Goal: Task Accomplishment & Management: Use online tool/utility

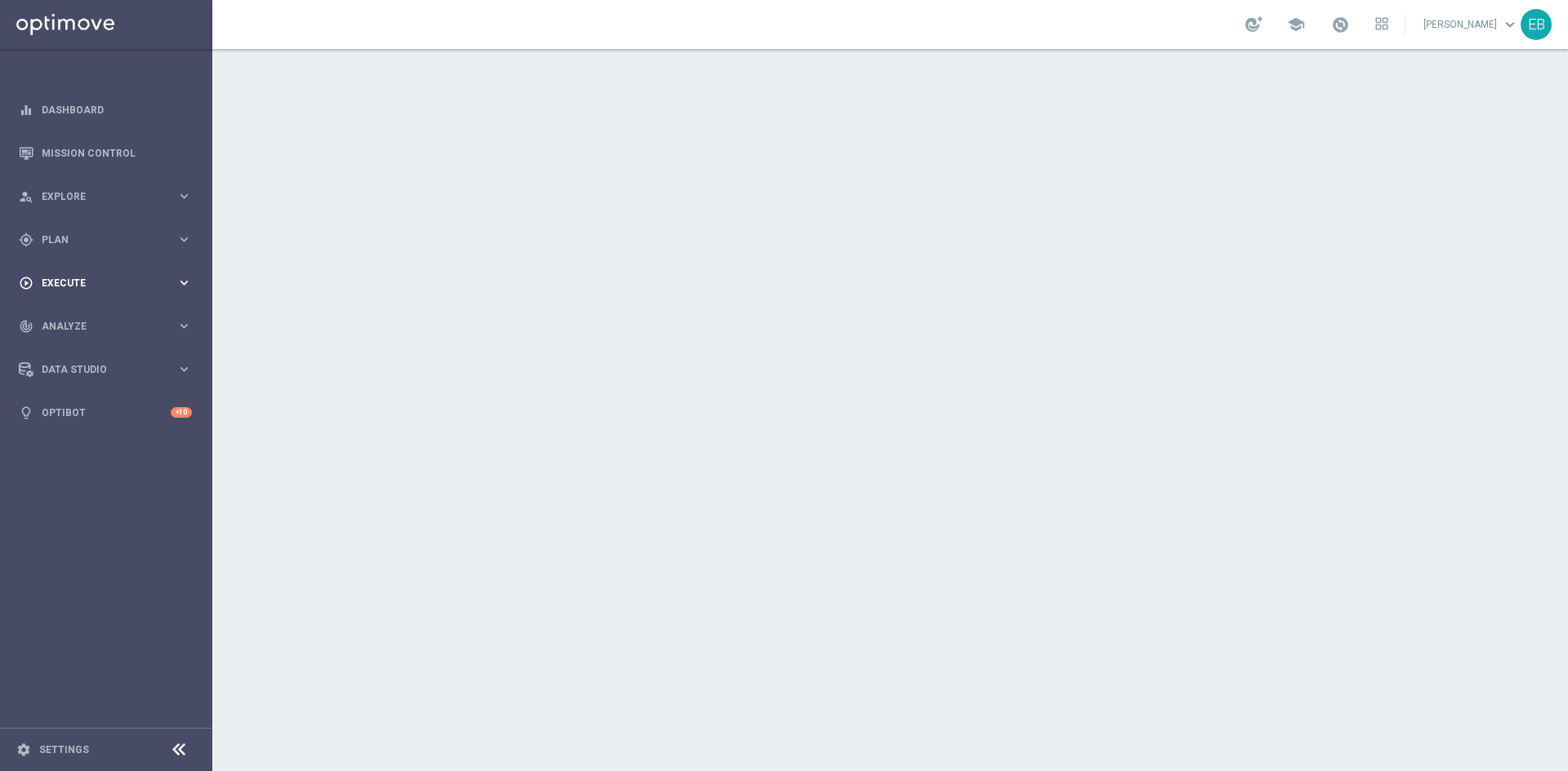
click at [96, 279] on span "Execute" at bounding box center [109, 282] width 135 height 9
click at [96, 241] on span "Plan" at bounding box center [109, 239] width 135 height 9
click at [95, 318] on span "Templates" at bounding box center [101, 322] width 117 height 9
click at [60, 351] on link "Optimail" at bounding box center [111, 346] width 119 height 13
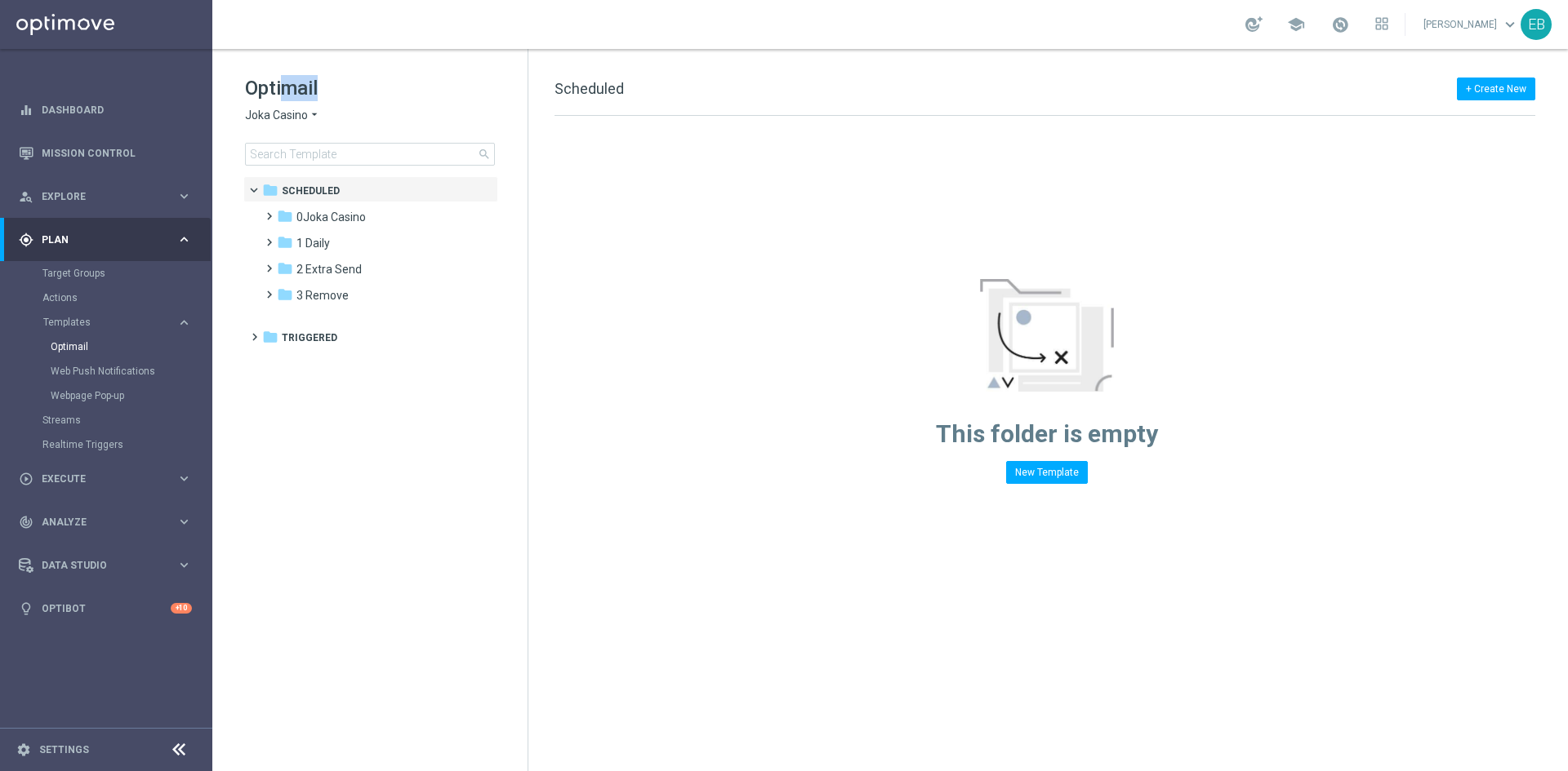
click at [279, 100] on div "Optimail Joka Casino arrow_drop_down × Joka Casino search" at bounding box center [386, 120] width 282 height 91
click at [272, 108] on span "Joka Casino" at bounding box center [276, 116] width 63 height 16
click at [0, 0] on span "IOM" at bounding box center [0, 0] width 0 height 0
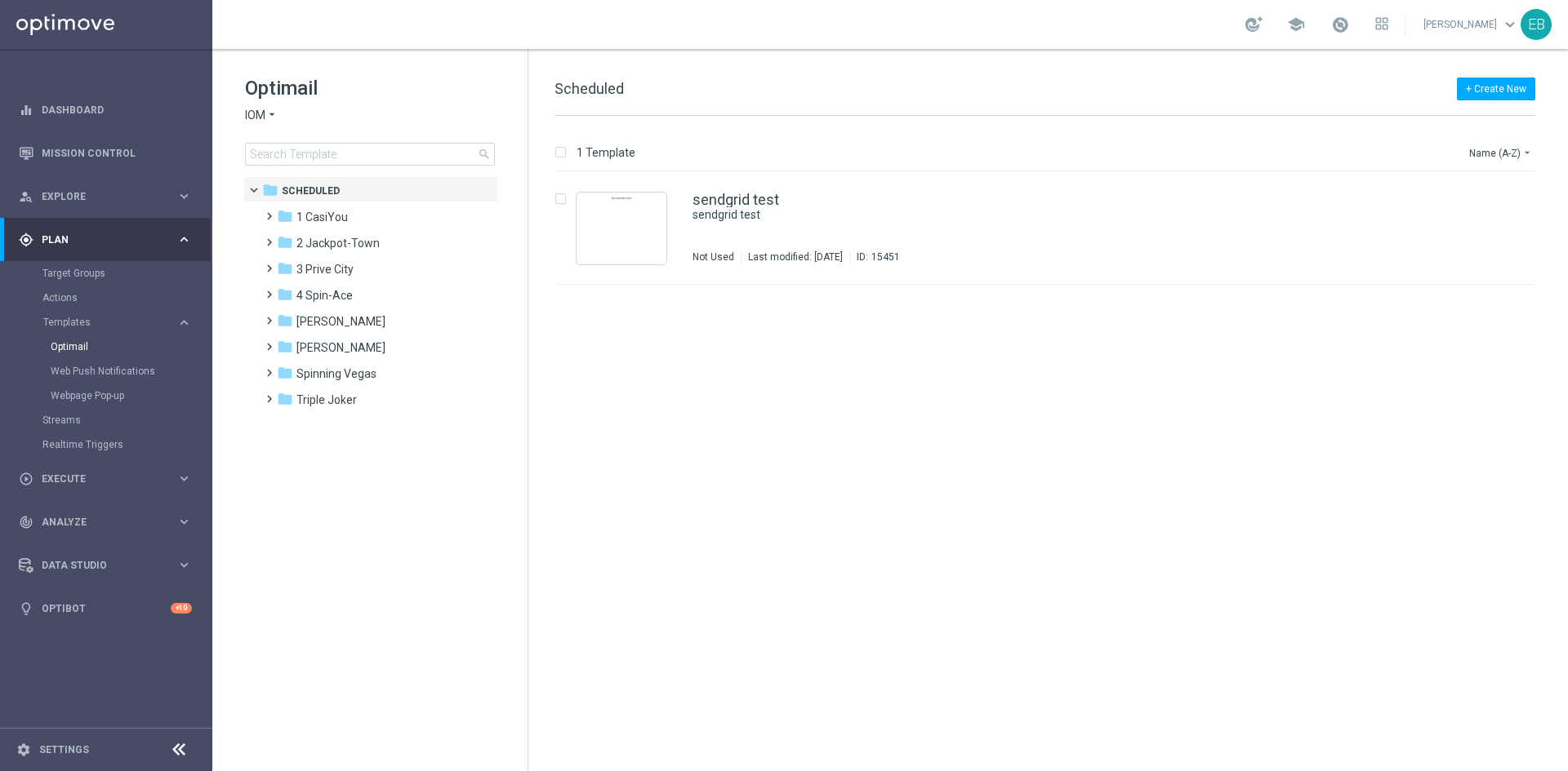
click at [395, 569] on tree-viewport "folder Scheduled more_vert folder 1 CasiYou more_vert" at bounding box center [384, 471] width 282 height 591
click at [374, 223] on div "folder 1 CasiYou" at bounding box center [371, 218] width 187 height 19
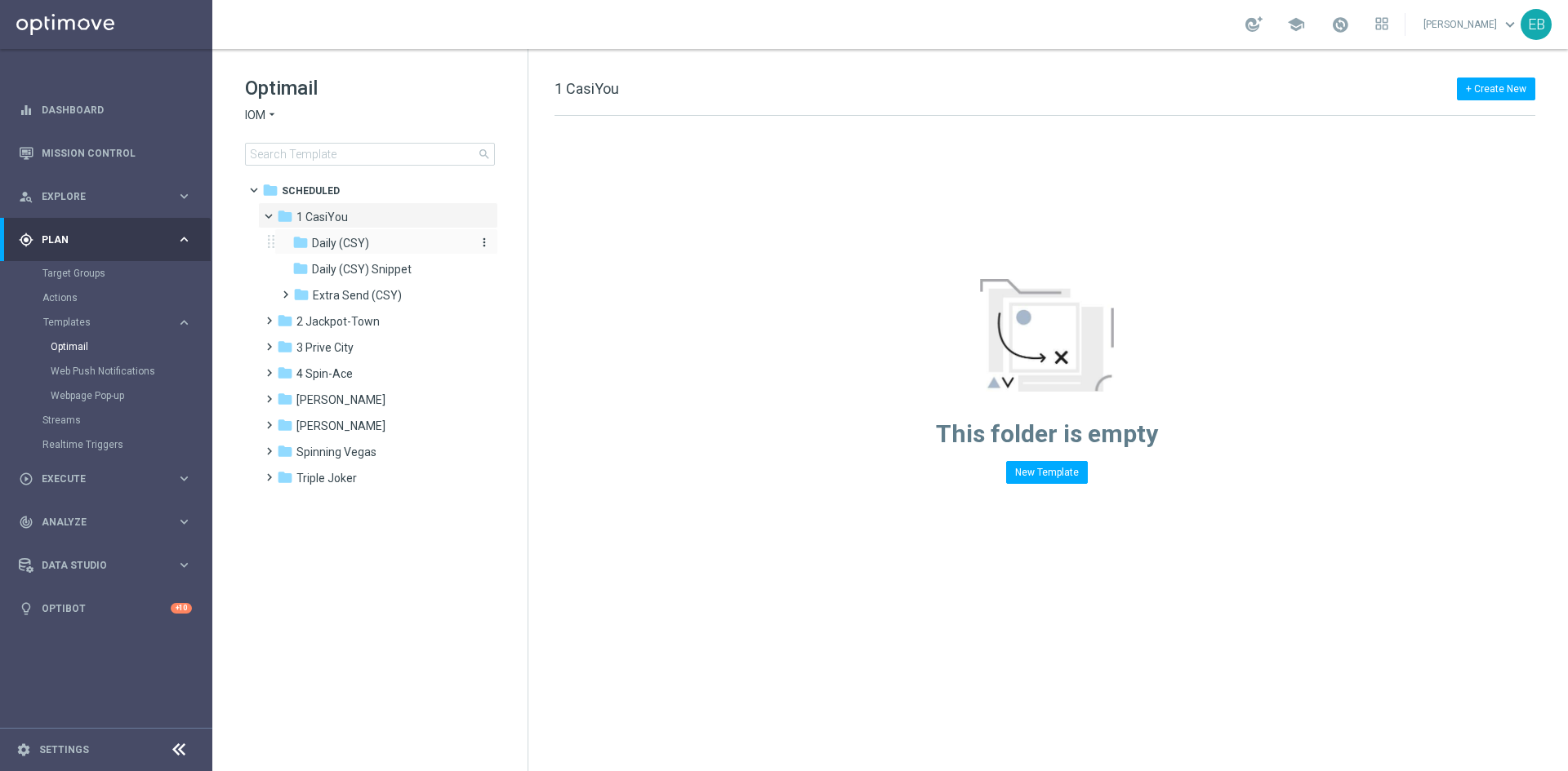
click at [366, 247] on span "Daily (CSY)" at bounding box center [340, 243] width 57 height 15
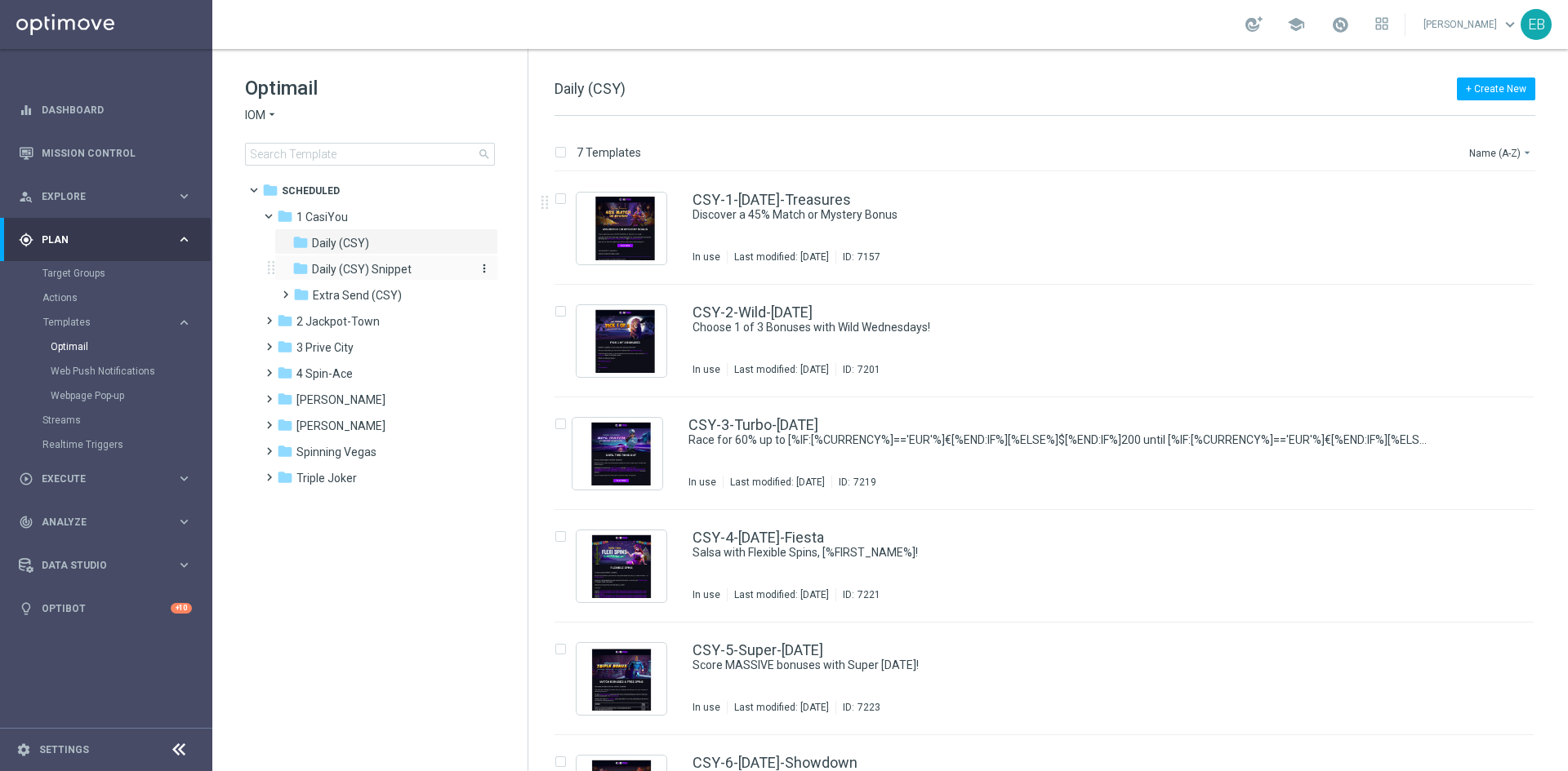
click at [423, 269] on div "folder Daily (CSY) Snippet" at bounding box center [378, 270] width 174 height 19
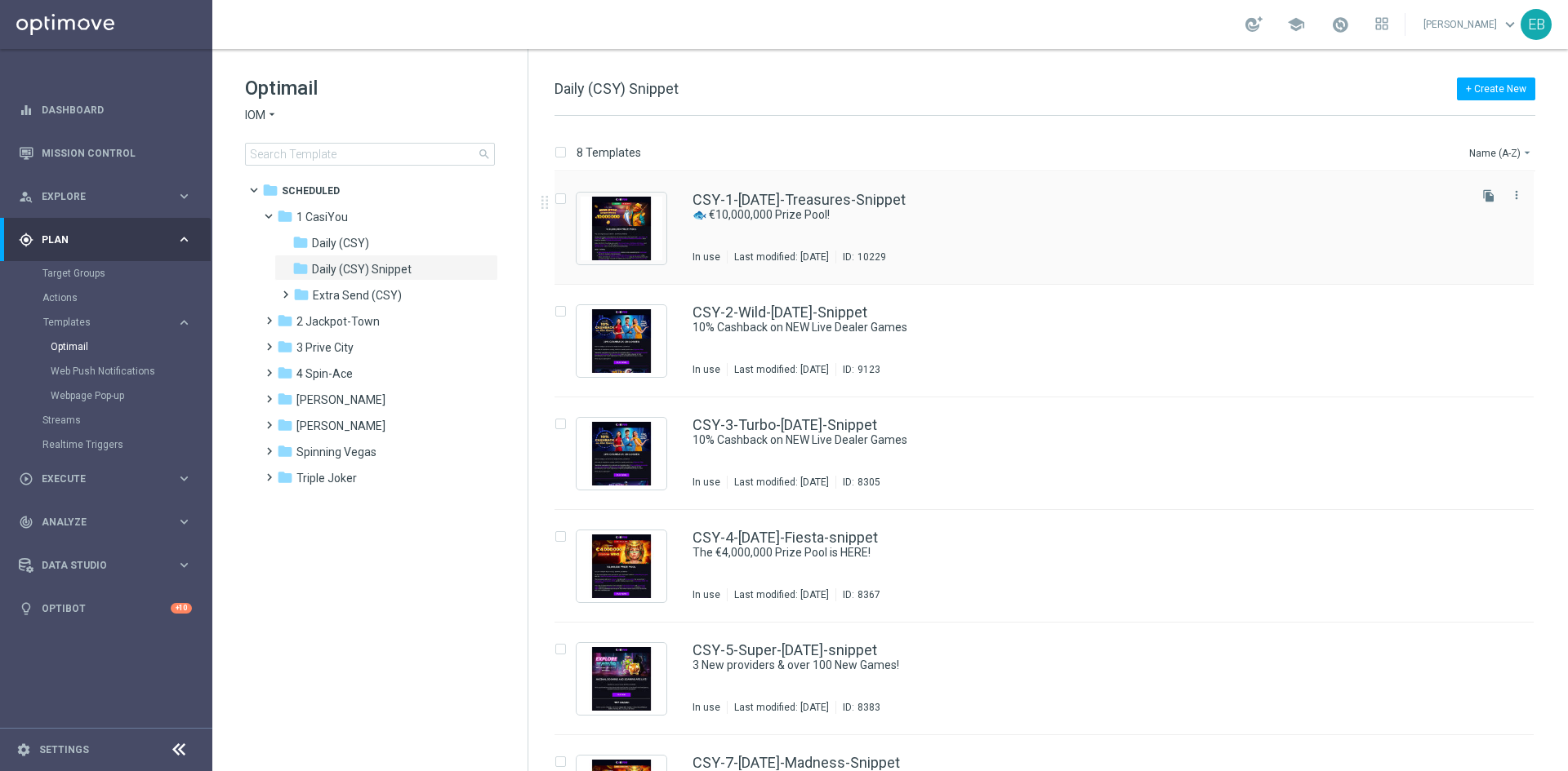
click at [1028, 193] on div "CSY-1-[DATE]-Treasures-Snippet" at bounding box center [1079, 199] width 772 height 15
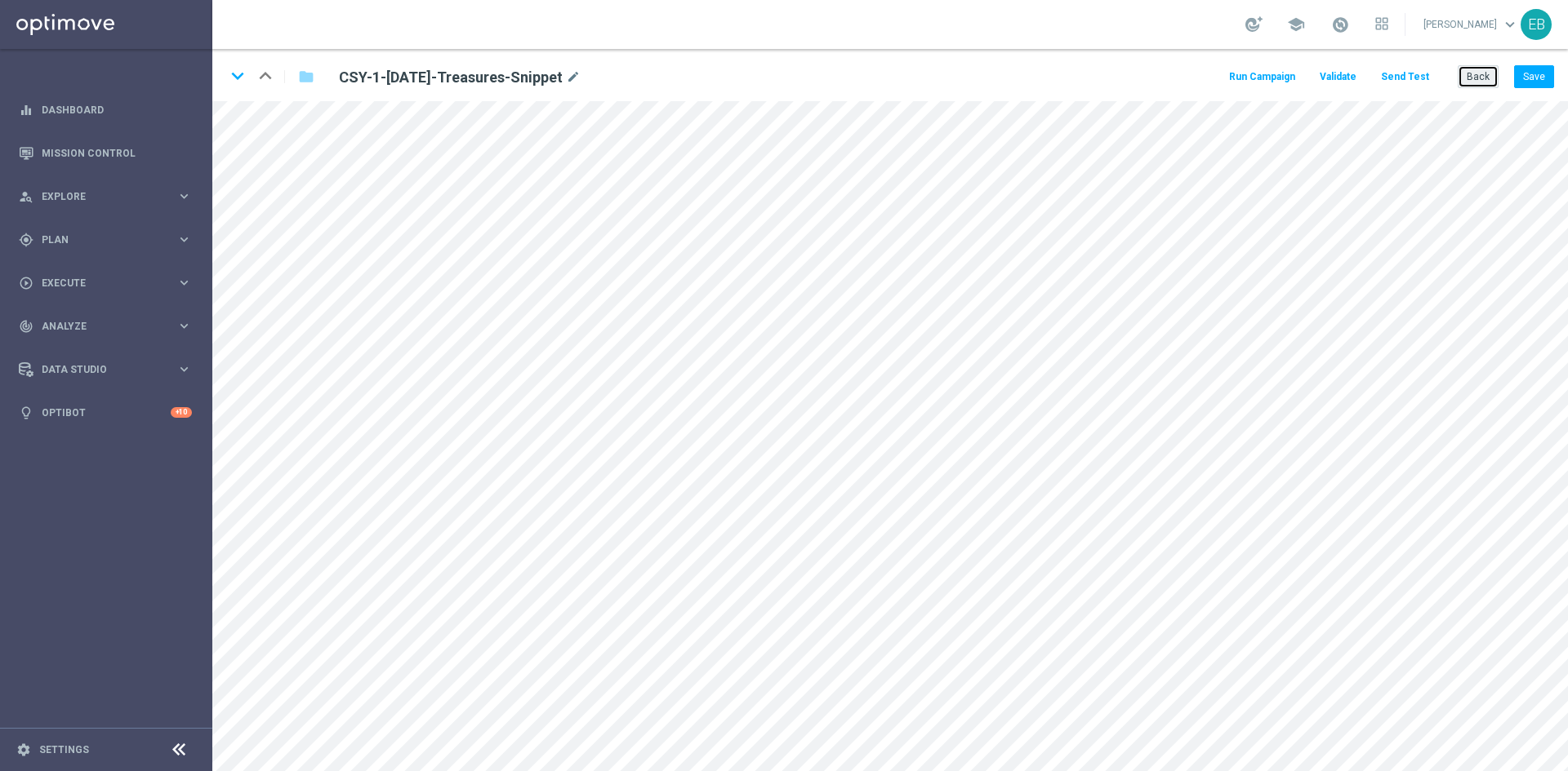
click at [1481, 66] on button "Back" at bounding box center [1478, 77] width 41 height 22
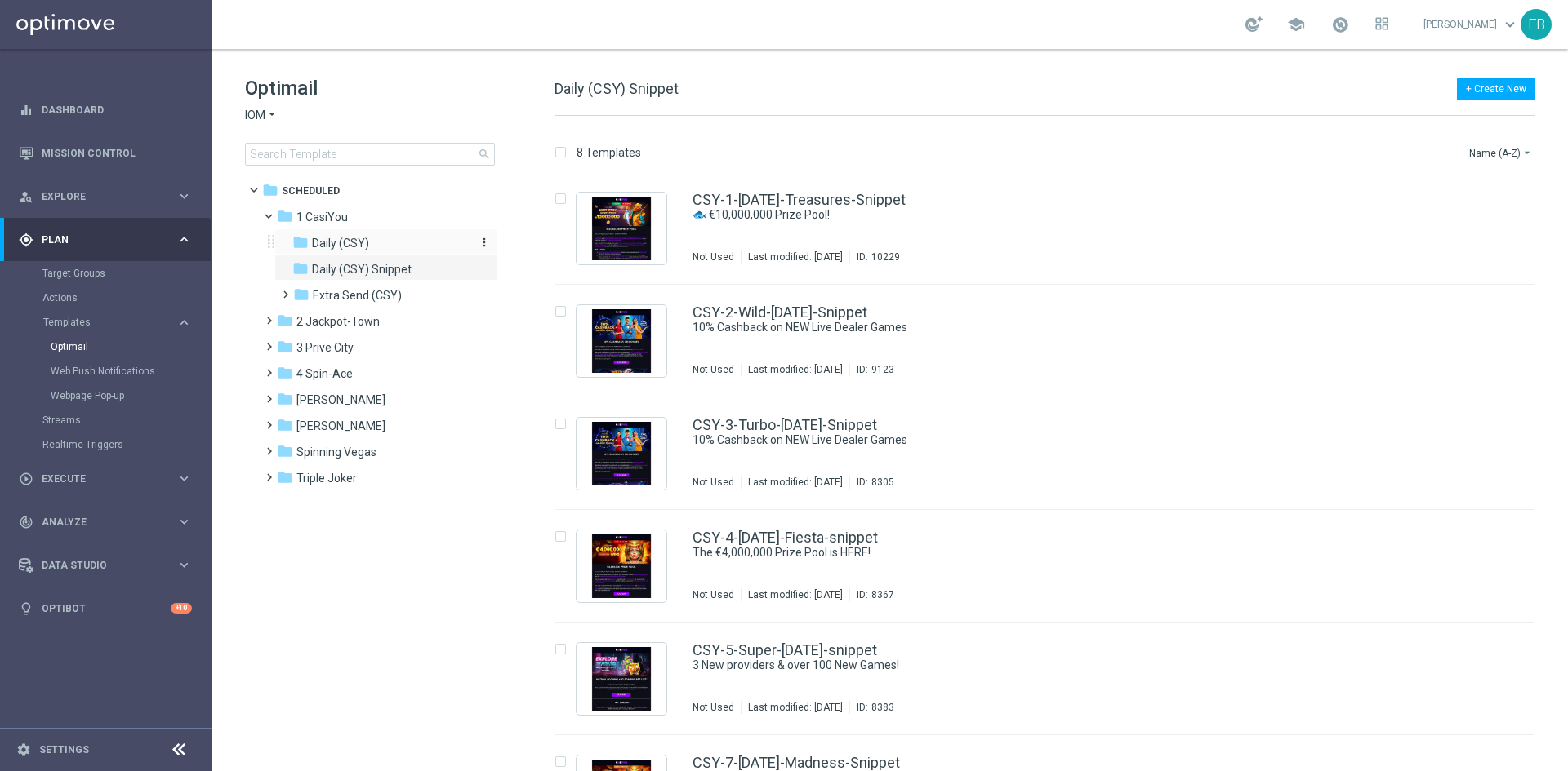
click at [392, 249] on div "folder Daily (CSY)" at bounding box center [378, 243] width 174 height 19
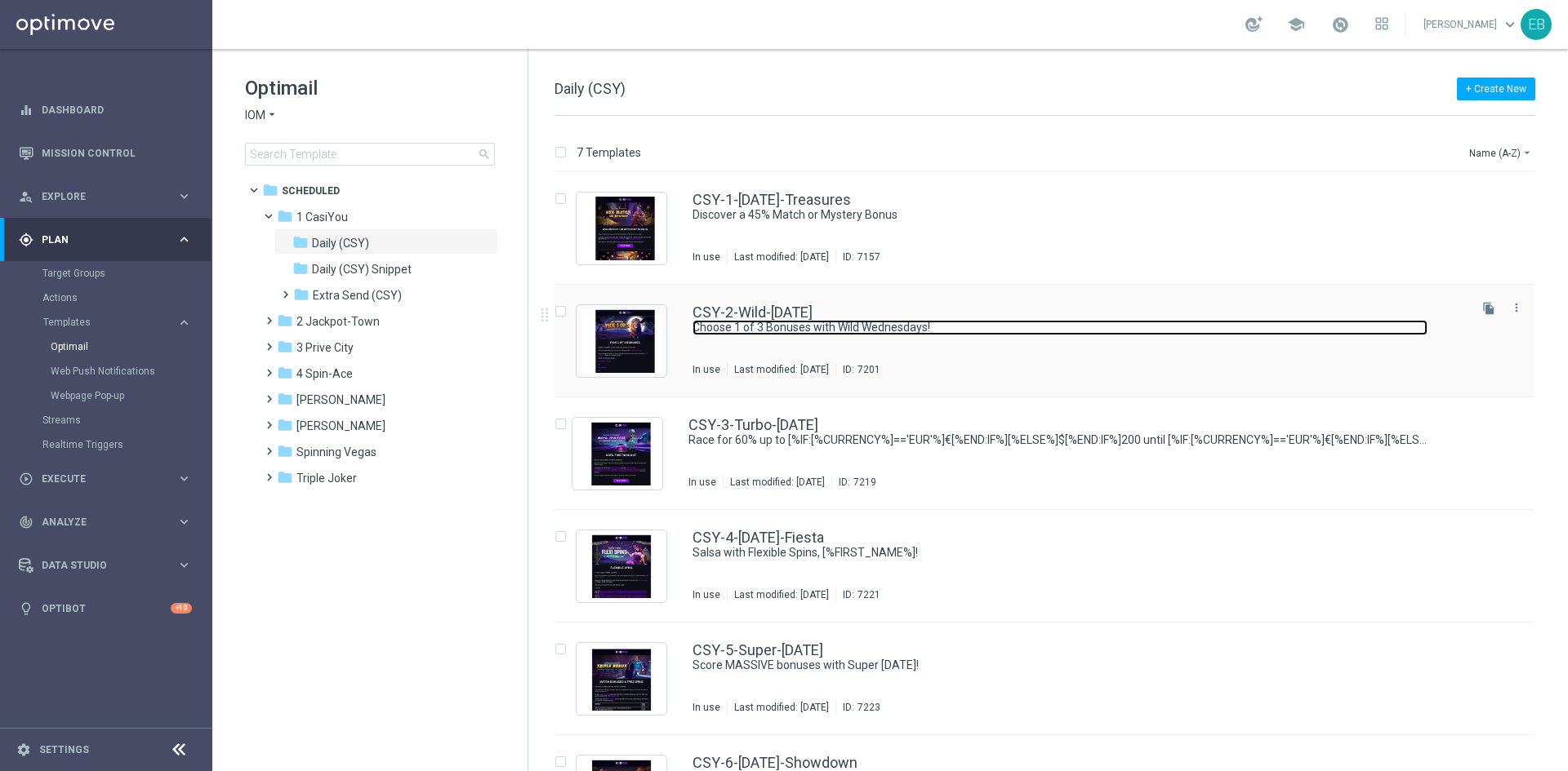
click at [1082, 325] on link "Choose 1 of 3 Bonuses with Wild Wednesdays!" at bounding box center [1060, 328] width 735 height 16
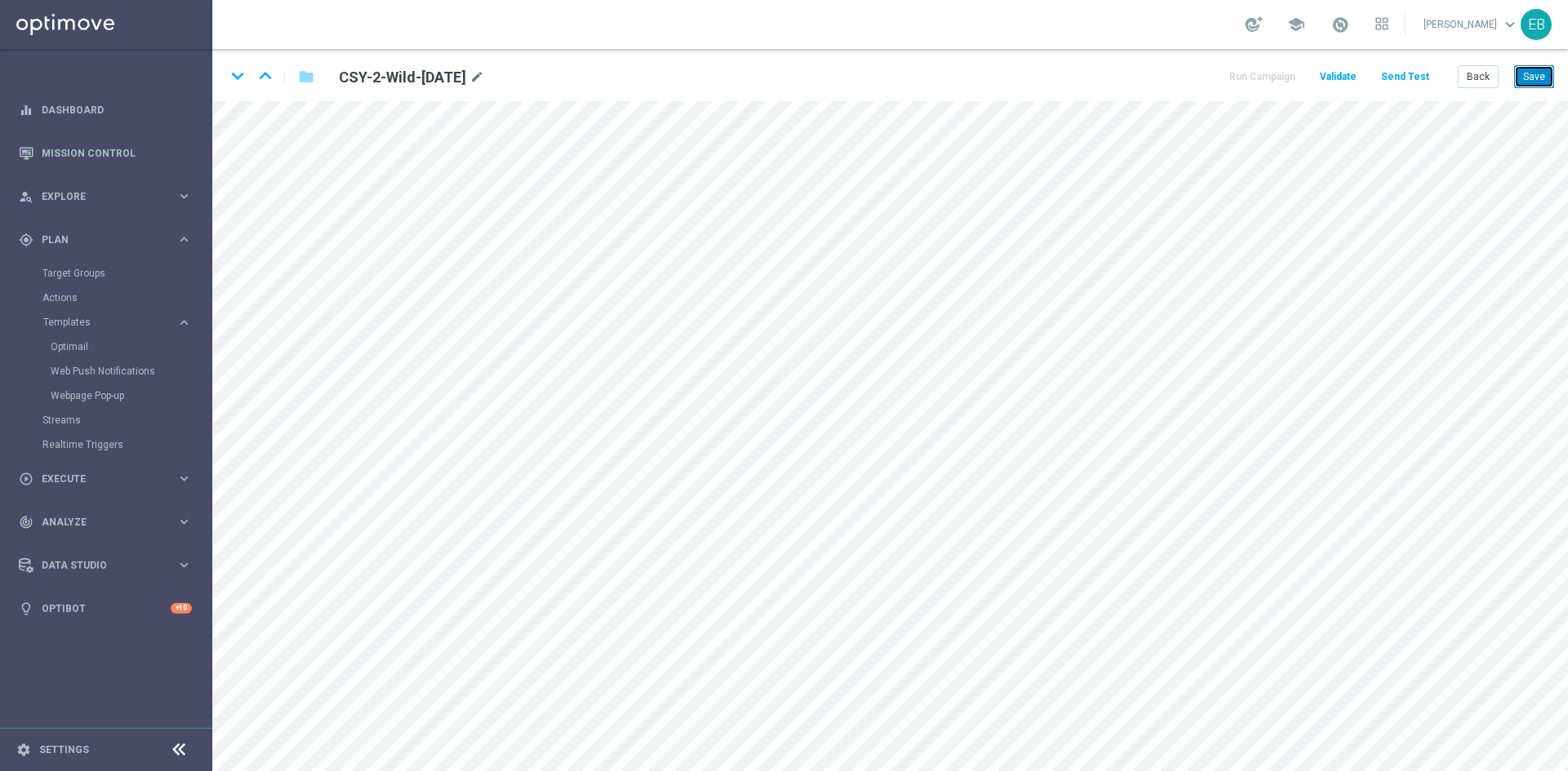
click at [1522, 75] on button "Save" at bounding box center [1534, 77] width 40 height 22
click at [300, 100] on div "keyboard_arrow_down keyboard_arrow_up folder CSY-2-Wild-[DATE] mode_edit Run Ca…" at bounding box center [890, 75] width 1355 height 53
click at [1525, 72] on button "Save" at bounding box center [1534, 77] width 40 height 22
click at [1531, 69] on button "Save" at bounding box center [1534, 77] width 40 height 22
click at [1463, 75] on button "Back" at bounding box center [1478, 77] width 41 height 22
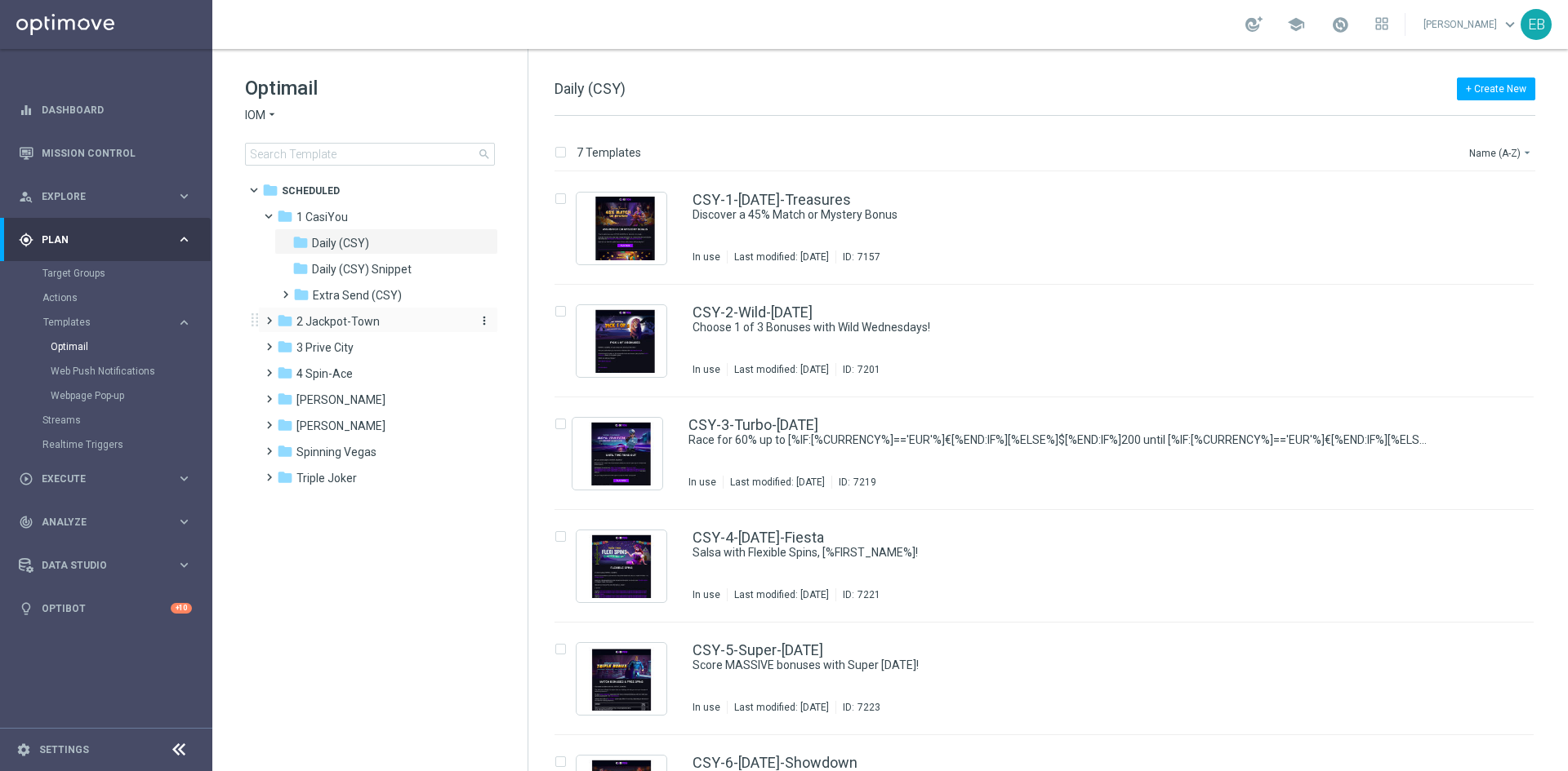
click at [354, 315] on span "2 Jackpot-Town" at bounding box center [338, 321] width 83 height 15
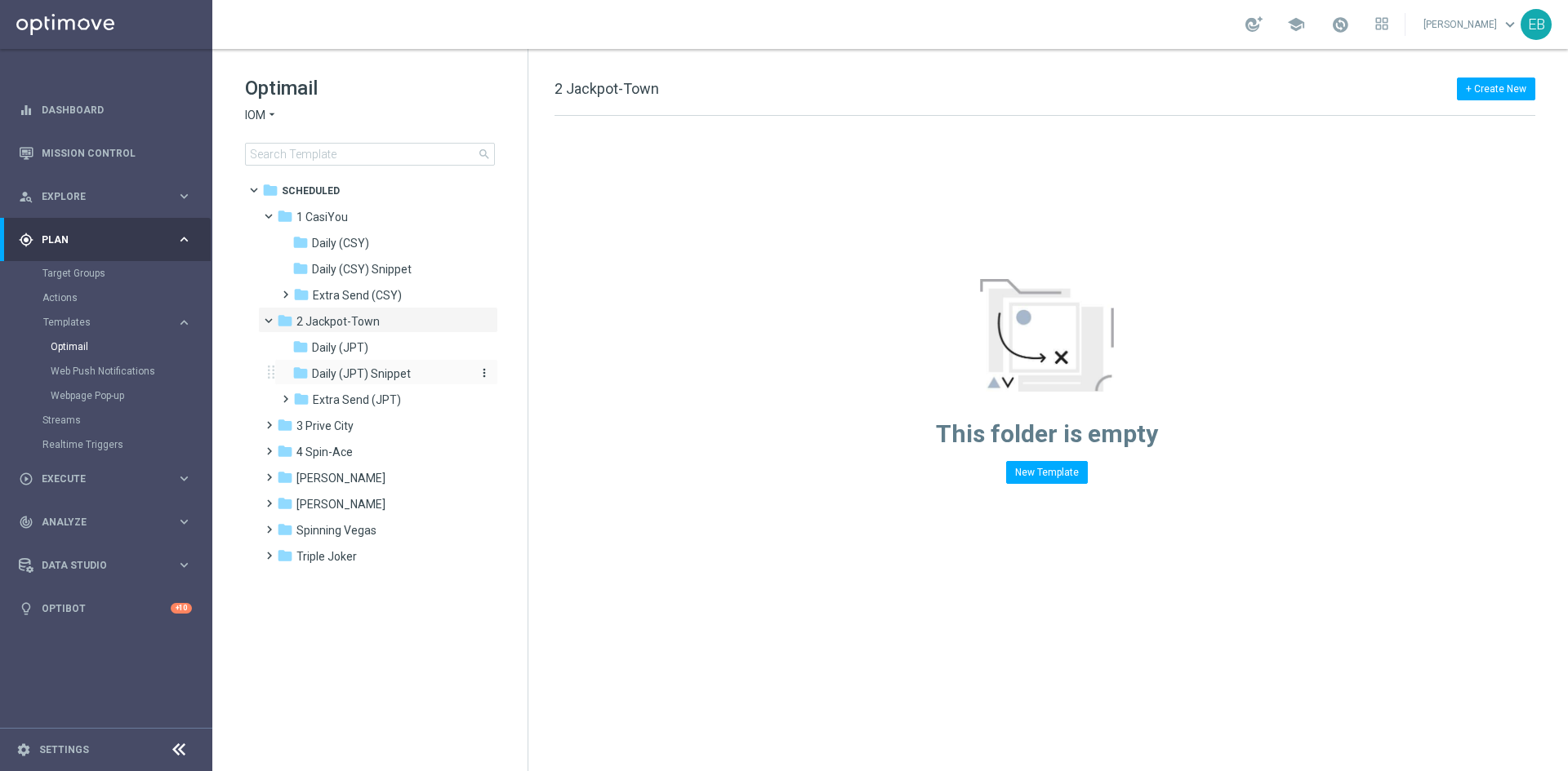
click at [350, 367] on span "Daily (JPT) Snippet" at bounding box center [361, 374] width 98 height 15
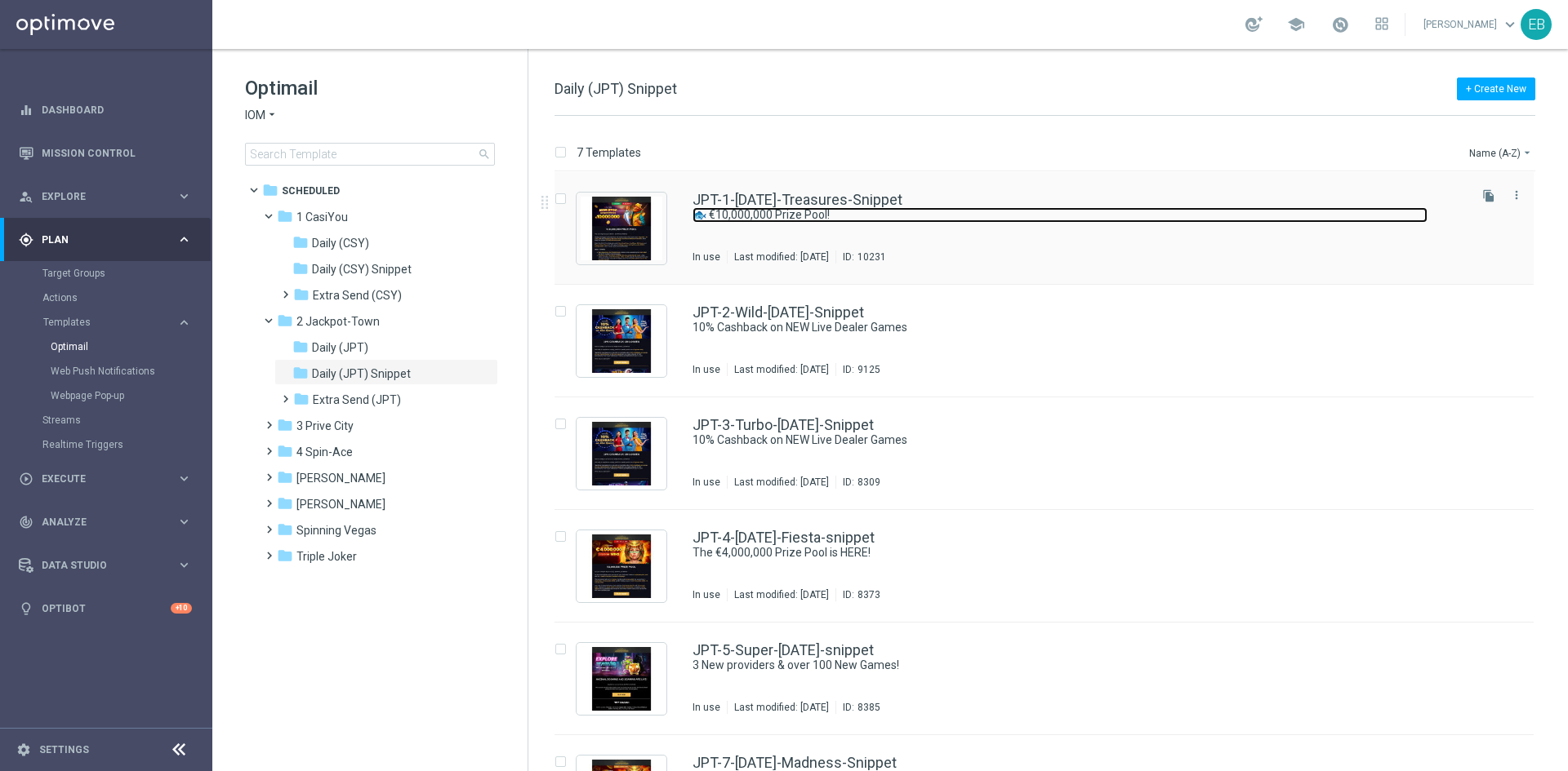
click at [1041, 217] on link "🐟 €10,000,000 Prize Pool!" at bounding box center [1060, 215] width 735 height 16
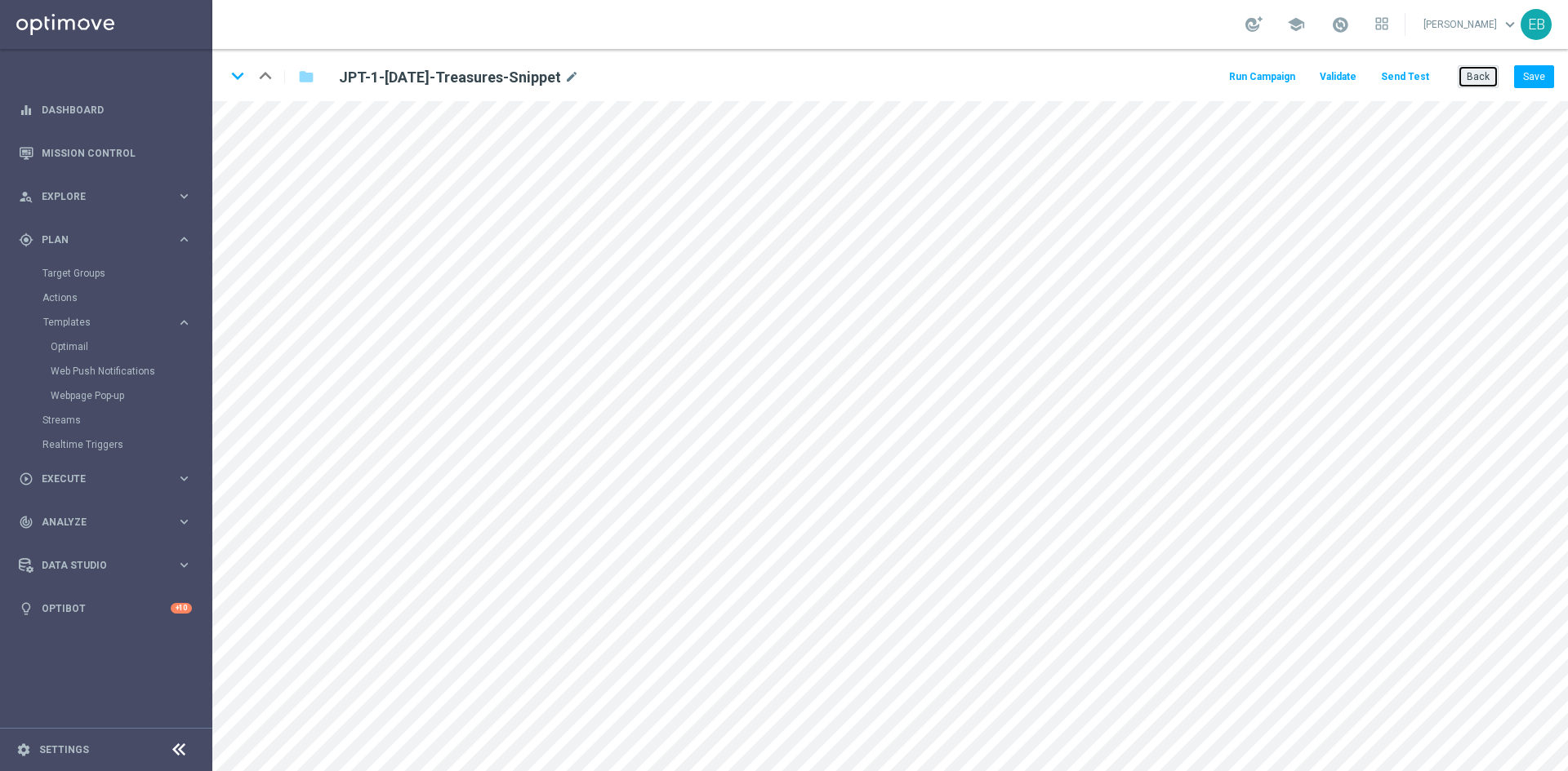
click at [1489, 74] on button "Back" at bounding box center [1478, 77] width 41 height 22
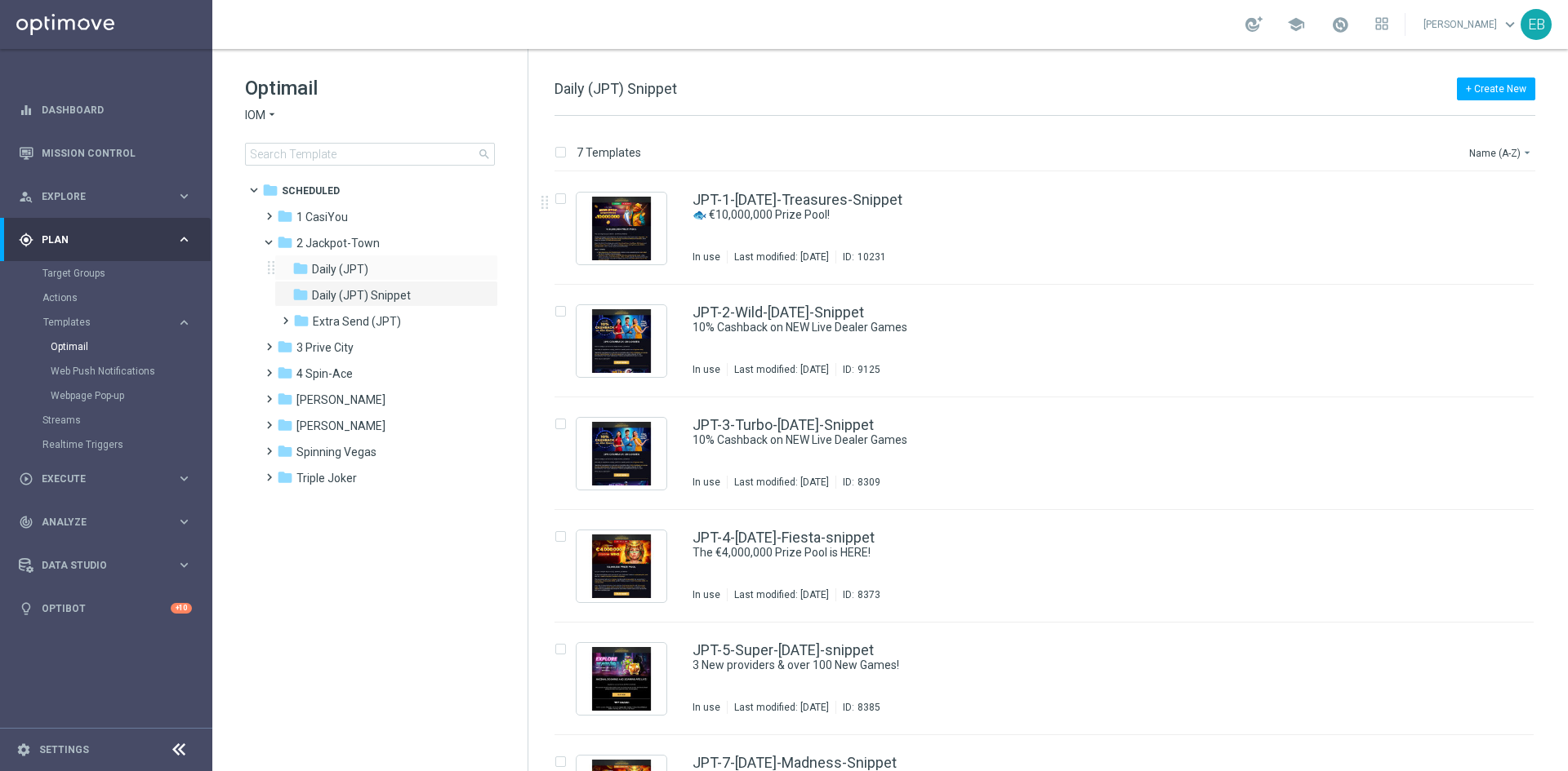
click at [380, 259] on div "folder Daily (JPT) more_vert" at bounding box center [386, 268] width 224 height 26
click at [373, 273] on div "folder Daily (JPT)" at bounding box center [378, 270] width 174 height 19
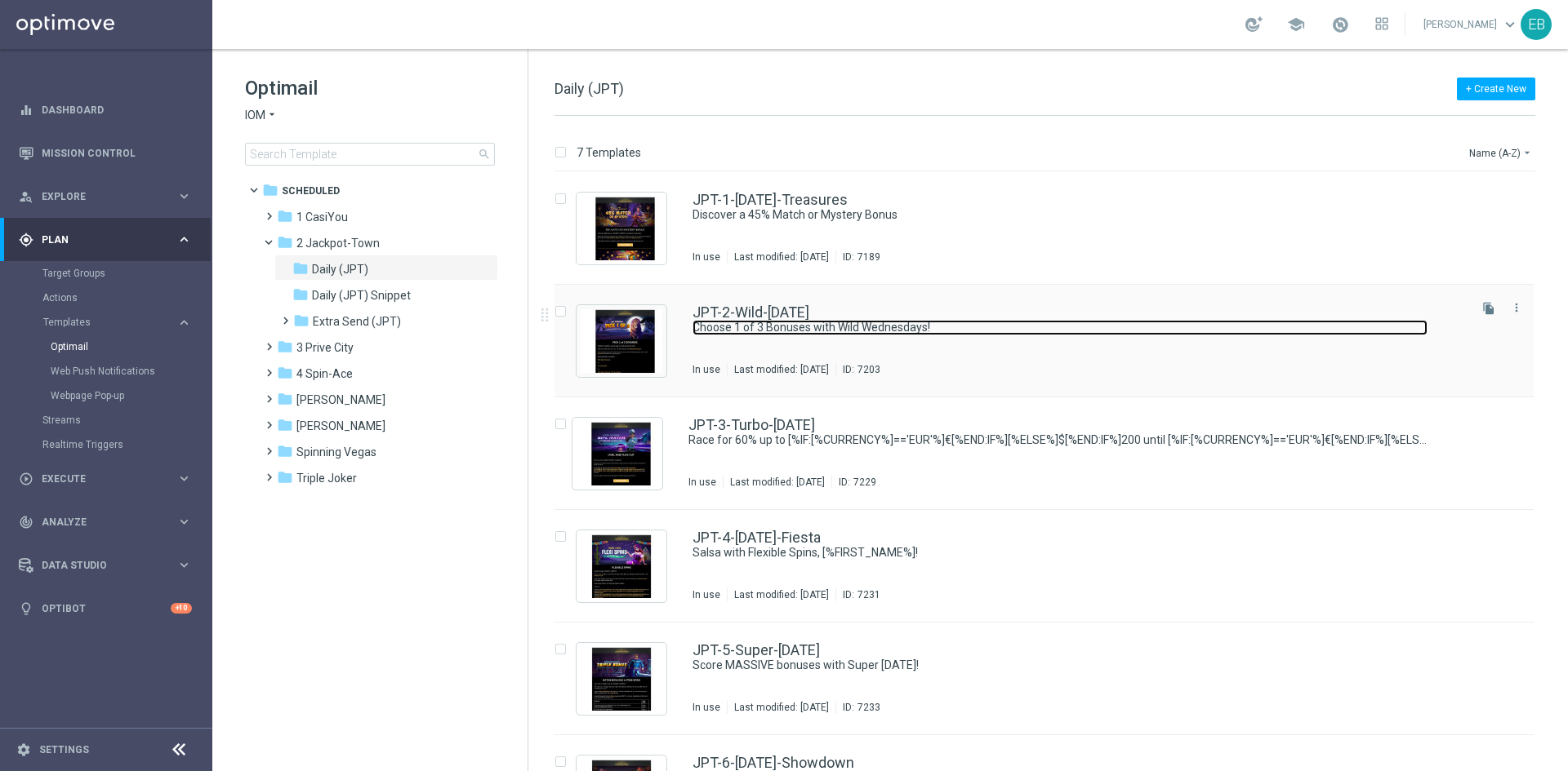
click at [1025, 322] on link "Choose 1 of 3 Bonuses with Wild Wednesdays!" at bounding box center [1060, 328] width 735 height 16
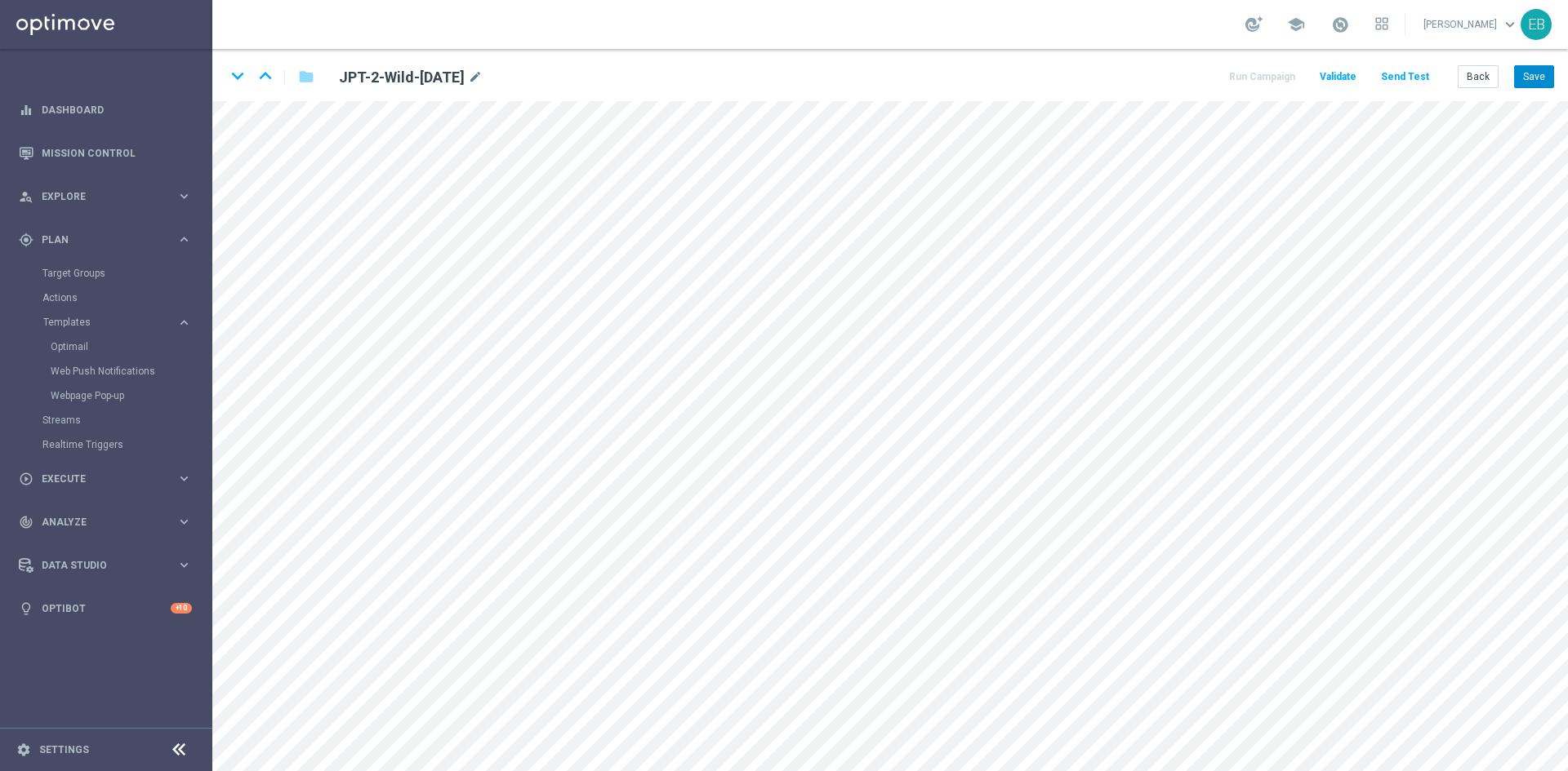
click at [1542, 65] on div "keyboard_arrow_down keyboard_arrow_up folder JPT-2-Wild-[DATE] mode_edit Run Ca…" at bounding box center [890, 75] width 1355 height 53
click at [1522, 72] on button "Save" at bounding box center [1534, 77] width 40 height 22
click at [1524, 79] on button "Save" at bounding box center [1534, 77] width 40 height 22
click at [1533, 69] on button "Save" at bounding box center [1534, 77] width 40 height 22
click at [1533, 82] on button "Save" at bounding box center [1534, 77] width 40 height 22
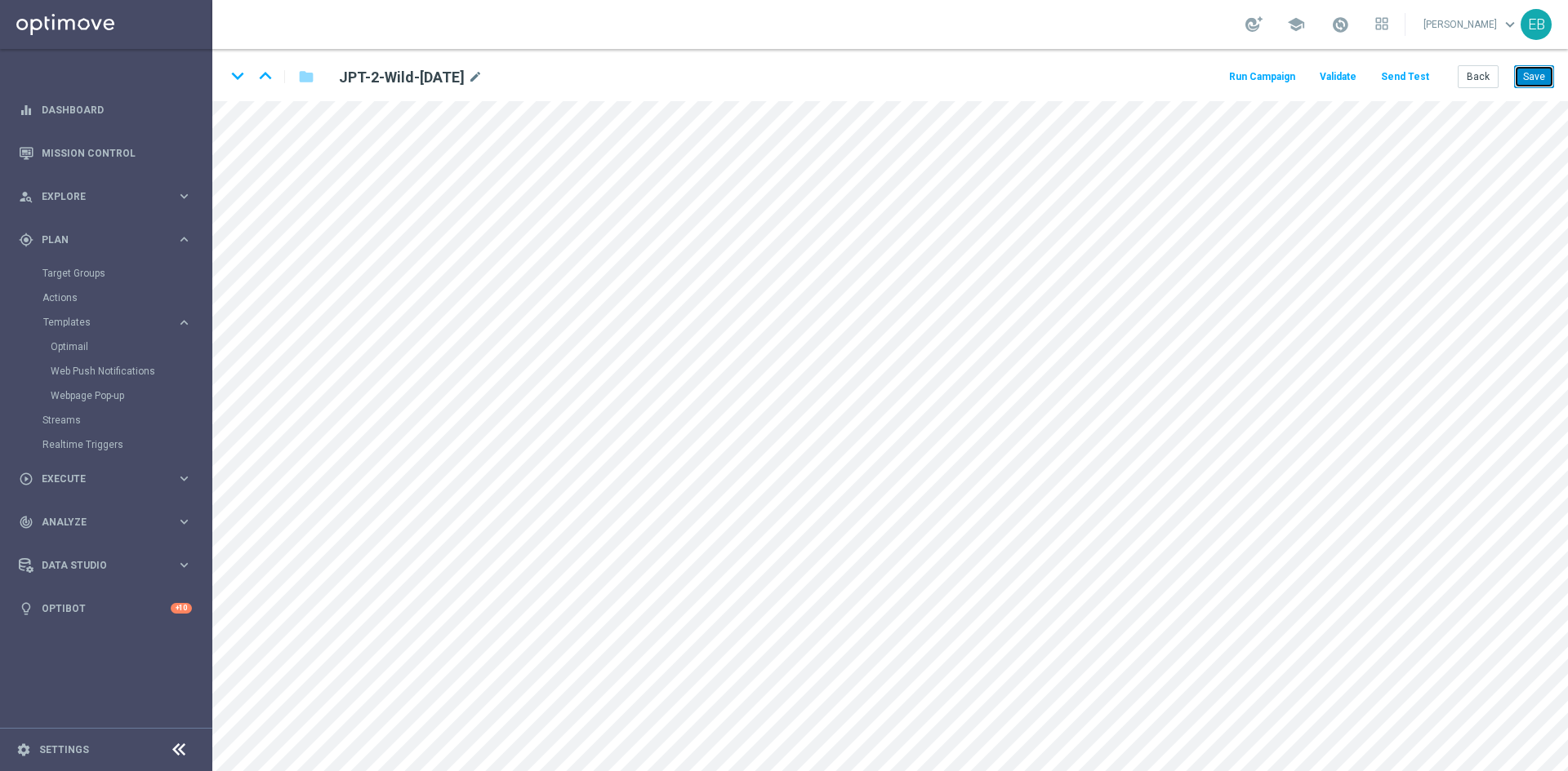
click at [1531, 78] on button "Save" at bounding box center [1534, 77] width 40 height 22
click at [1485, 80] on button "Back" at bounding box center [1478, 77] width 41 height 22
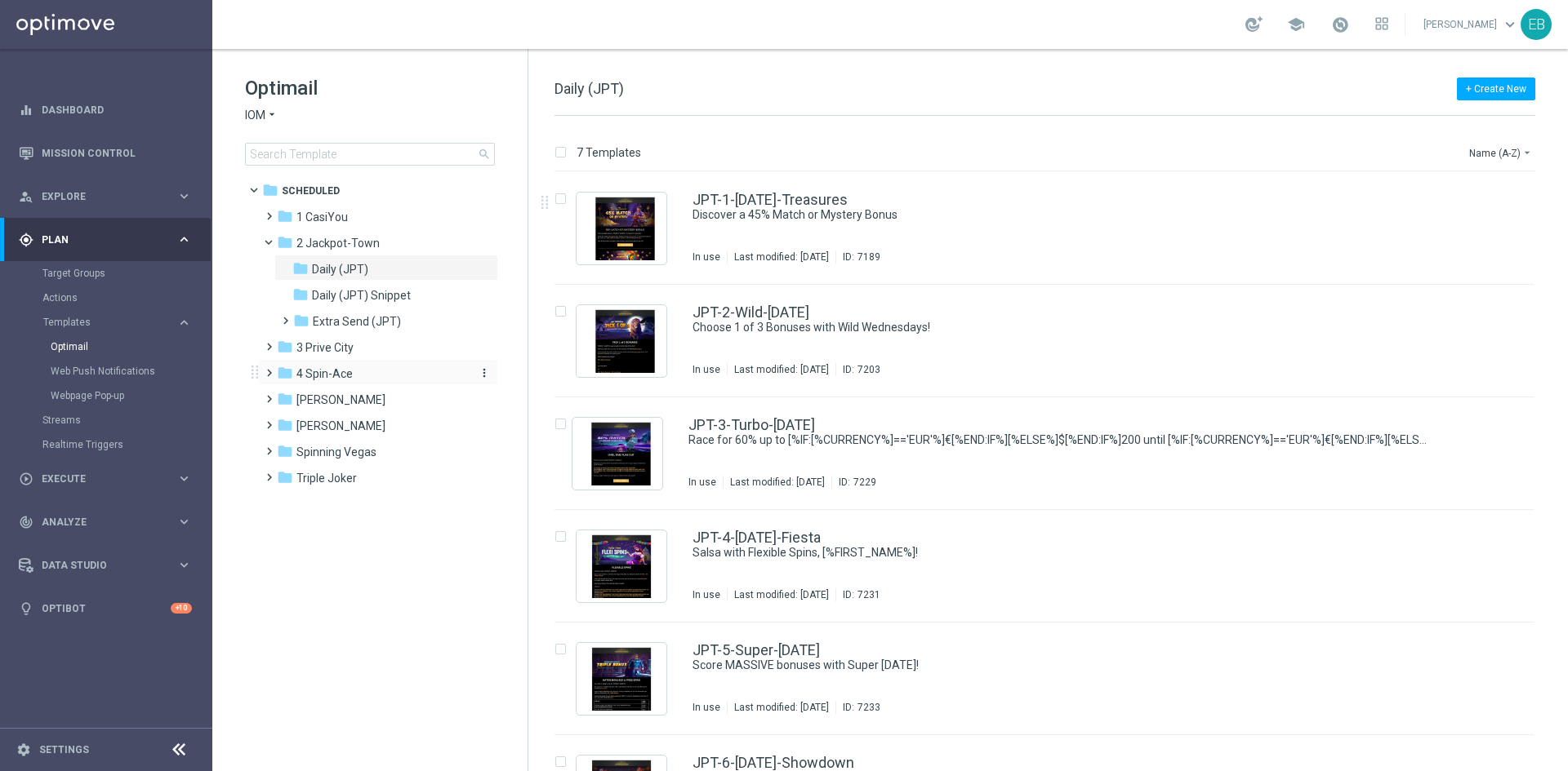
click at [375, 368] on div "folder 4 Spin-Ace" at bounding box center [371, 375] width 187 height 19
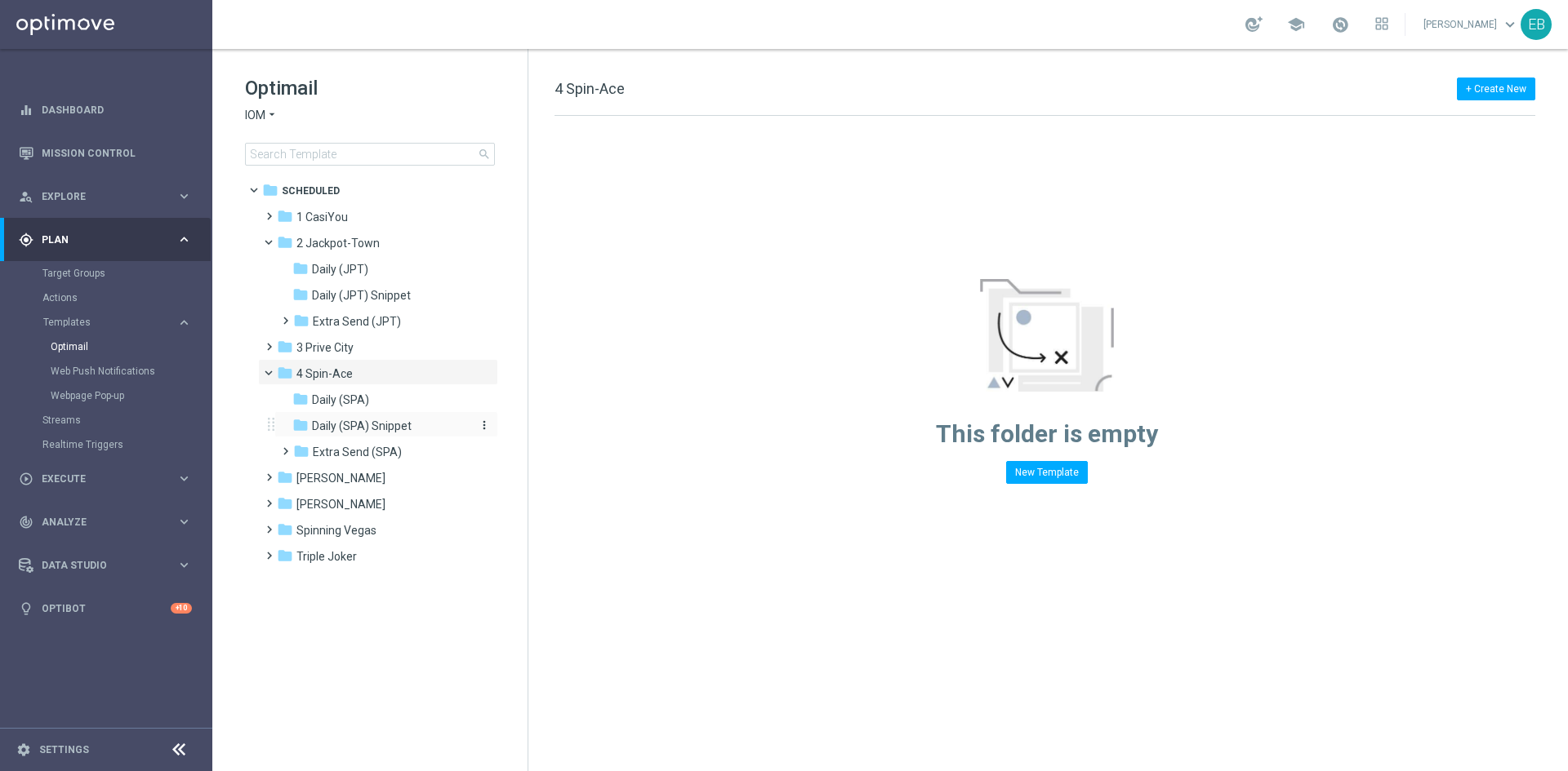
click at [403, 418] on div "folder Daily (SPA) Snippet" at bounding box center [378, 427] width 174 height 19
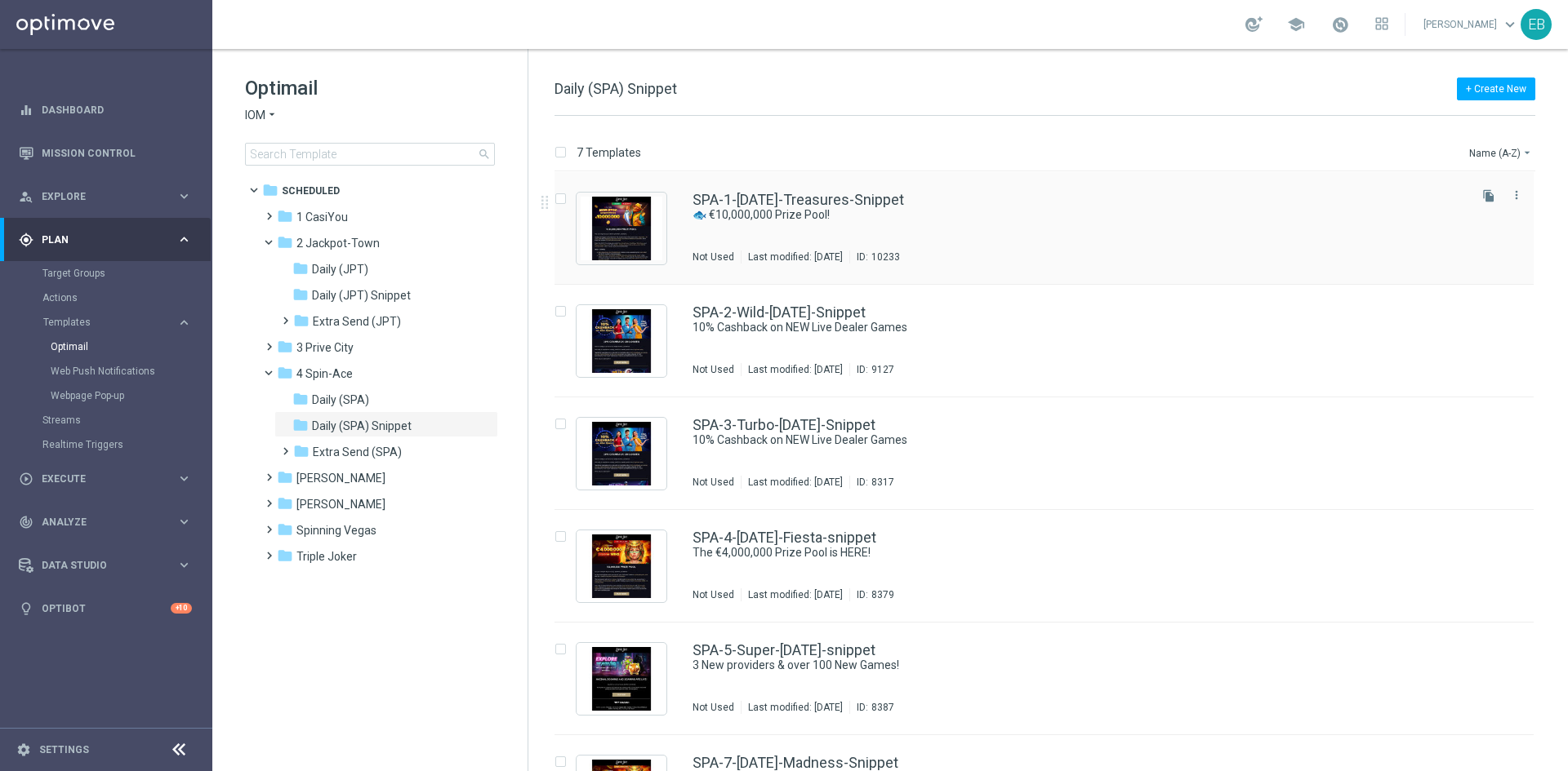
click at [1002, 193] on div "SPA-1-[DATE]-Treasures-Snippet" at bounding box center [1079, 199] width 772 height 15
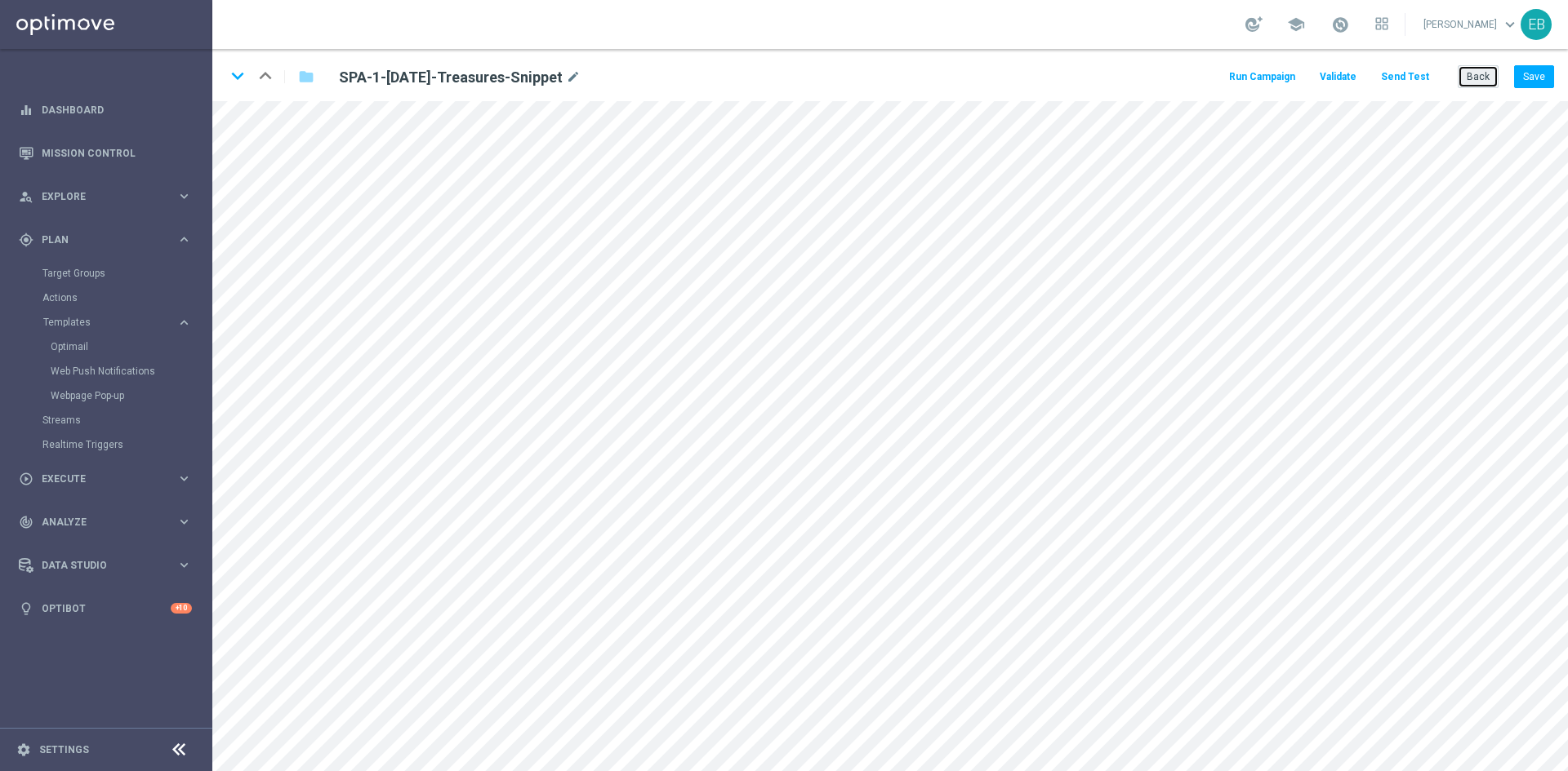
click at [1483, 70] on button "Back" at bounding box center [1478, 77] width 41 height 22
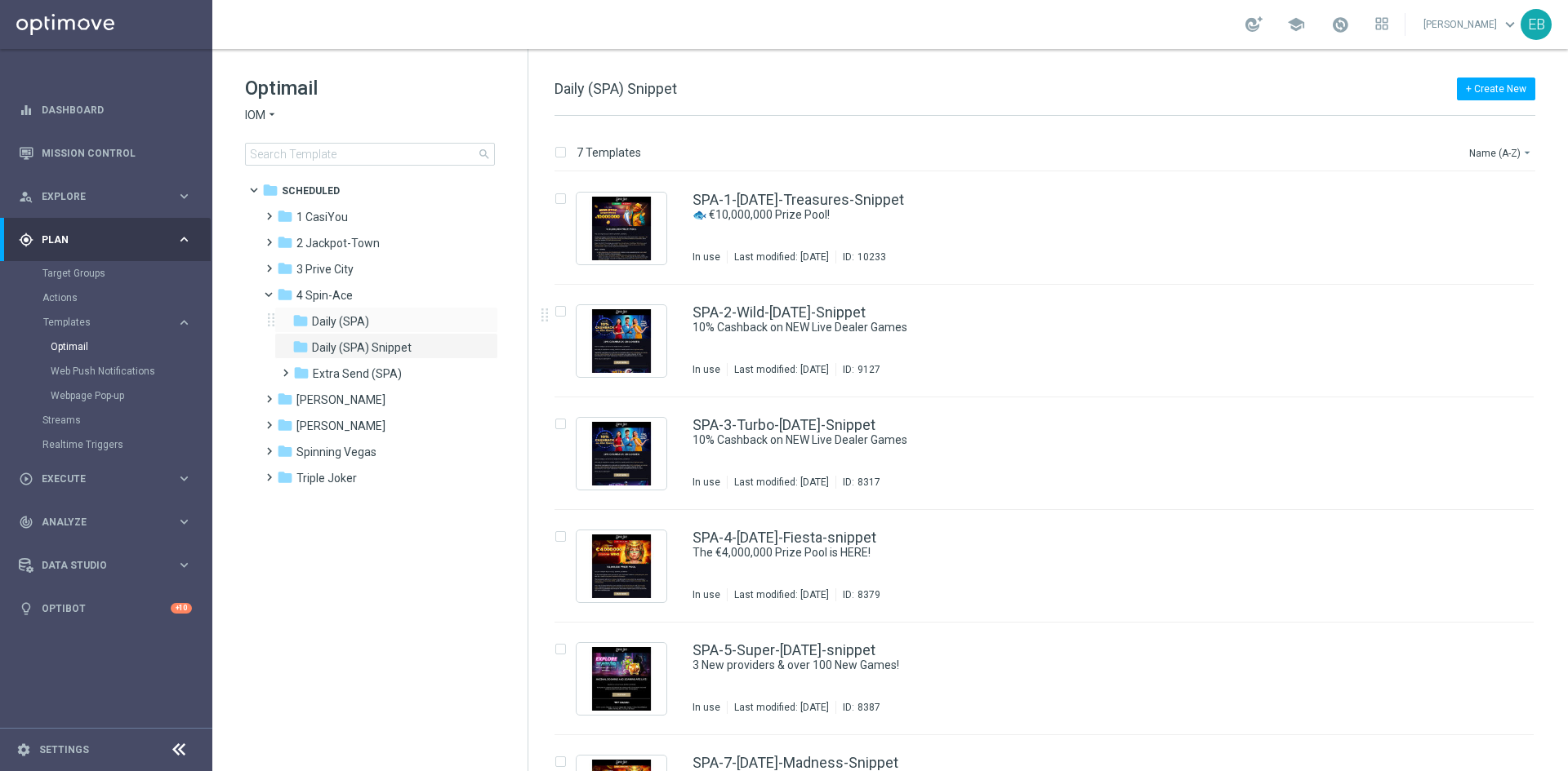
click at [381, 311] on div "folder Daily (SPA) more_vert" at bounding box center [386, 319] width 224 height 26
click at [371, 322] on div "folder Daily (SPA)" at bounding box center [378, 322] width 174 height 19
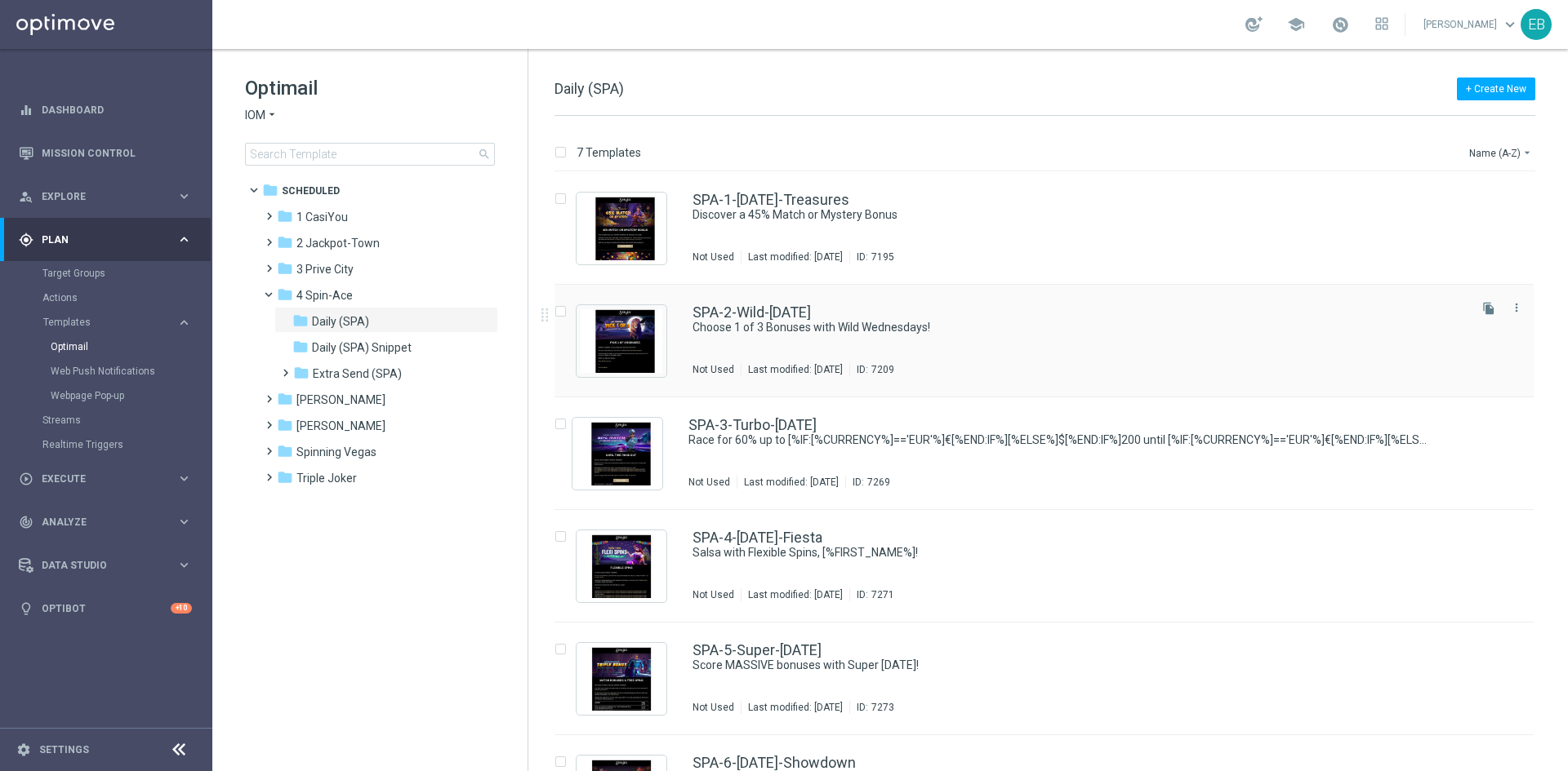
click at [1040, 351] on div "SPA-2-Wild-[DATE] Choose 1 of 3 Bonuses with Wild Wednesdays! Not Used Last mod…" at bounding box center [1079, 341] width 772 height 71
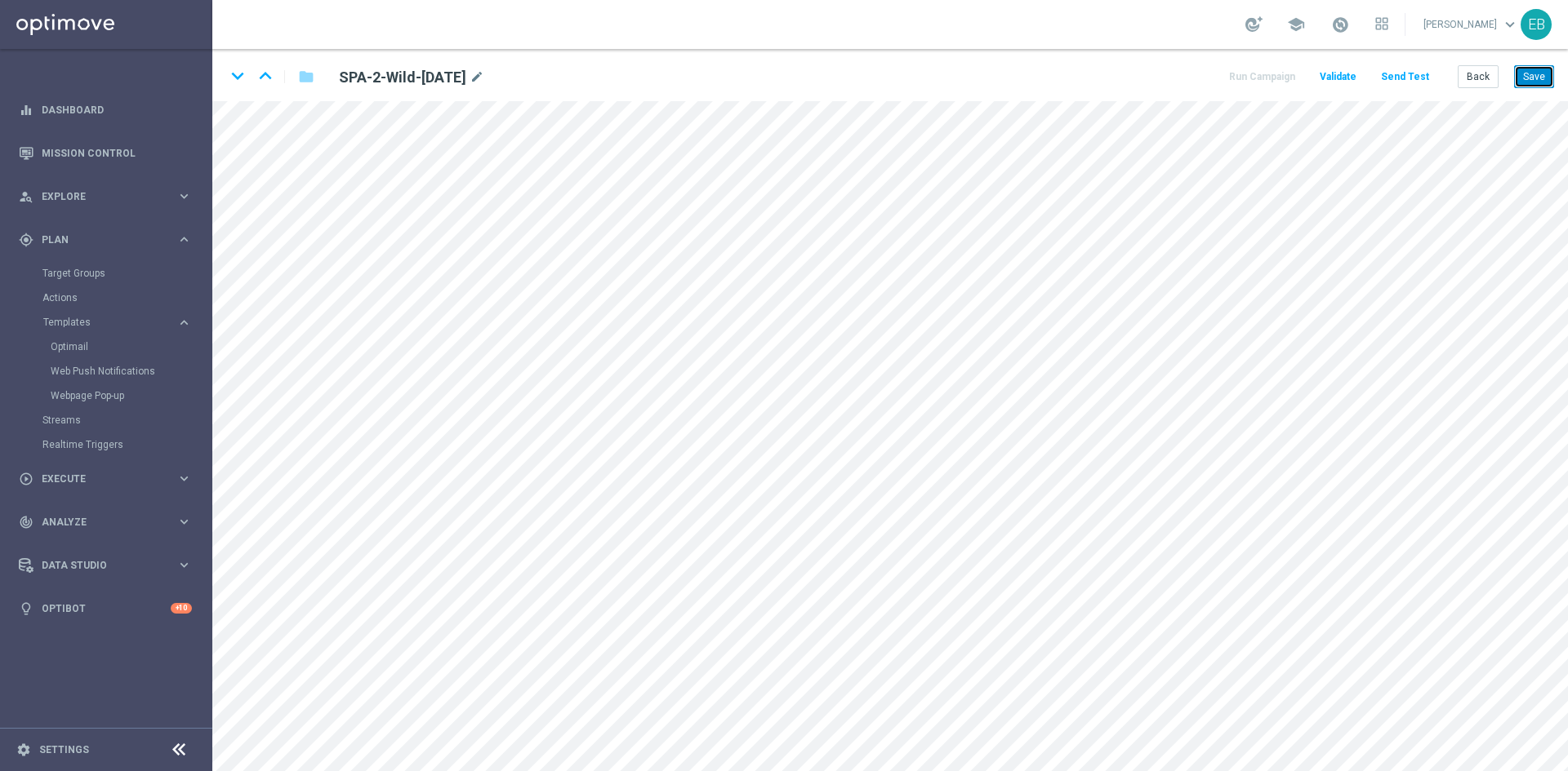
click at [1519, 79] on button "Save" at bounding box center [1534, 77] width 40 height 22
click at [1535, 74] on button "Save" at bounding box center [1534, 77] width 40 height 22
click at [1541, 67] on button "Save" at bounding box center [1534, 77] width 40 height 22
click at [1471, 78] on button "Back" at bounding box center [1478, 77] width 41 height 22
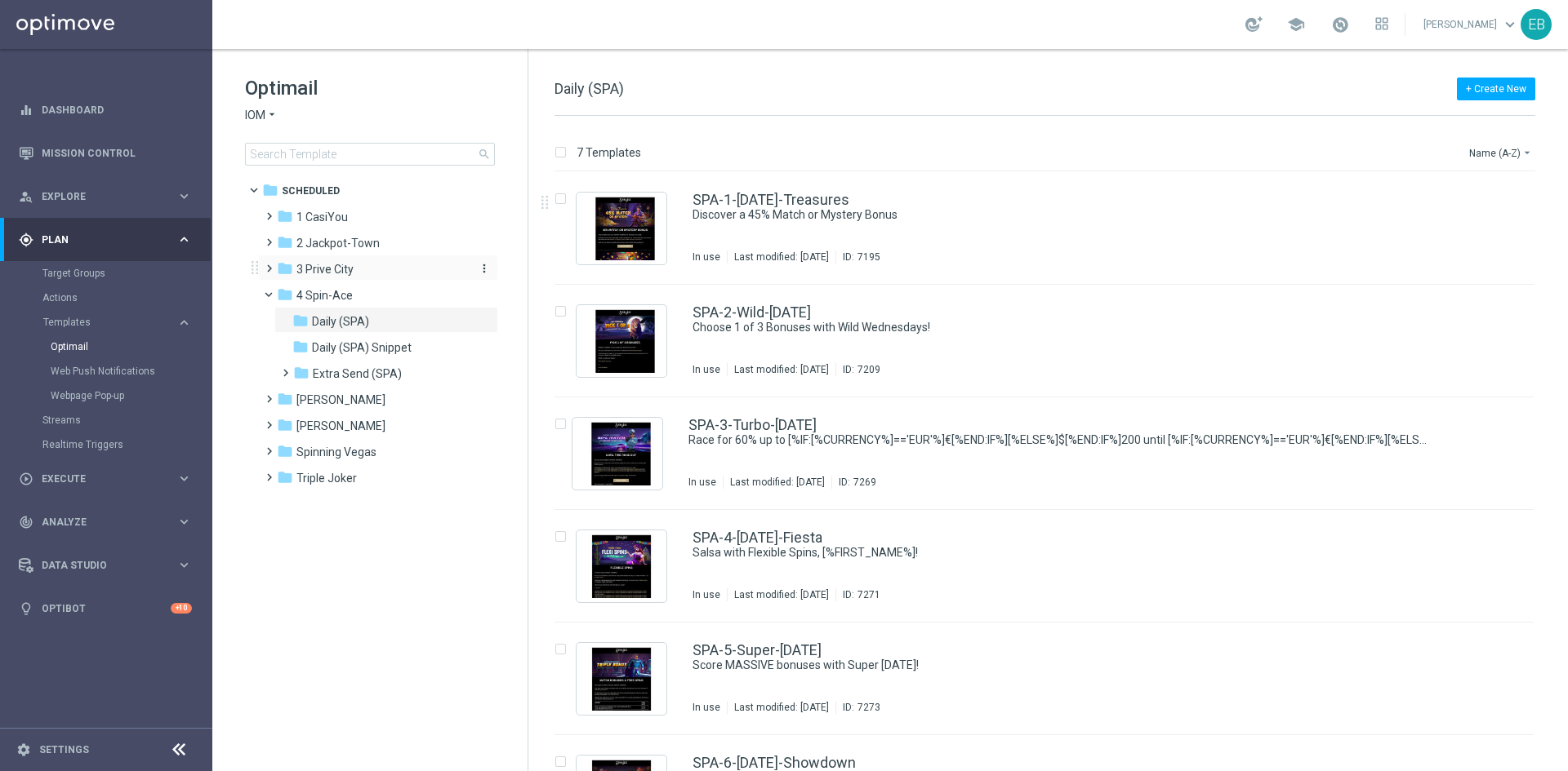
click at [383, 271] on div "folder 3 [GEOGRAPHIC_DATA]" at bounding box center [371, 270] width 187 height 19
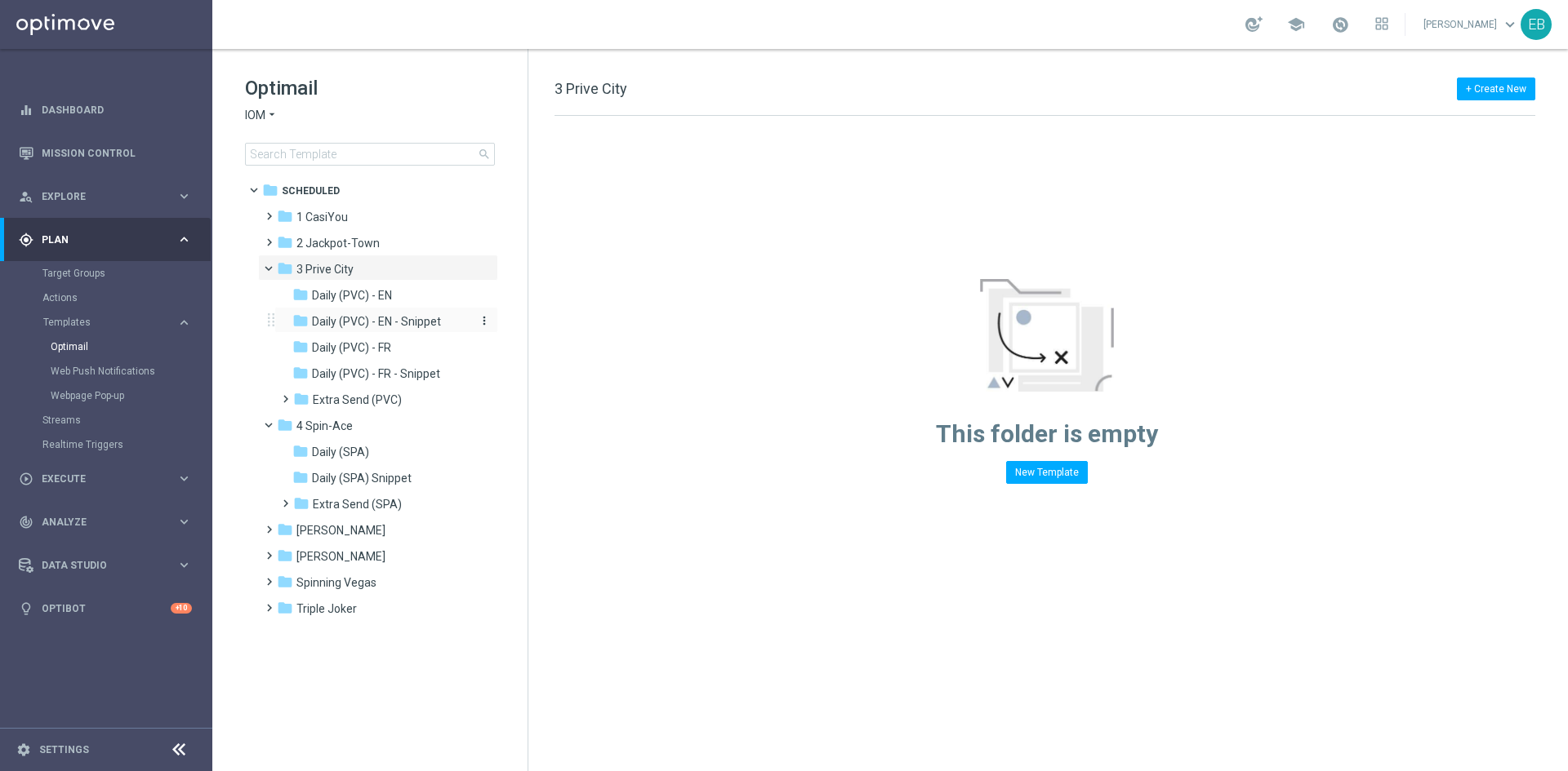
click at [416, 313] on div "folder Daily (PVC) - EN - Snippet" at bounding box center [378, 322] width 174 height 19
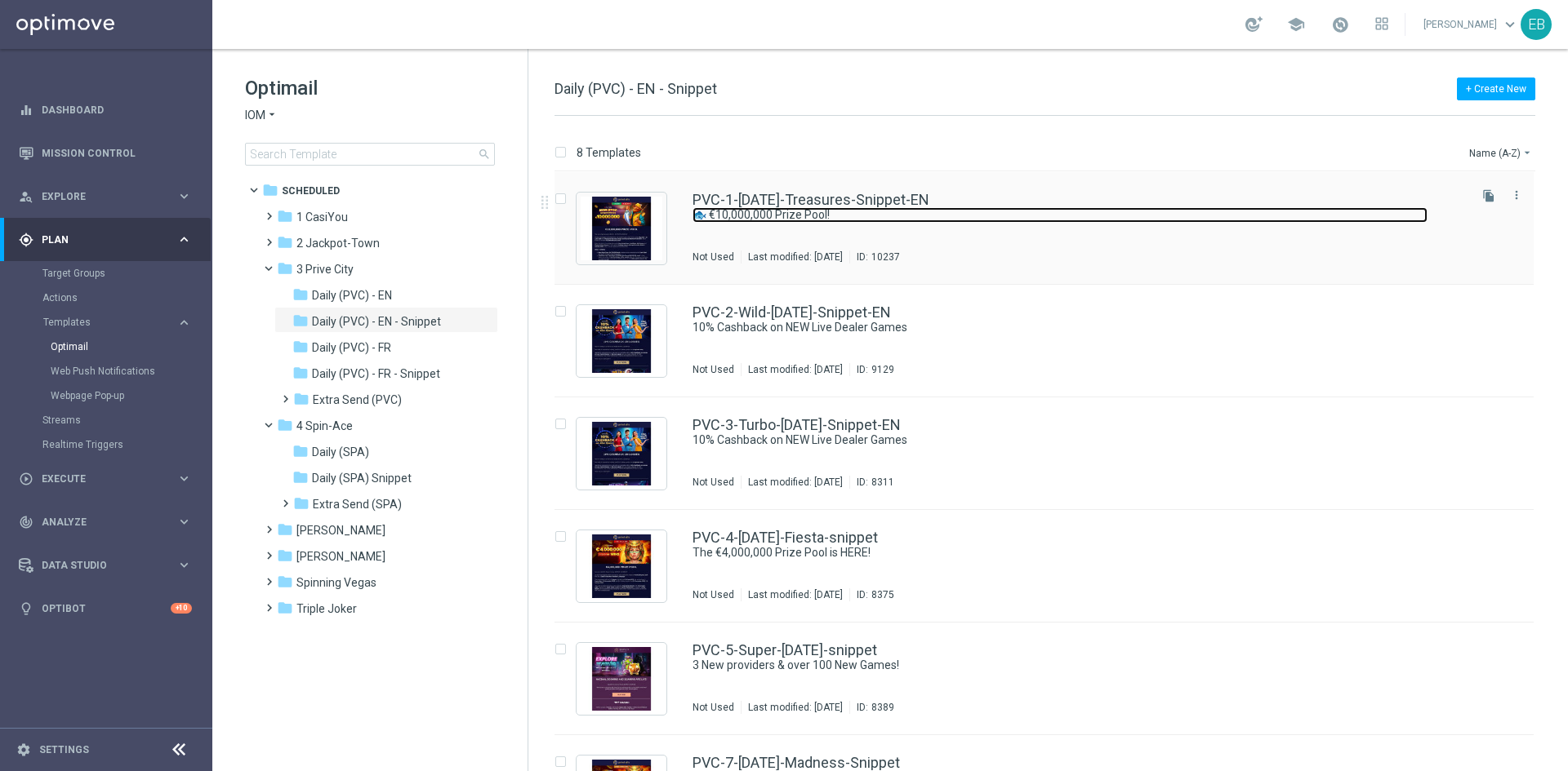
click at [1061, 210] on link "🐟 €10,000,000 Prize Pool!" at bounding box center [1060, 215] width 735 height 16
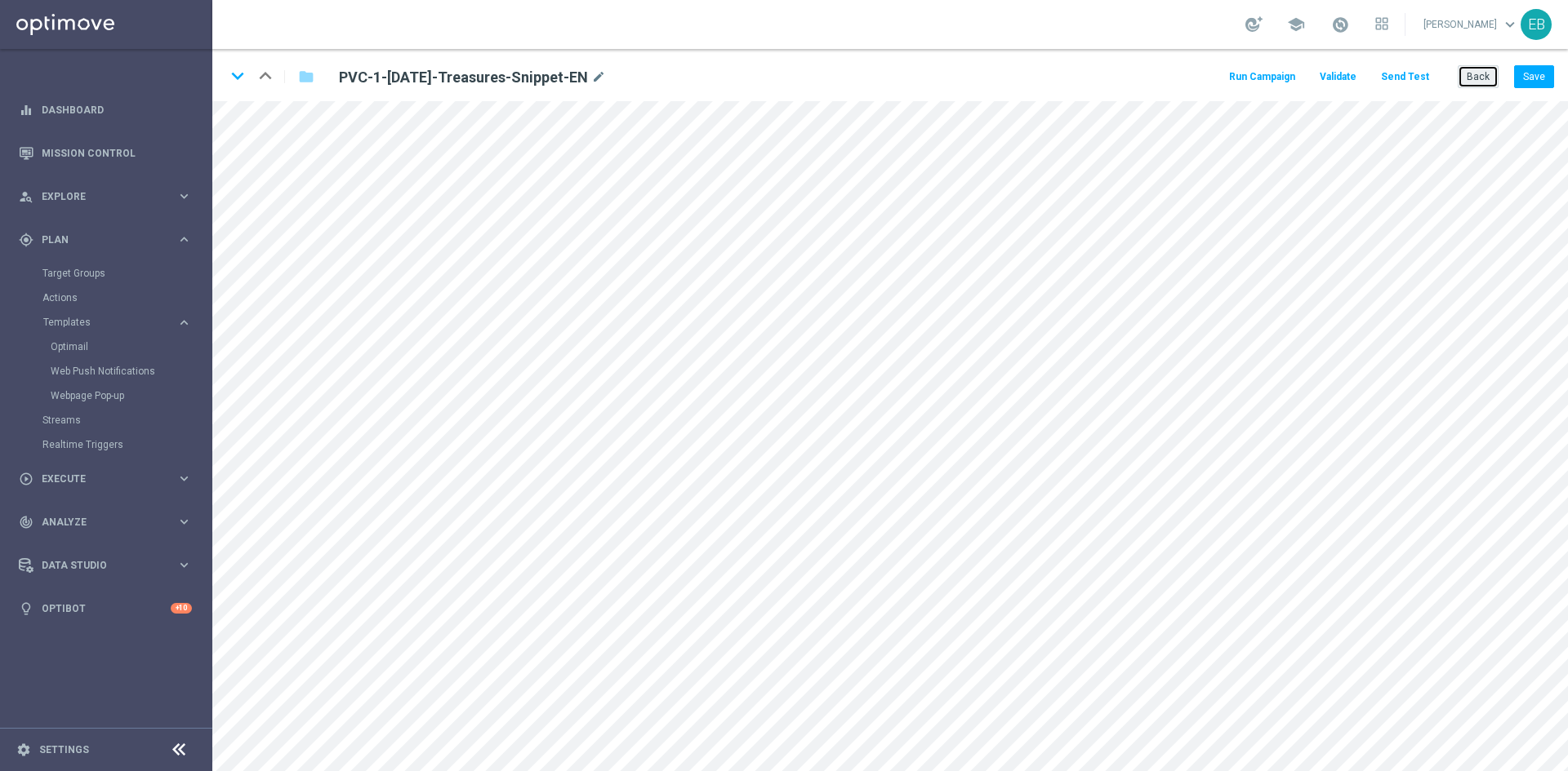
click at [1480, 82] on button "Back" at bounding box center [1478, 77] width 41 height 22
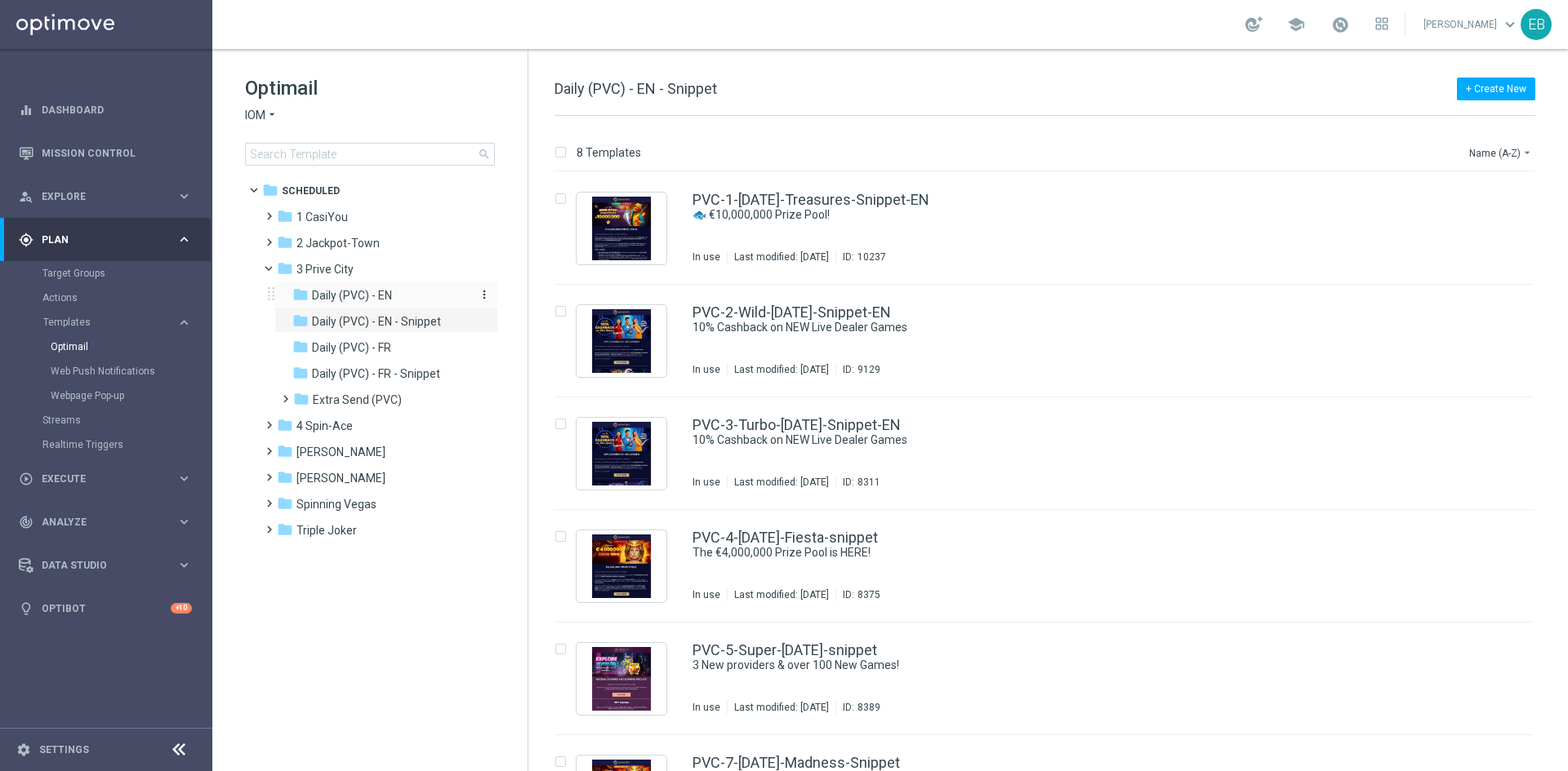
click at [432, 290] on div "folder Daily (PVC) - EN" at bounding box center [378, 296] width 174 height 19
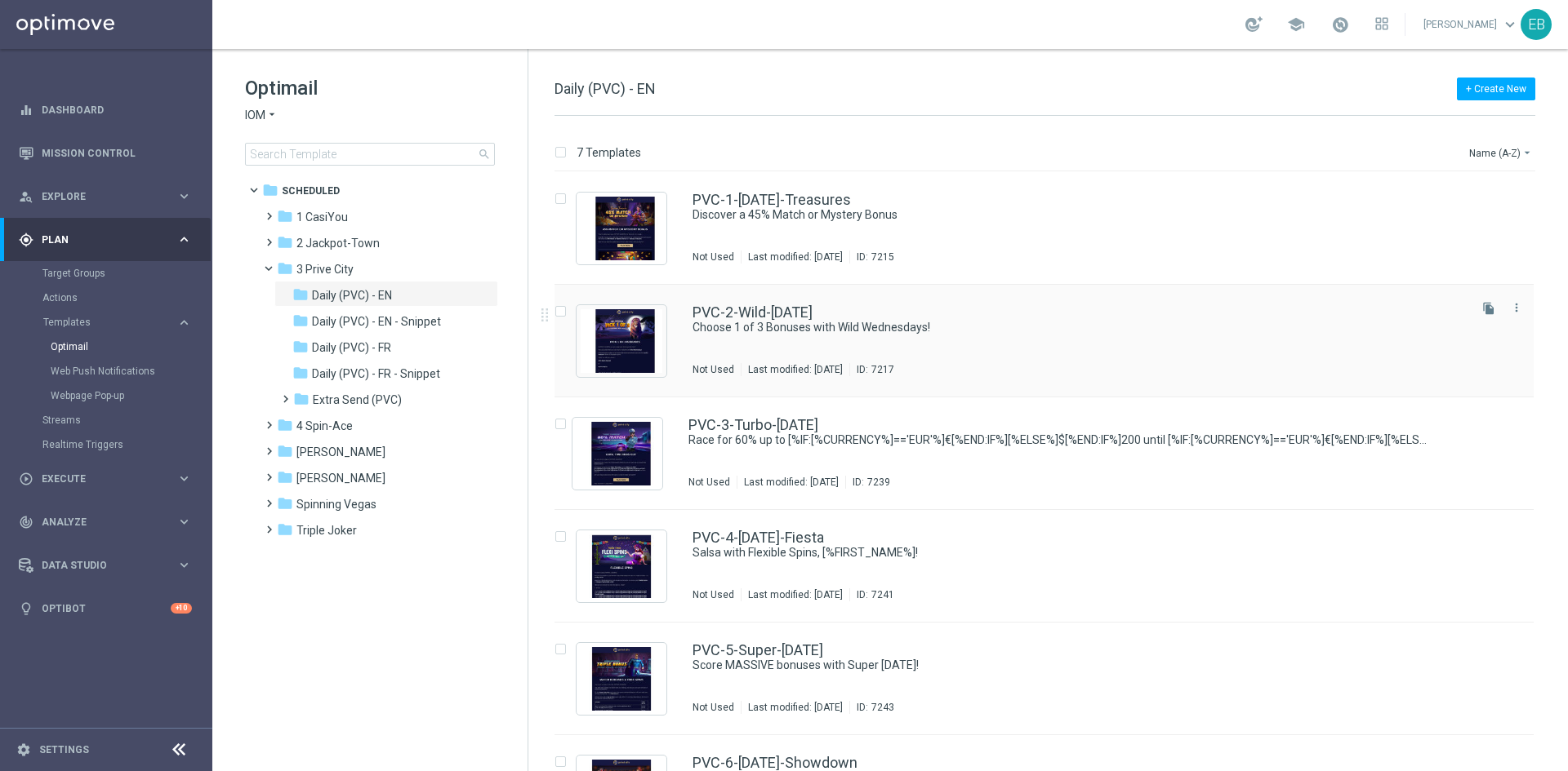
click at [1002, 309] on div "PVC-2-Wild-[DATE]" at bounding box center [1079, 313] width 772 height 15
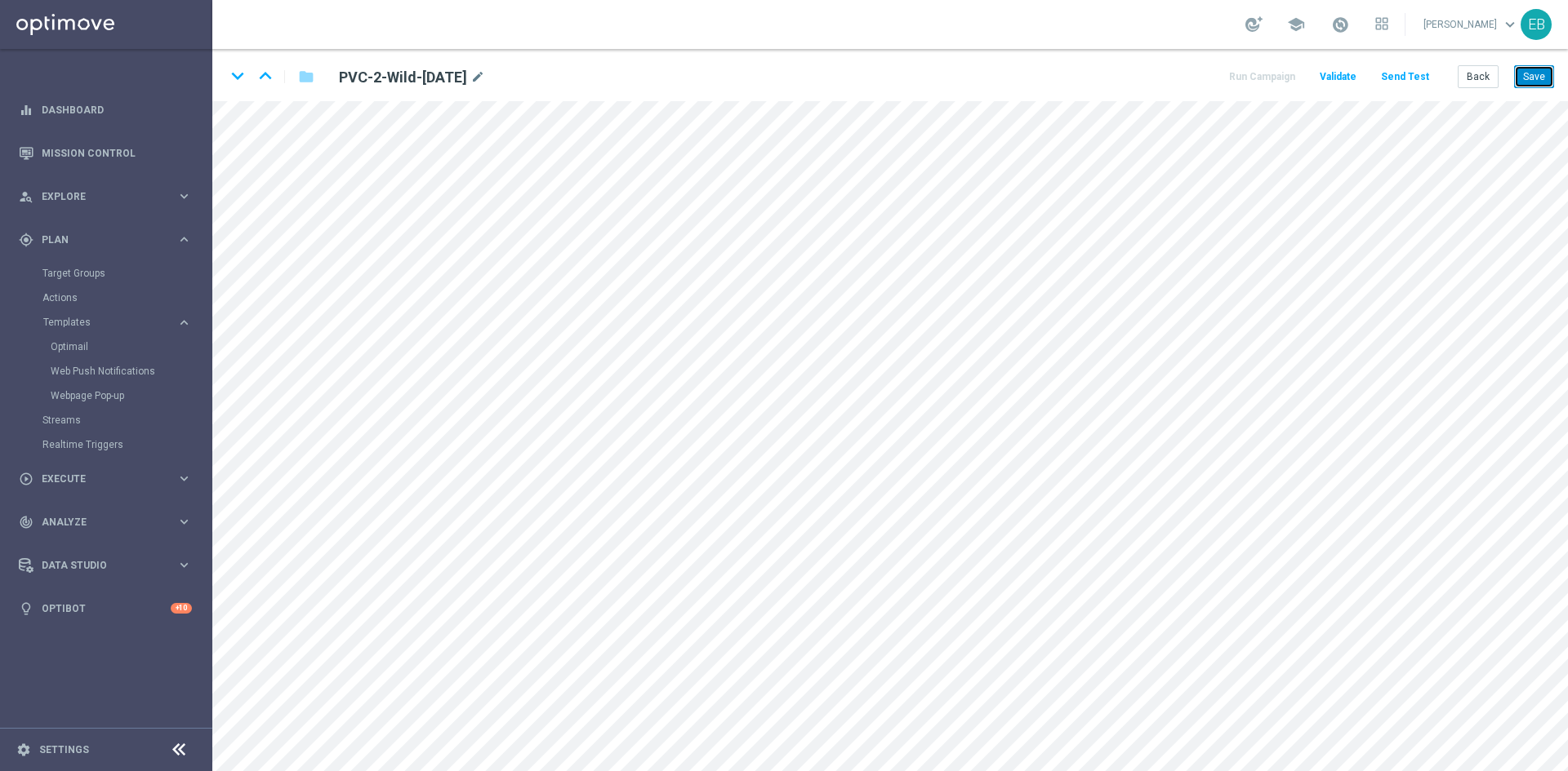
click at [1520, 78] on button "Save" at bounding box center [1534, 77] width 40 height 22
click at [1537, 76] on button "Save" at bounding box center [1534, 77] width 40 height 22
click at [1484, 79] on button "Back" at bounding box center [1478, 77] width 41 height 22
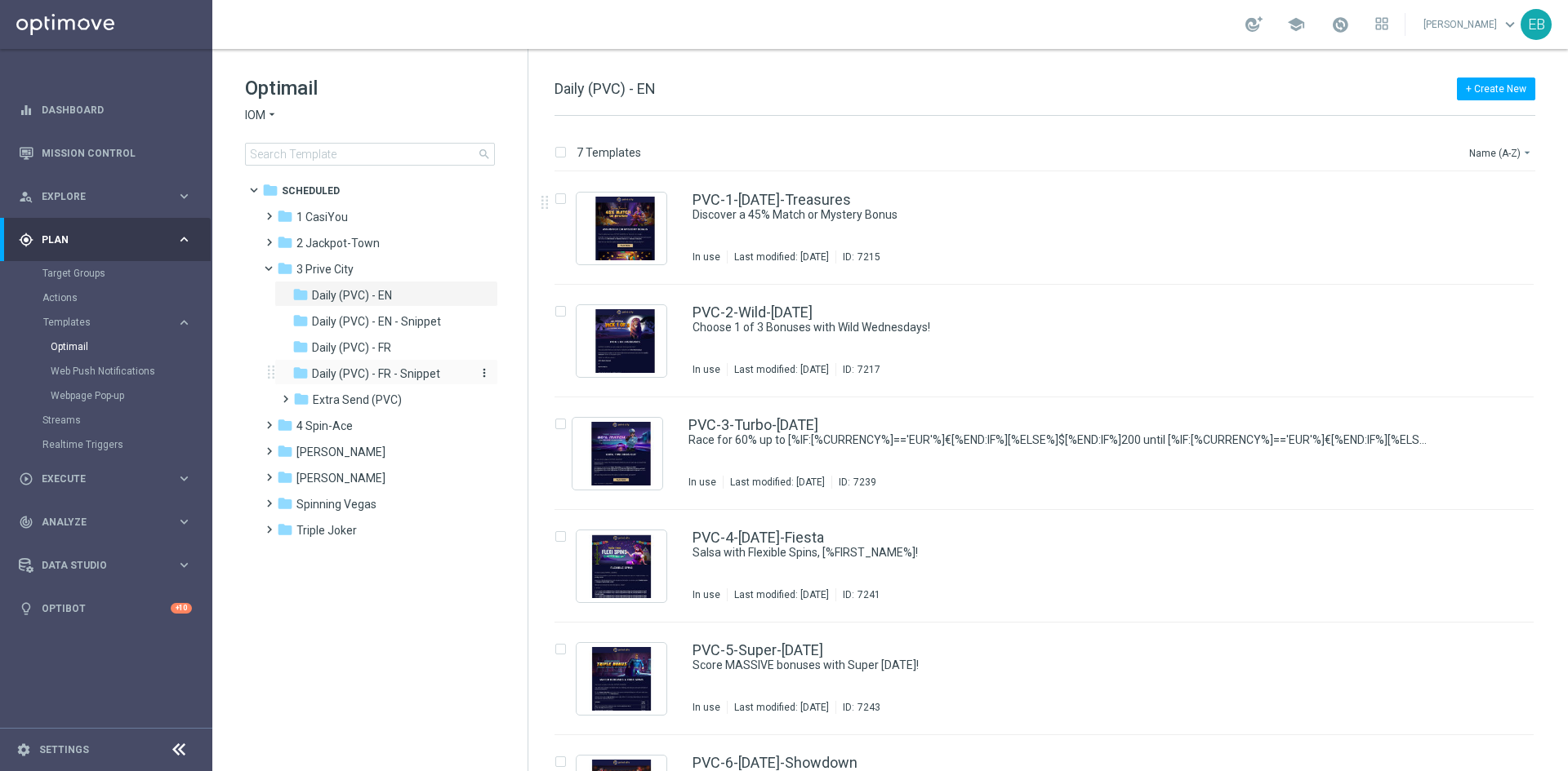
click at [421, 368] on span "Daily (PVC) - FR - Snippet" at bounding box center [376, 374] width 128 height 15
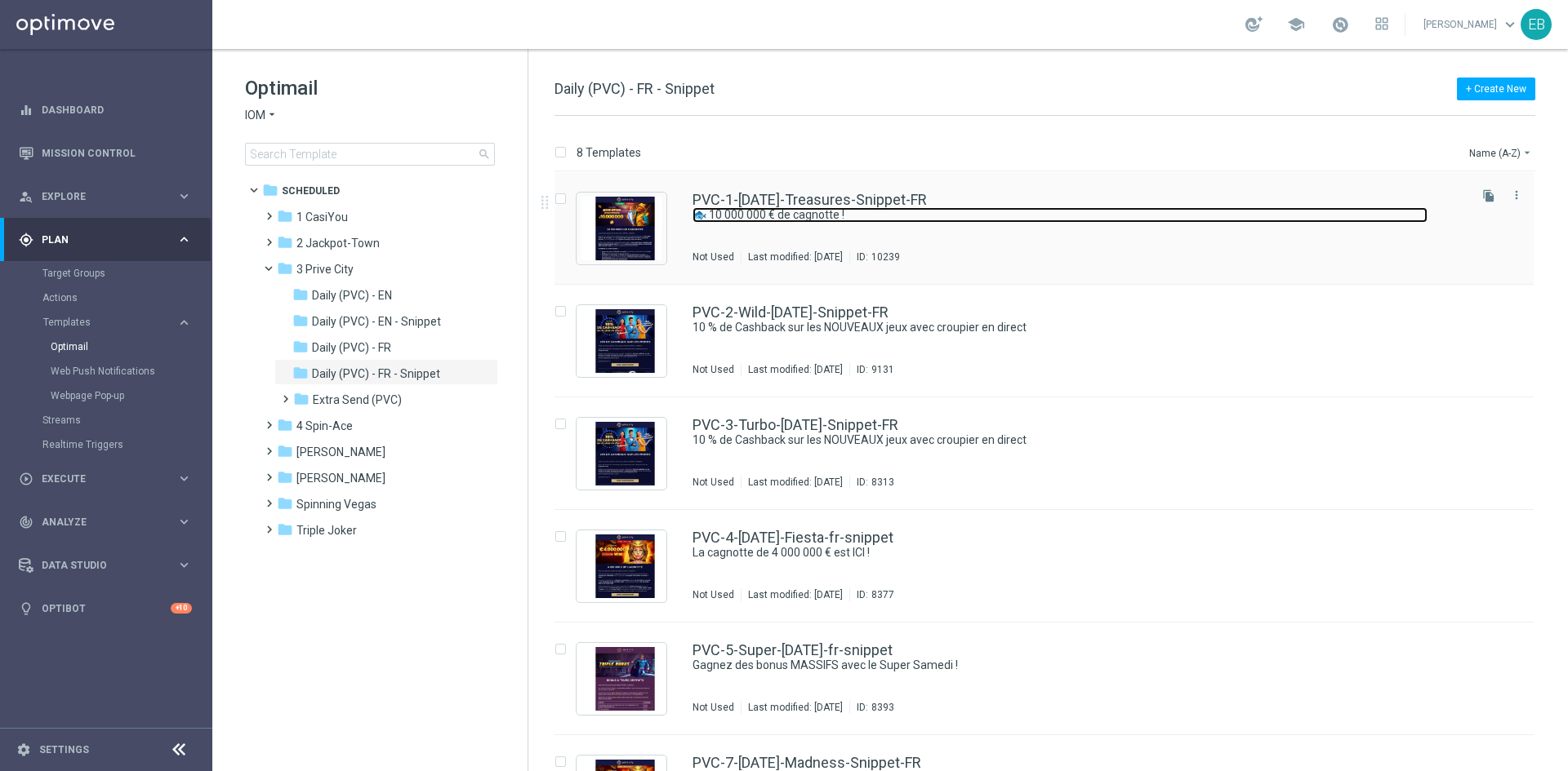
click at [1061, 218] on link "🐟 10 000 000 € de cagnotte !" at bounding box center [1060, 215] width 735 height 16
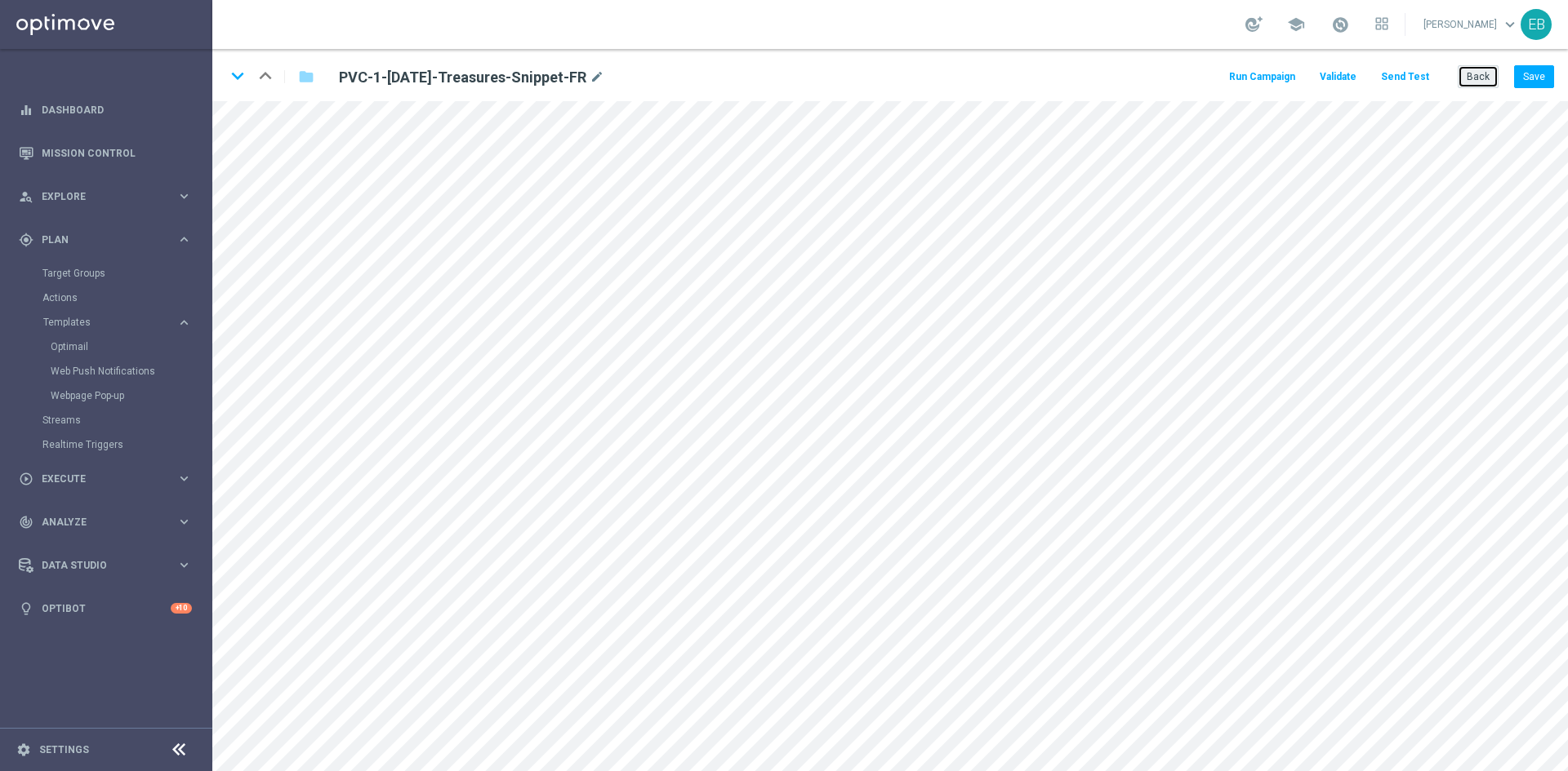
click at [1481, 67] on button "Back" at bounding box center [1478, 77] width 41 height 22
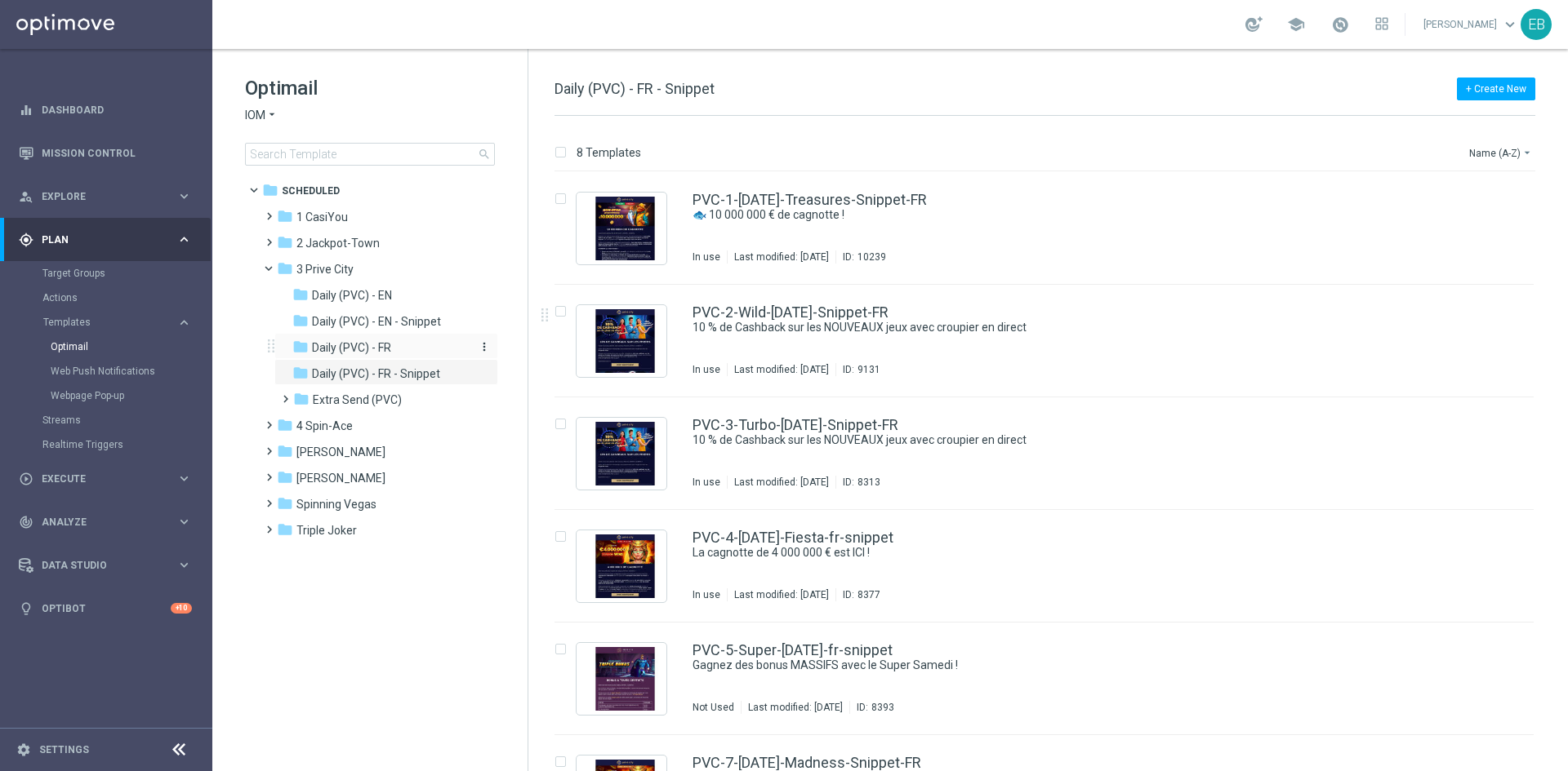
click at [364, 339] on div "folder Daily (PVC) - FR" at bounding box center [378, 348] width 174 height 19
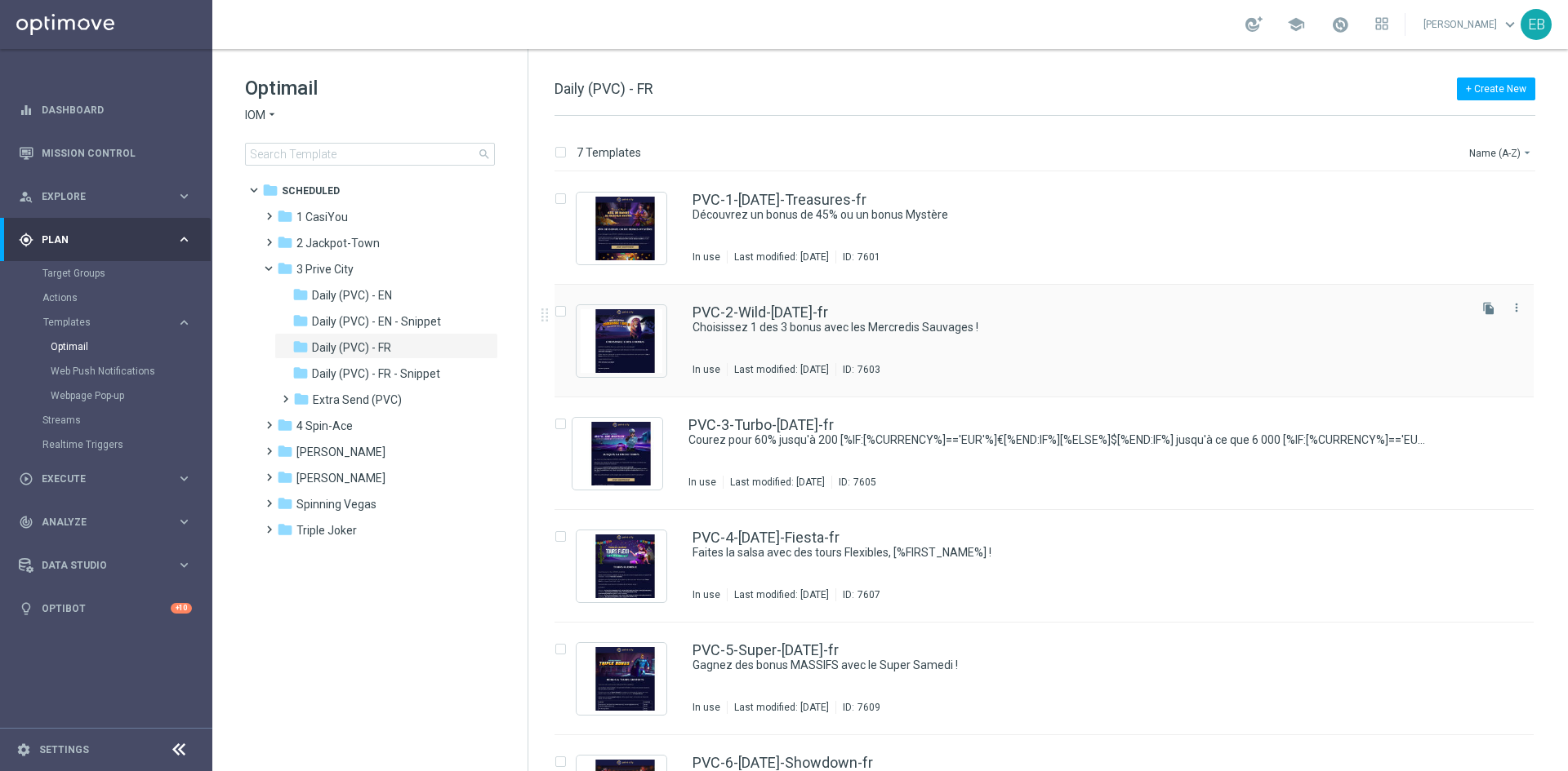
click at [1060, 343] on div "PVC-2-Wild-[DATE]-fr Choisissez 1 des 3 bonus avec les Mercredis Sauvages ! In …" at bounding box center [1079, 341] width 772 height 71
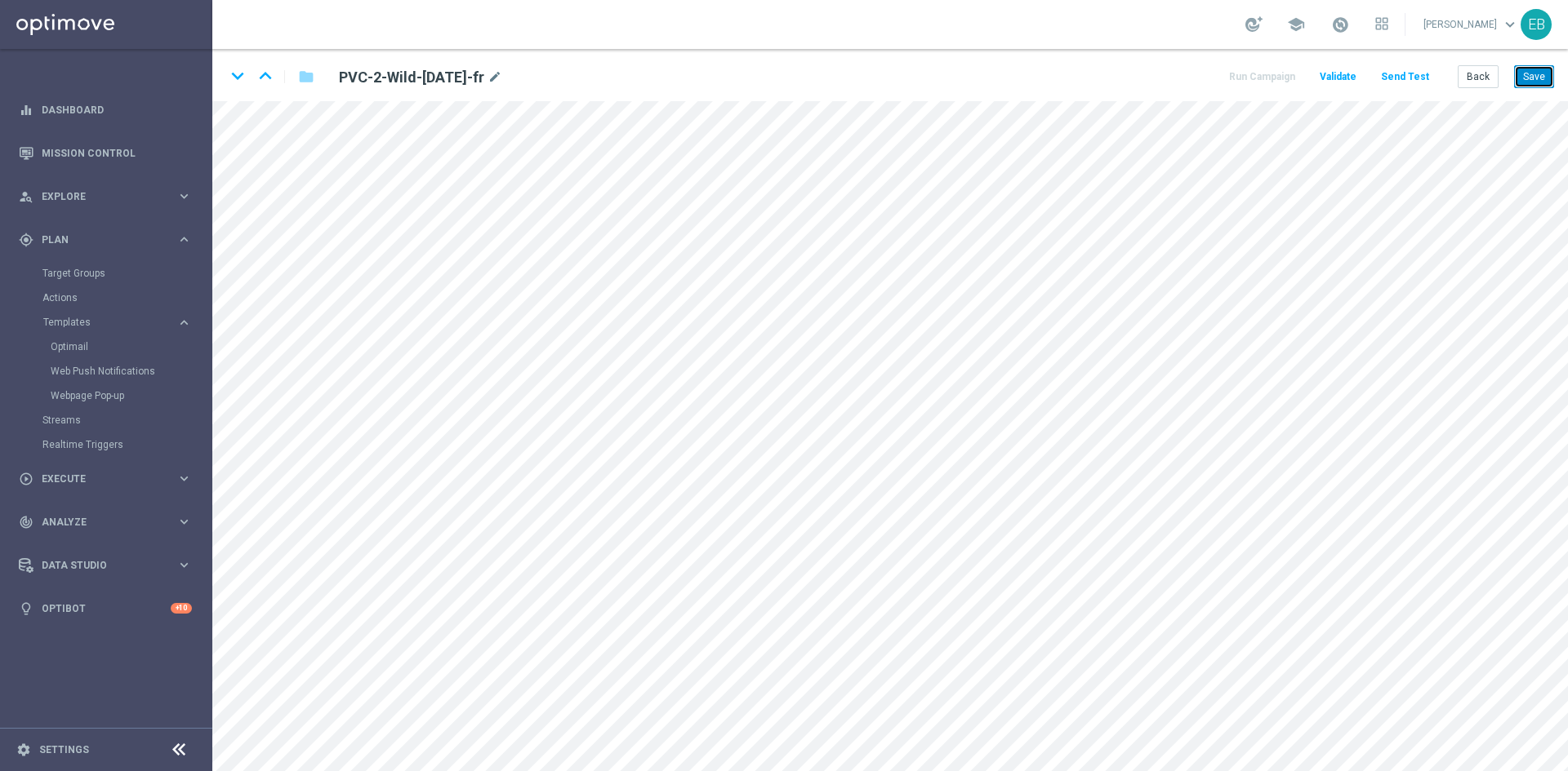
click at [1549, 80] on button "Save" at bounding box center [1534, 77] width 40 height 22
click at [1469, 69] on button "Back" at bounding box center [1478, 77] width 41 height 22
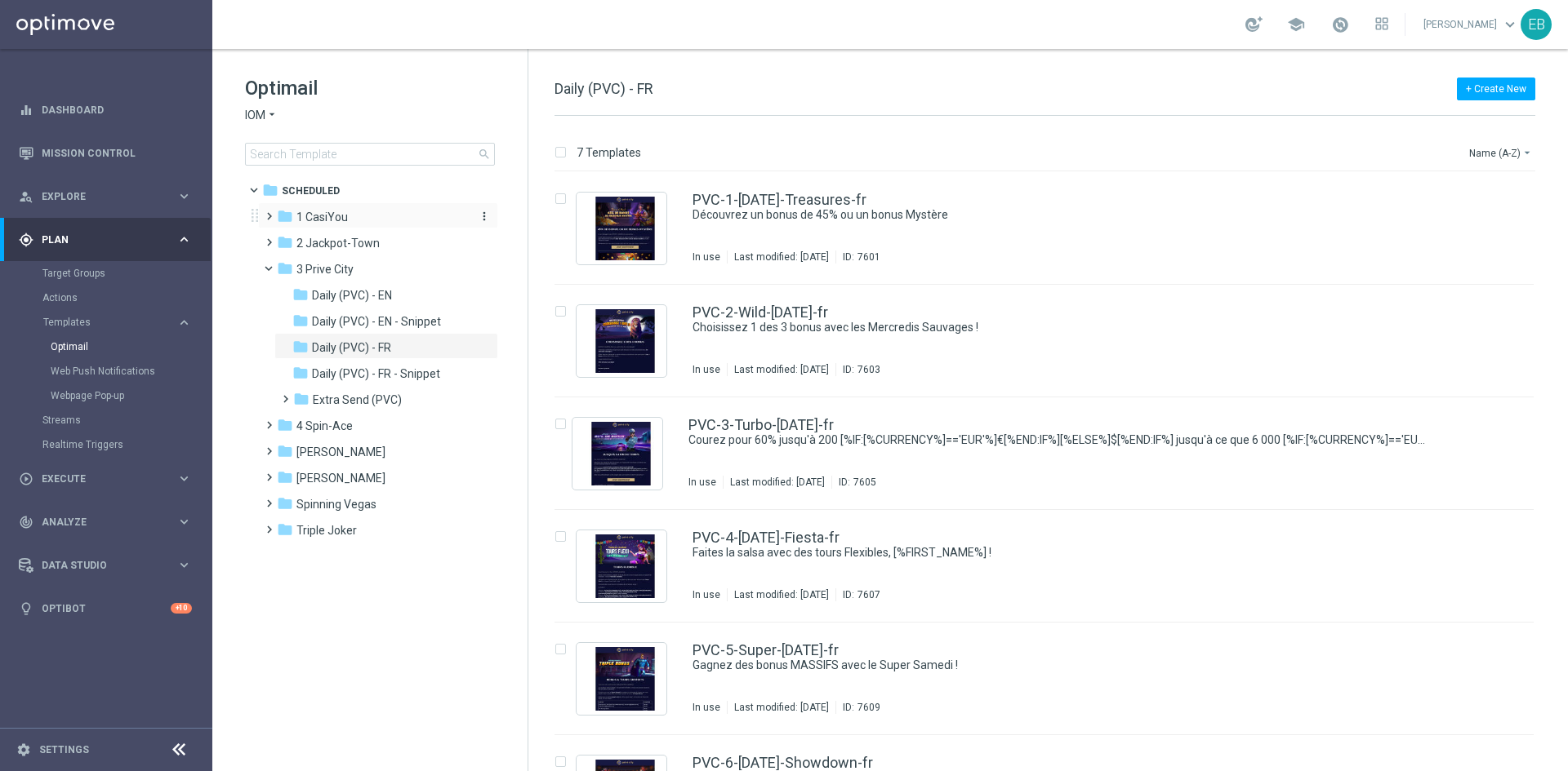
click at [386, 214] on div "folder 1 CasiYou" at bounding box center [371, 218] width 187 height 19
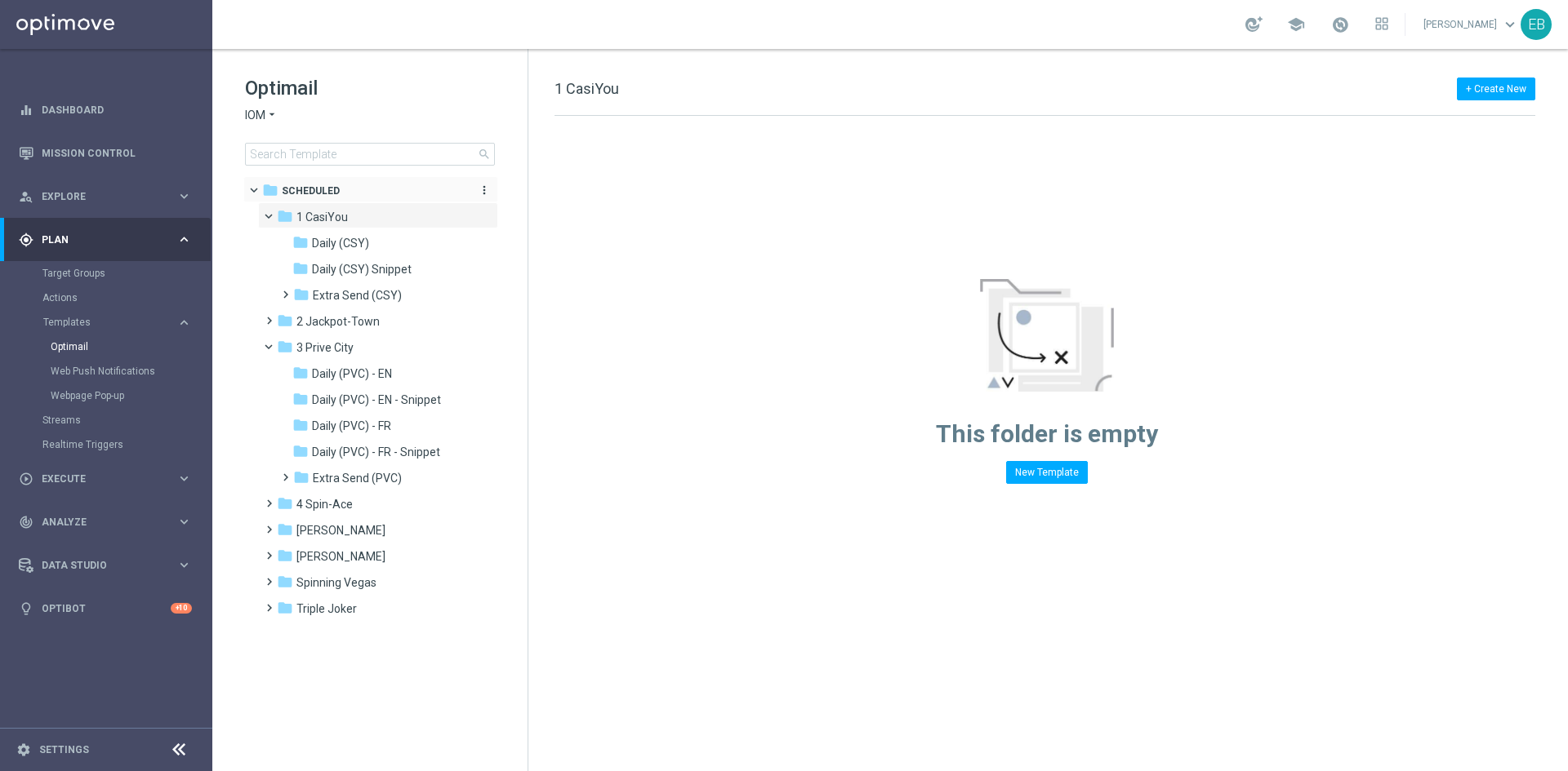
click at [379, 193] on div "folder Scheduled" at bounding box center [362, 192] width 200 height 19
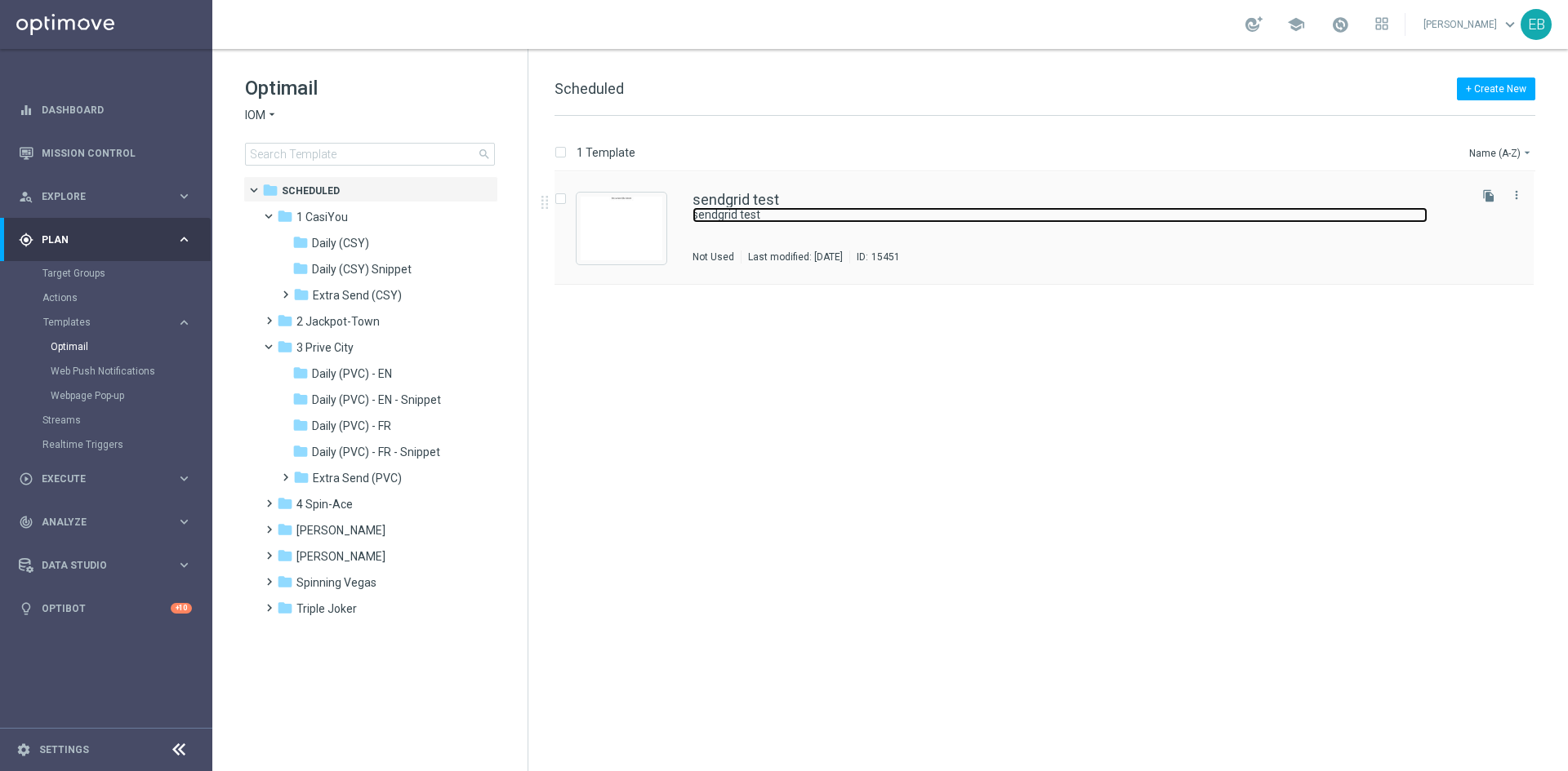
click at [905, 210] on link "sendgrid test" at bounding box center [1060, 215] width 735 height 16
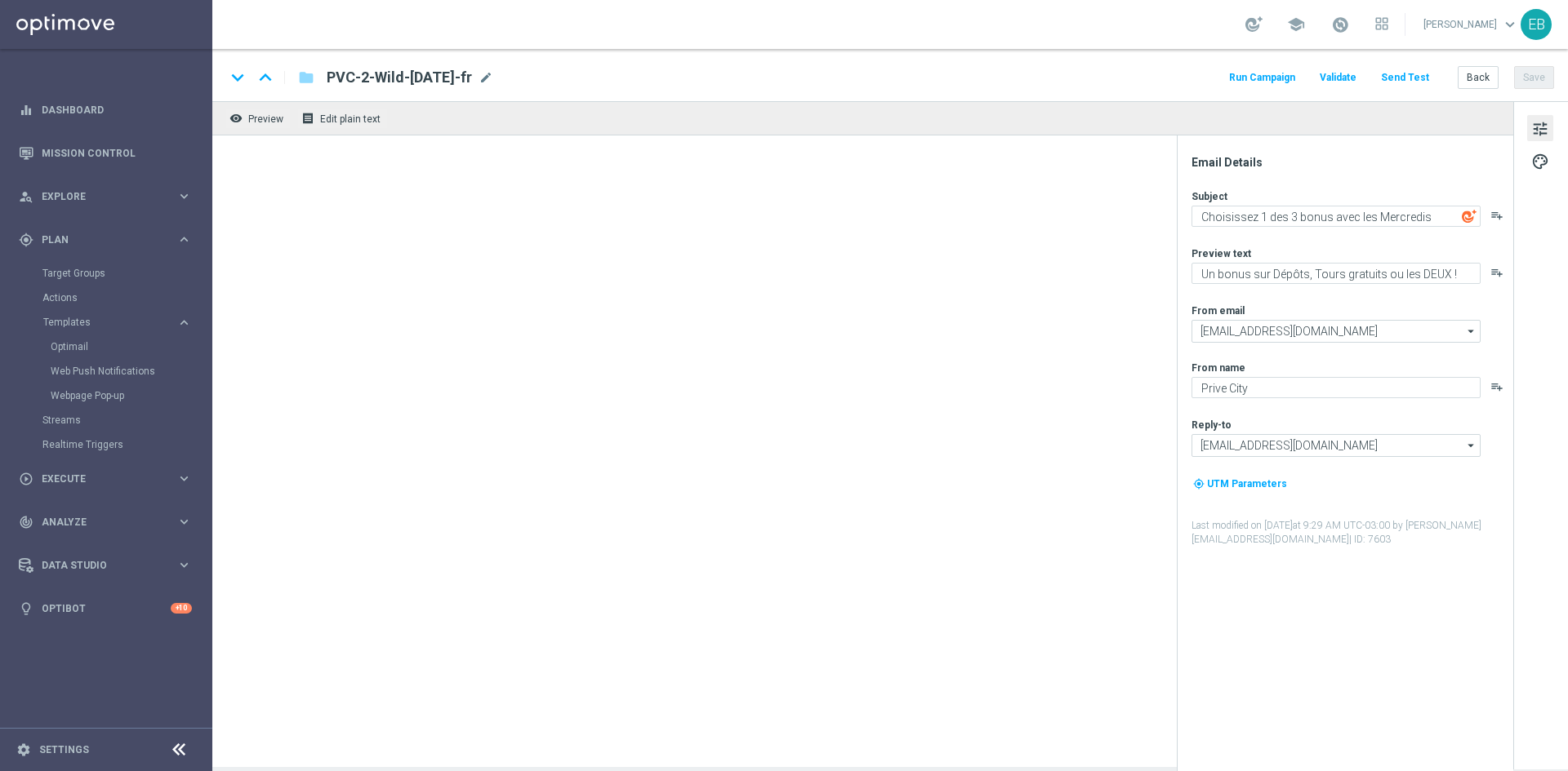
type textarea "sendgrid test"
type input "[EMAIL_ADDRESS][DOMAIN_NAME]"
type textarea "IOM"
type input "[EMAIL_ADDRESS][DOMAIN_NAME]"
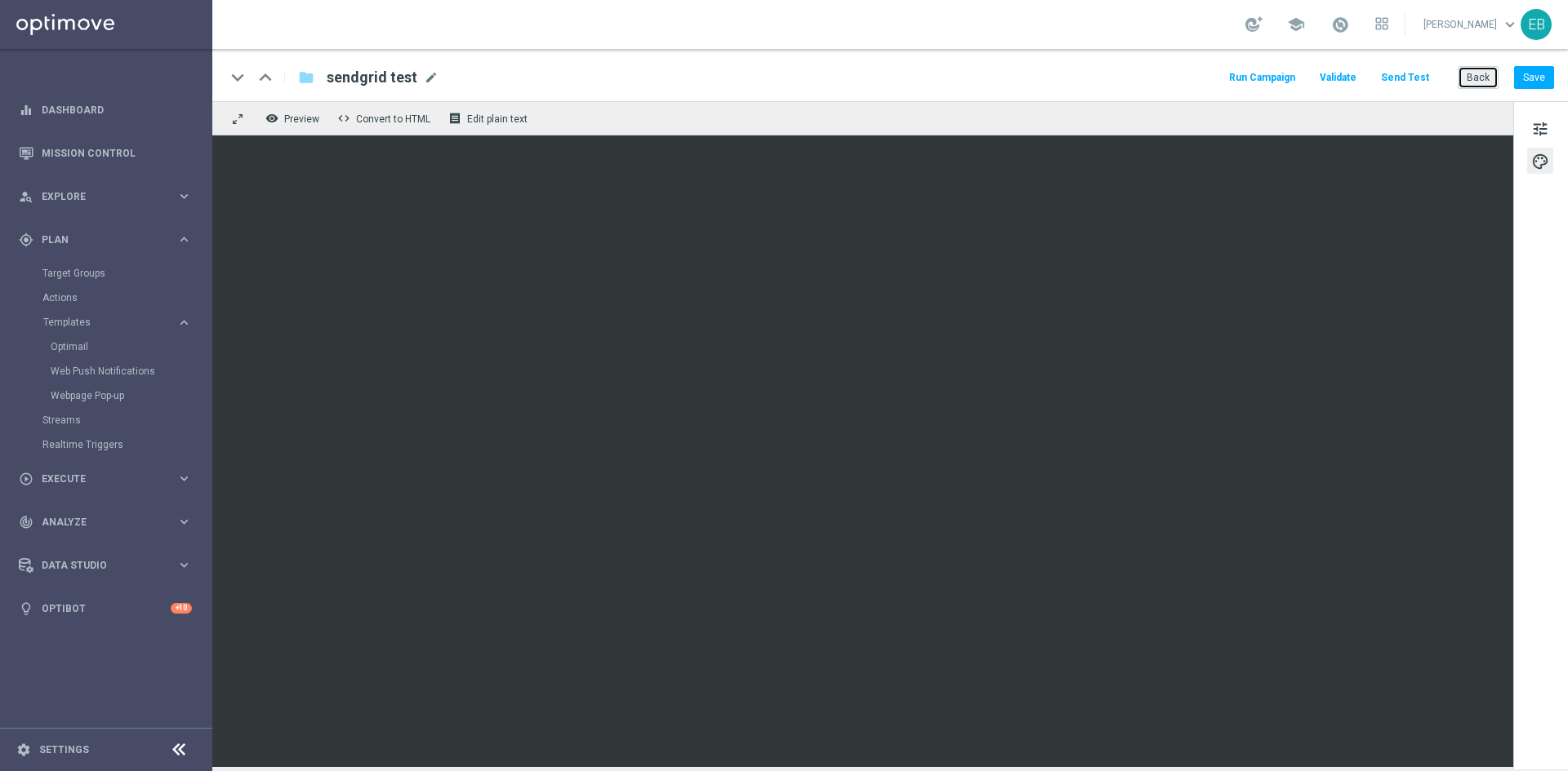
click at [1484, 82] on button "Back" at bounding box center [1478, 78] width 41 height 22
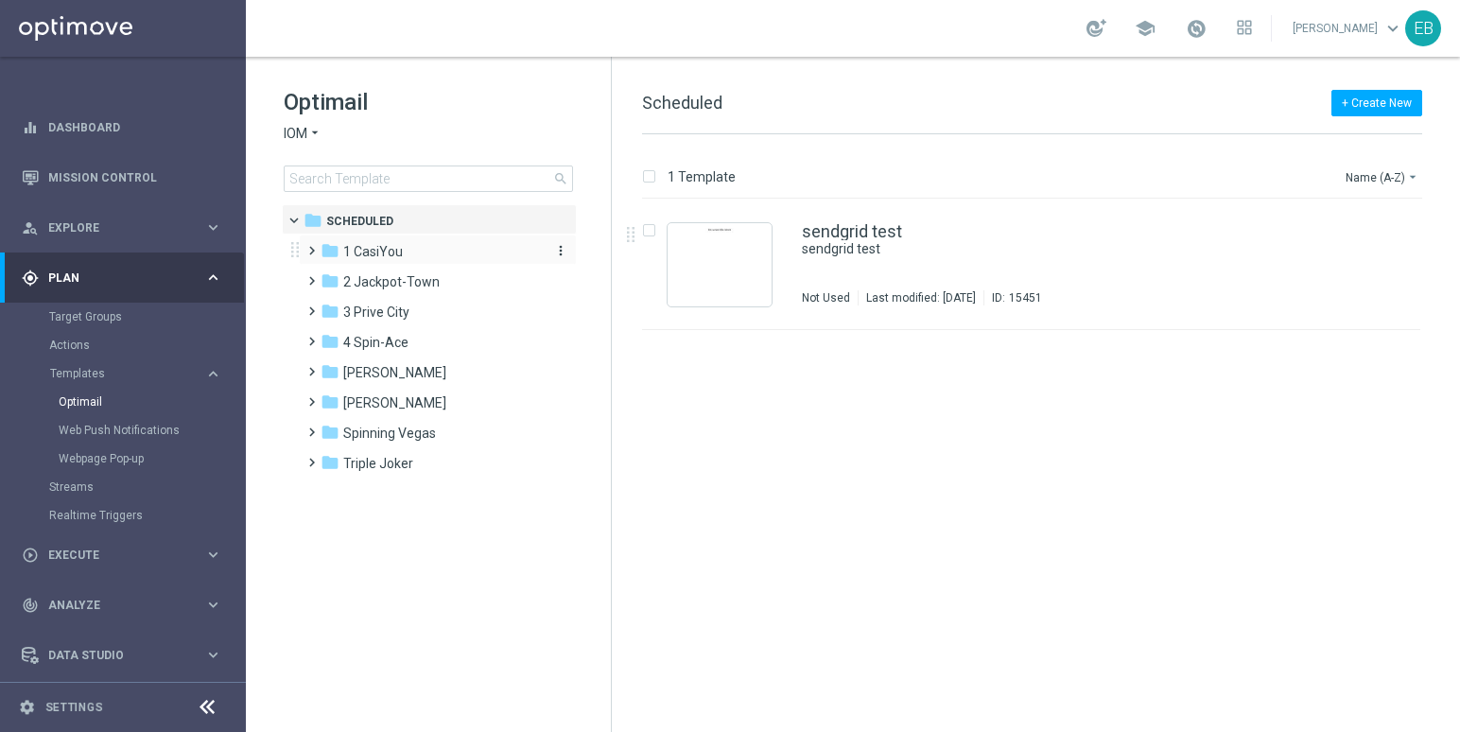
click at [423, 245] on div "folder 1 CasiYou" at bounding box center [429, 252] width 217 height 22
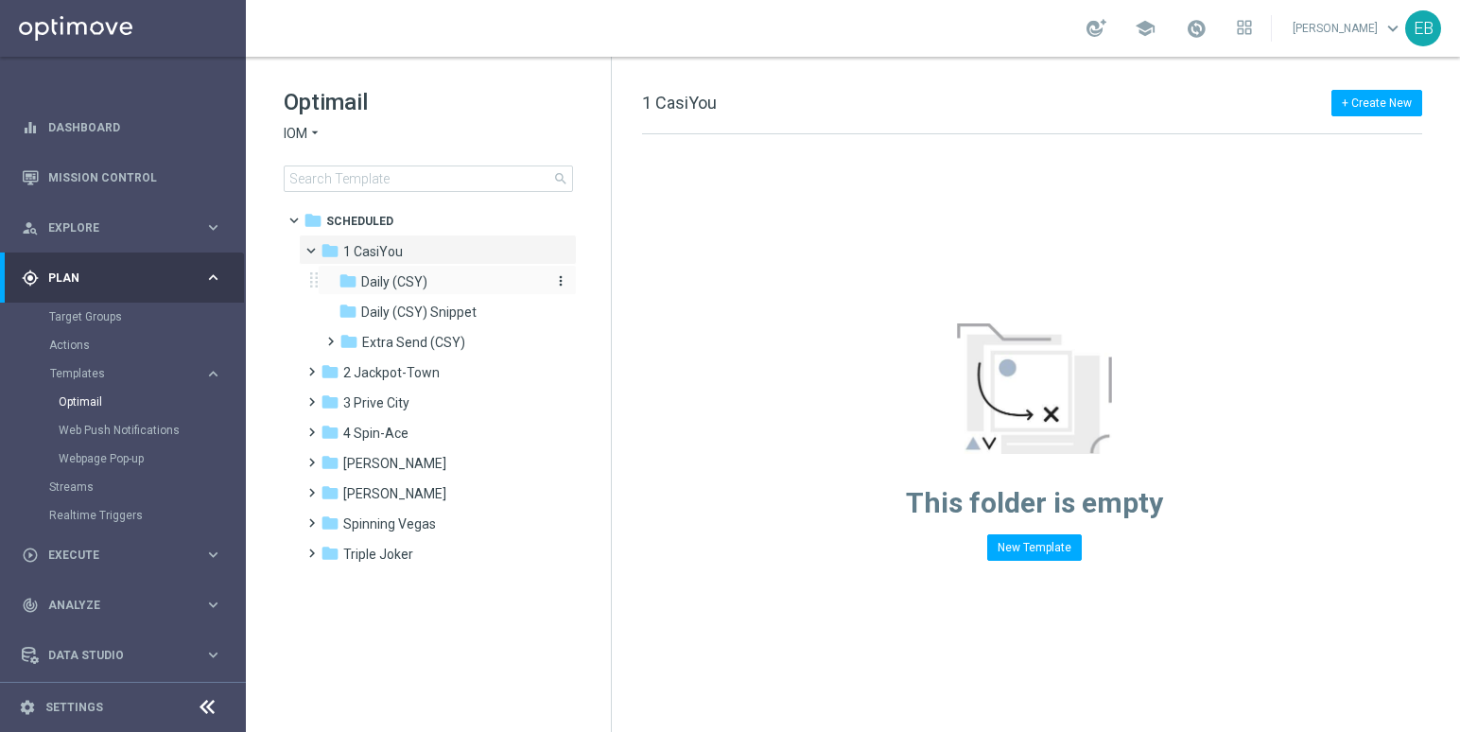
click at [437, 278] on div "folder Daily (CSY)" at bounding box center [438, 282] width 201 height 22
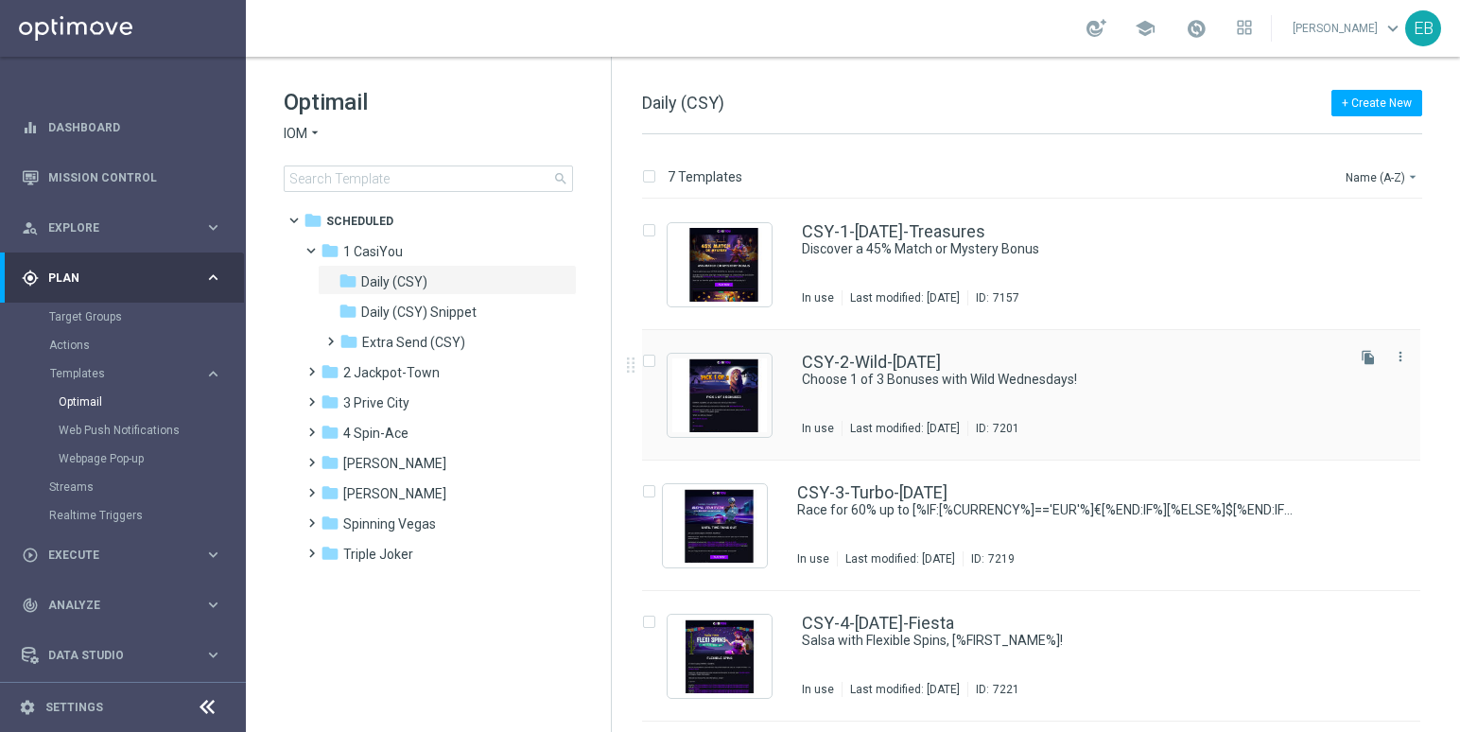
click at [1157, 336] on div "CSY-2-Wild-[DATE] Choose 1 of 3 Bonuses with Wild Wednesdays! In use Last modif…" at bounding box center [1031, 395] width 778 height 130
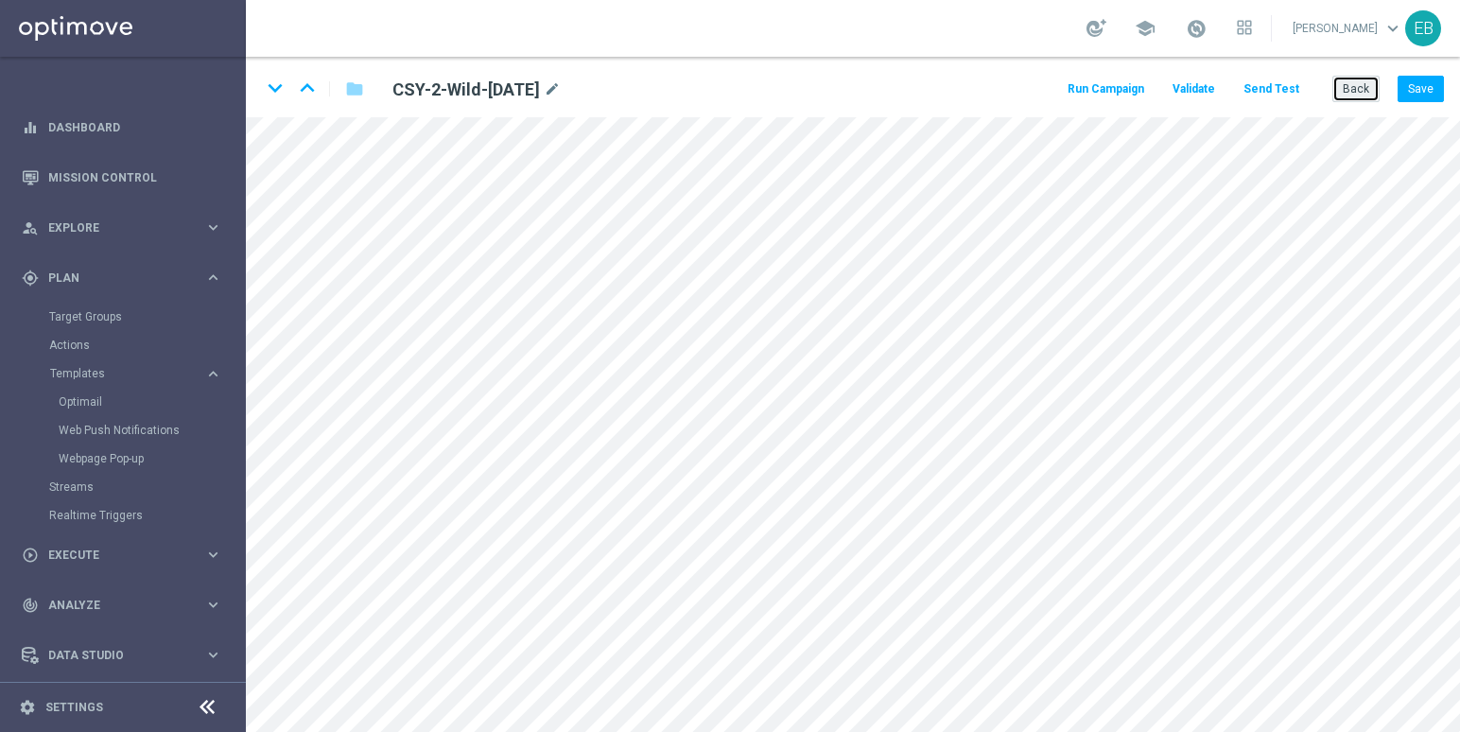
click at [1345, 79] on button "Back" at bounding box center [1355, 89] width 47 height 26
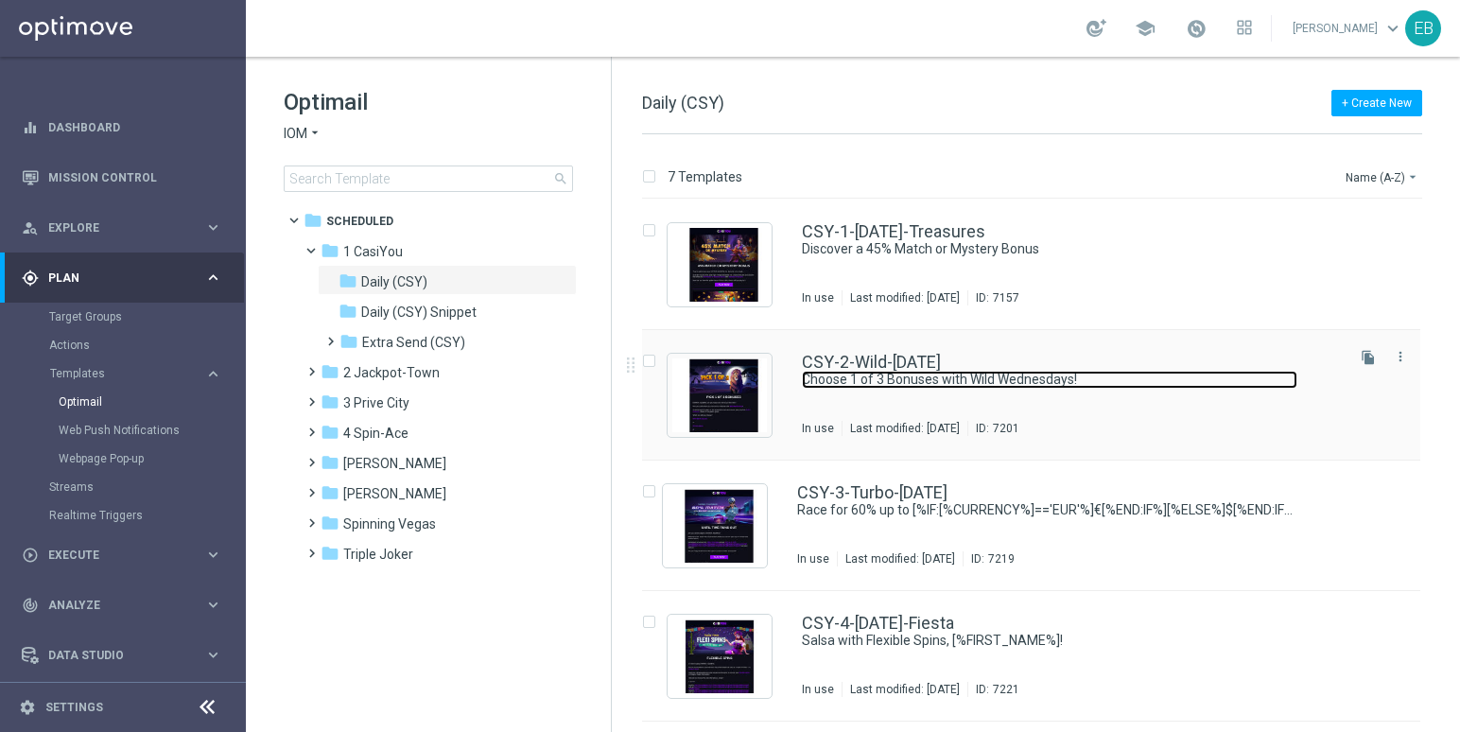
click at [969, 374] on link "Choose 1 of 3 Bonuses with Wild Wednesdays!" at bounding box center [1049, 380] width 495 height 18
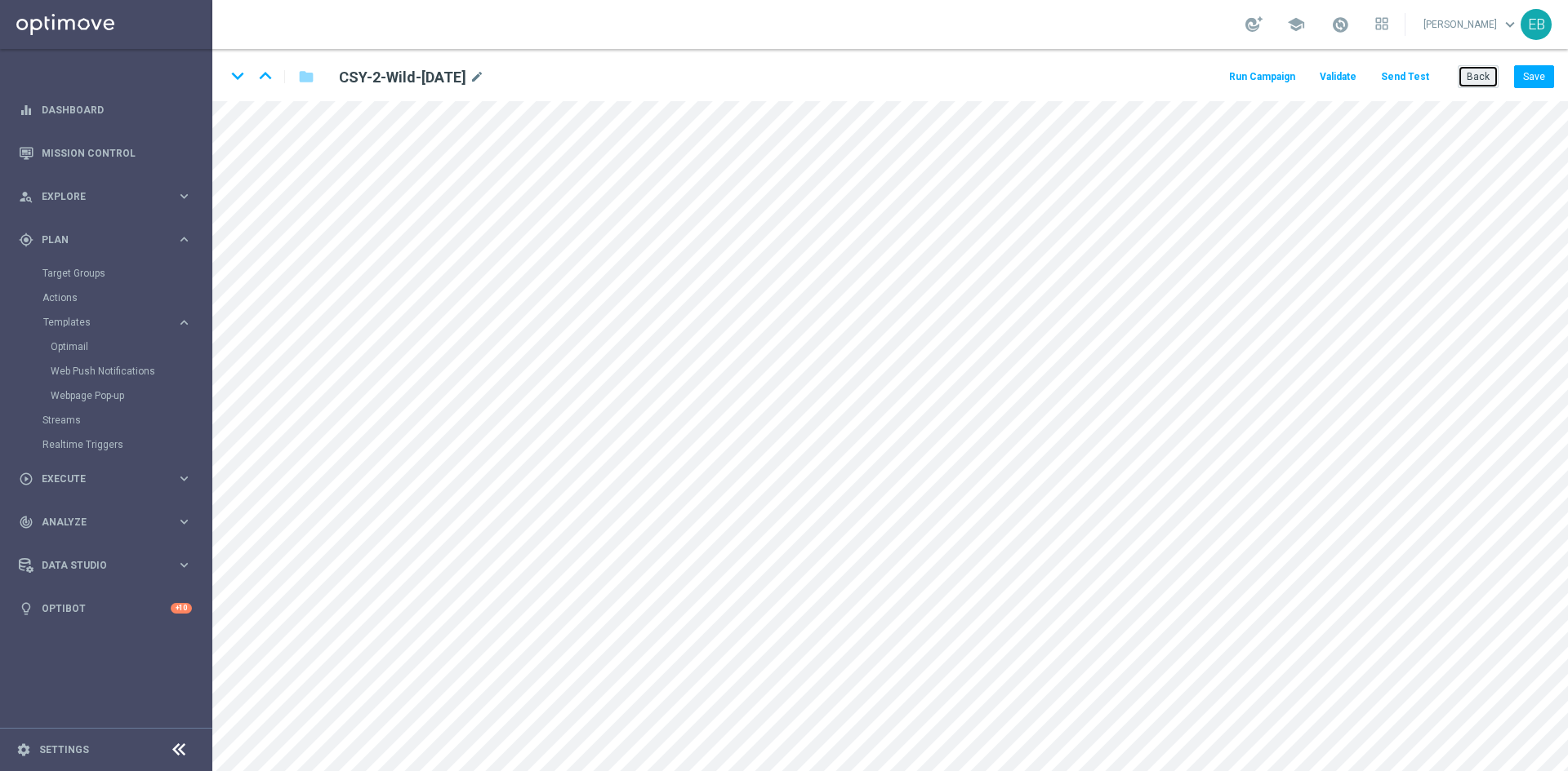
click at [1476, 66] on button "Back" at bounding box center [1478, 77] width 41 height 22
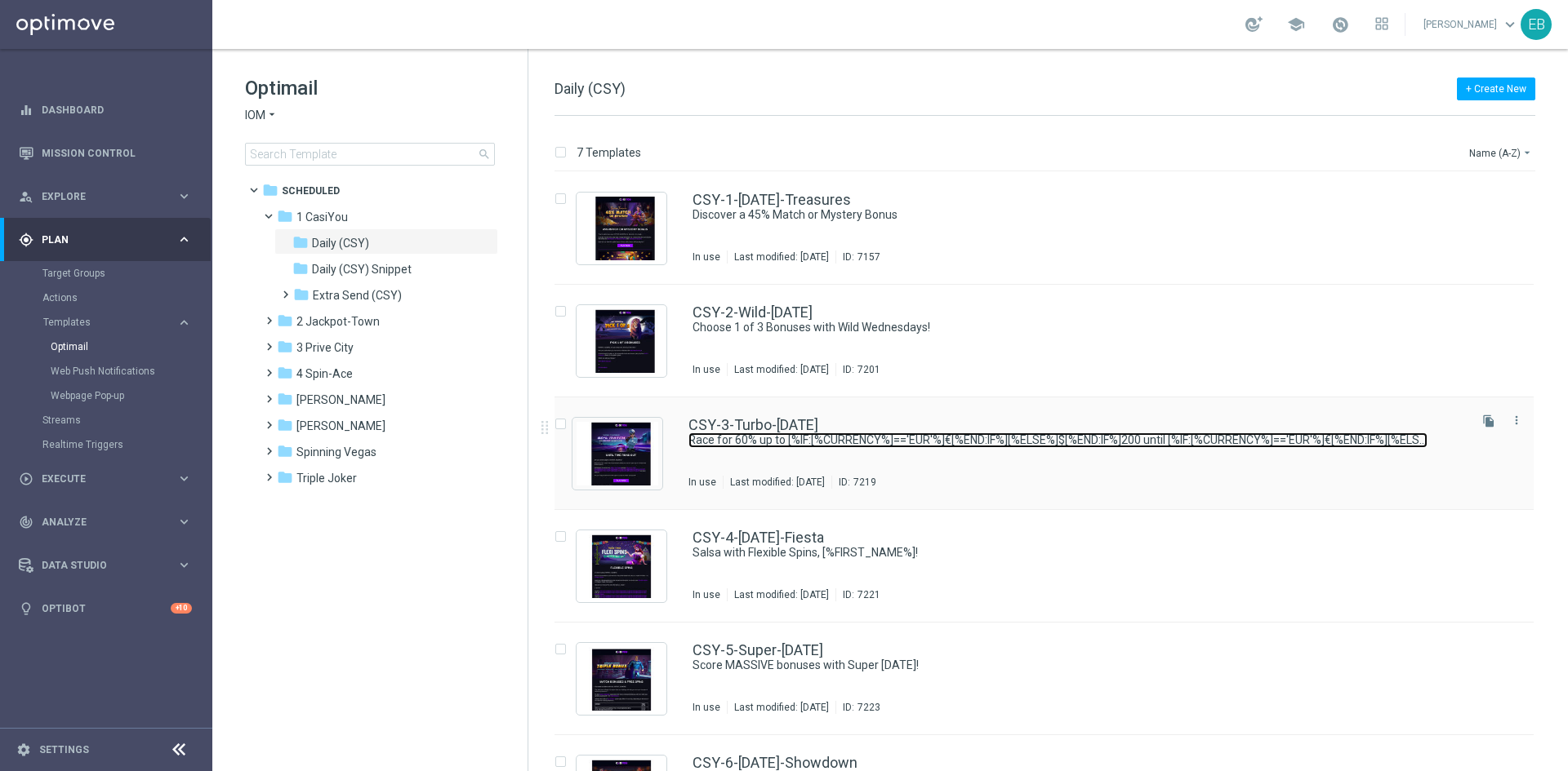
click at [973, 446] on link "Race for 60% up to [%IF:[%CURRENCY%]=='EUR'%]€[%END:IF%][%ELSE%]$[%END:IF%]200 …" at bounding box center [1058, 440] width 740 height 16
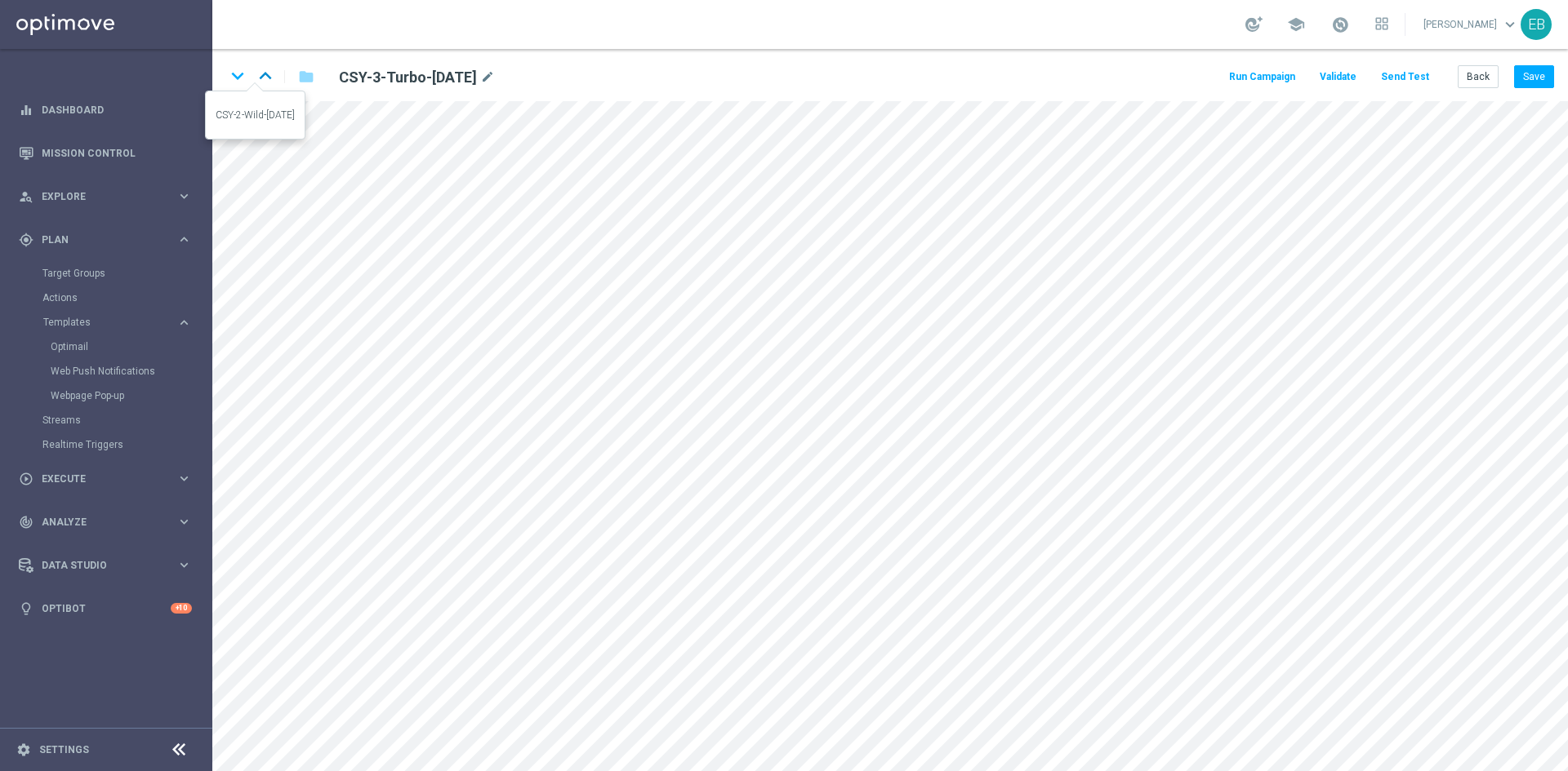
click at [262, 67] on icon "keyboard_arrow_up" at bounding box center [265, 76] width 24 height 24
click at [262, 69] on icon "keyboard_arrow_up" at bounding box center [265, 76] width 24 height 24
click at [1478, 68] on button "Back" at bounding box center [1478, 77] width 41 height 22
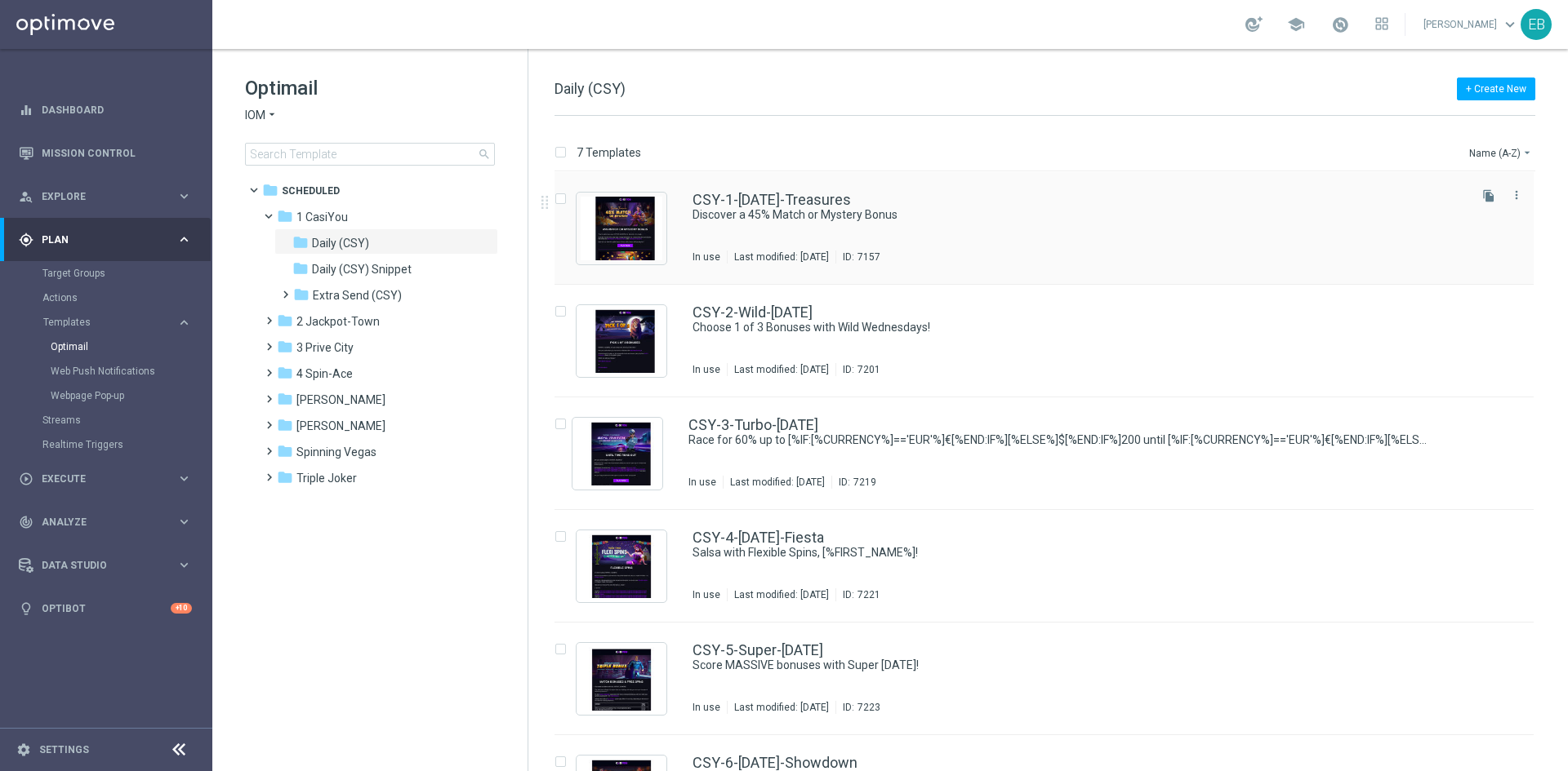
click at [1045, 201] on div "CSY-1-[DATE]-Treasures" at bounding box center [1079, 199] width 772 height 15
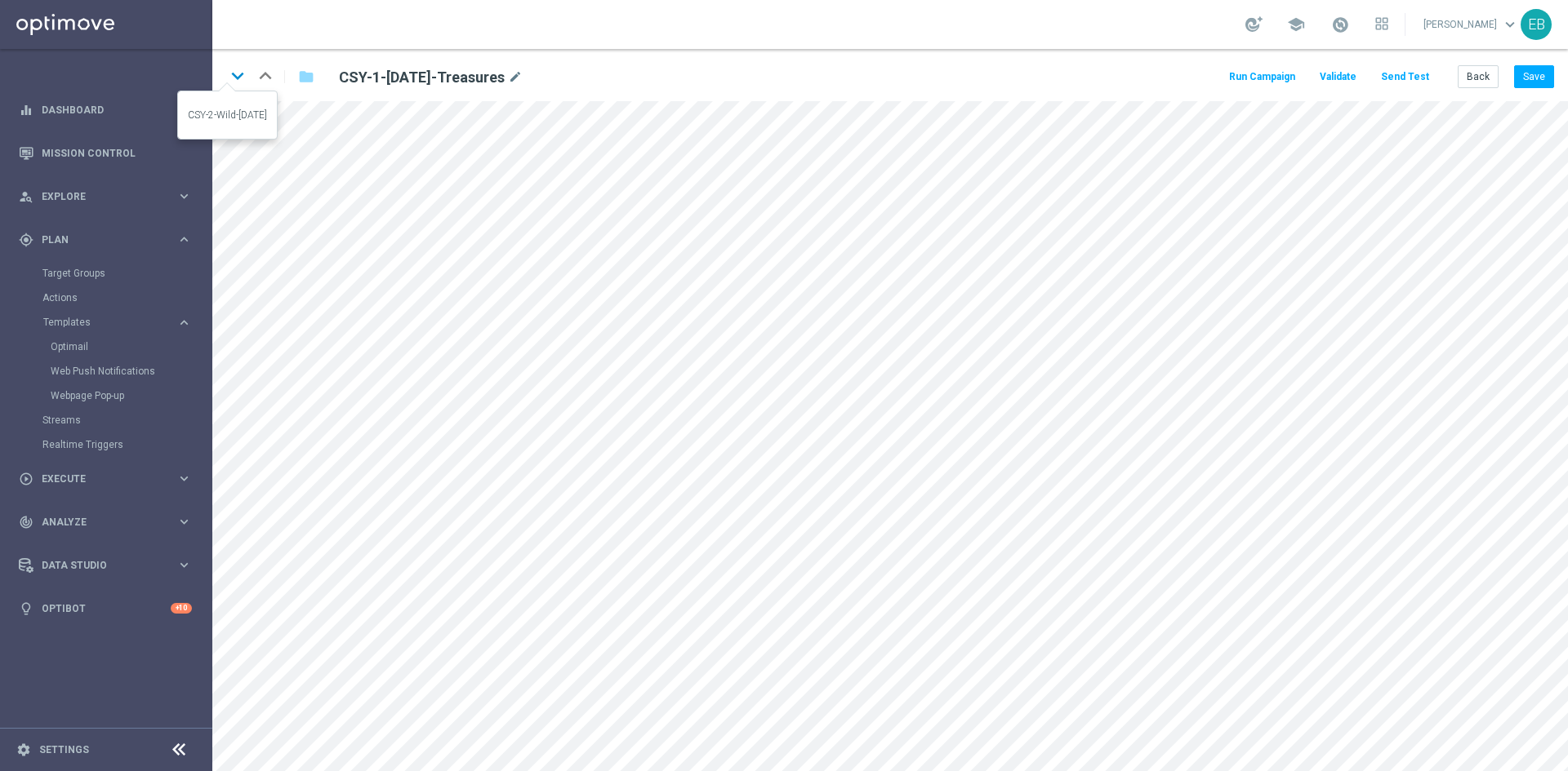
click at [246, 73] on icon "keyboard_arrow_down" at bounding box center [238, 76] width 24 height 24
click at [1533, 82] on button "Save" at bounding box center [1534, 77] width 40 height 22
click at [264, 70] on icon "keyboard_arrow_up" at bounding box center [265, 76] width 24 height 24
click at [1526, 81] on button "Save" at bounding box center [1534, 77] width 40 height 22
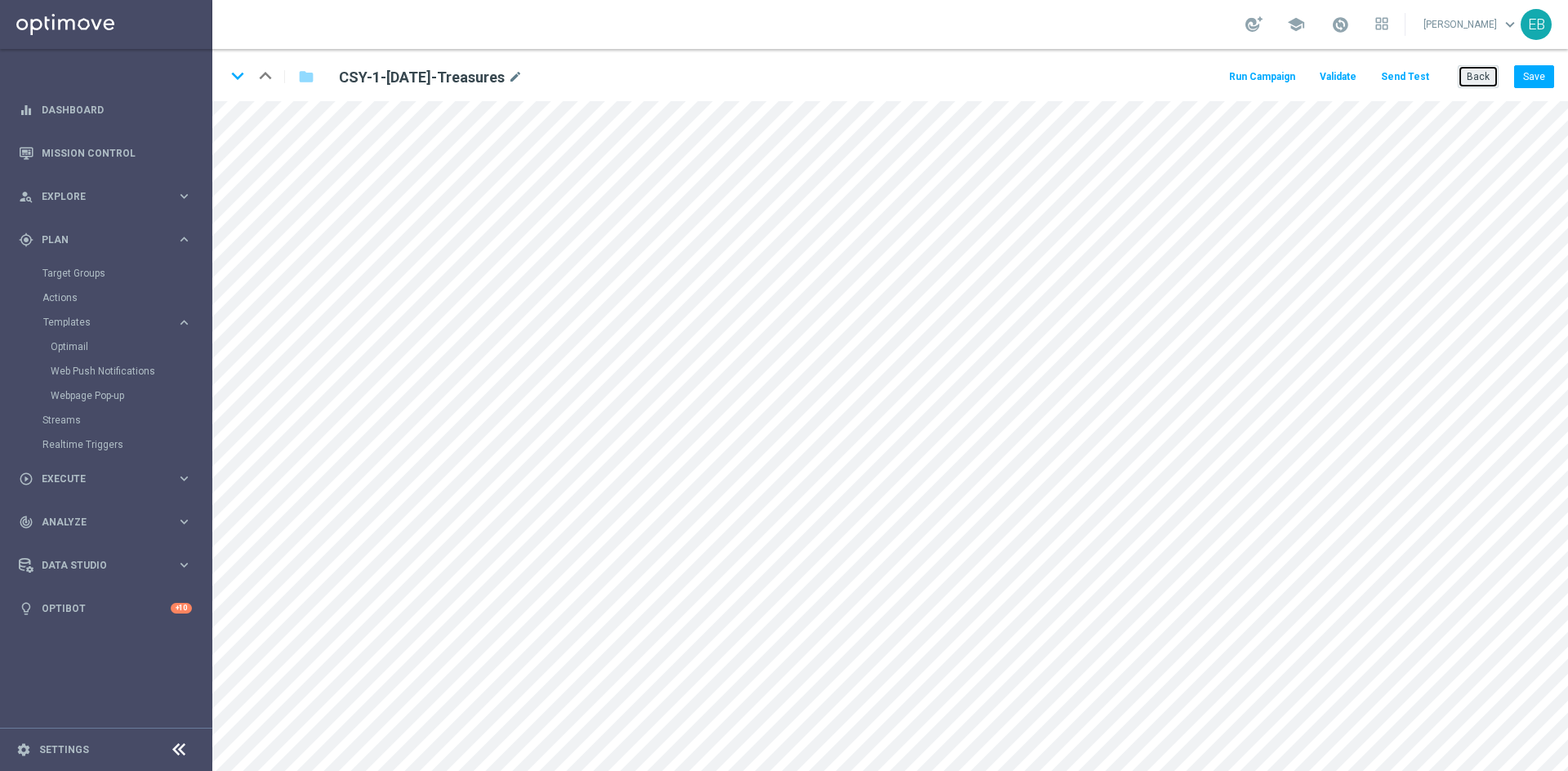
click at [1486, 73] on button "Back" at bounding box center [1478, 77] width 41 height 22
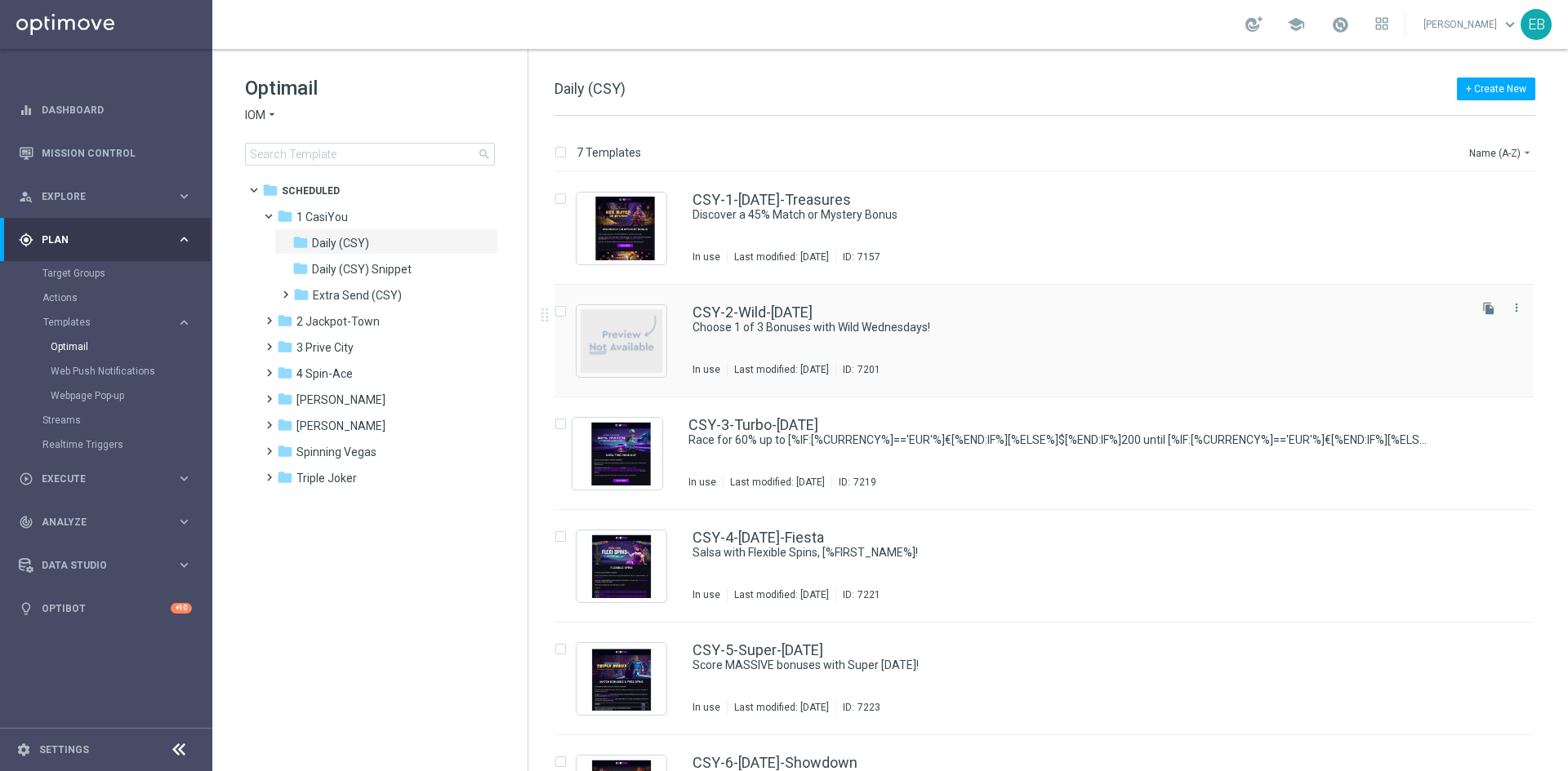
click at [1018, 316] on div "CSY-2-Wild-[DATE]" at bounding box center [1079, 313] width 772 height 15
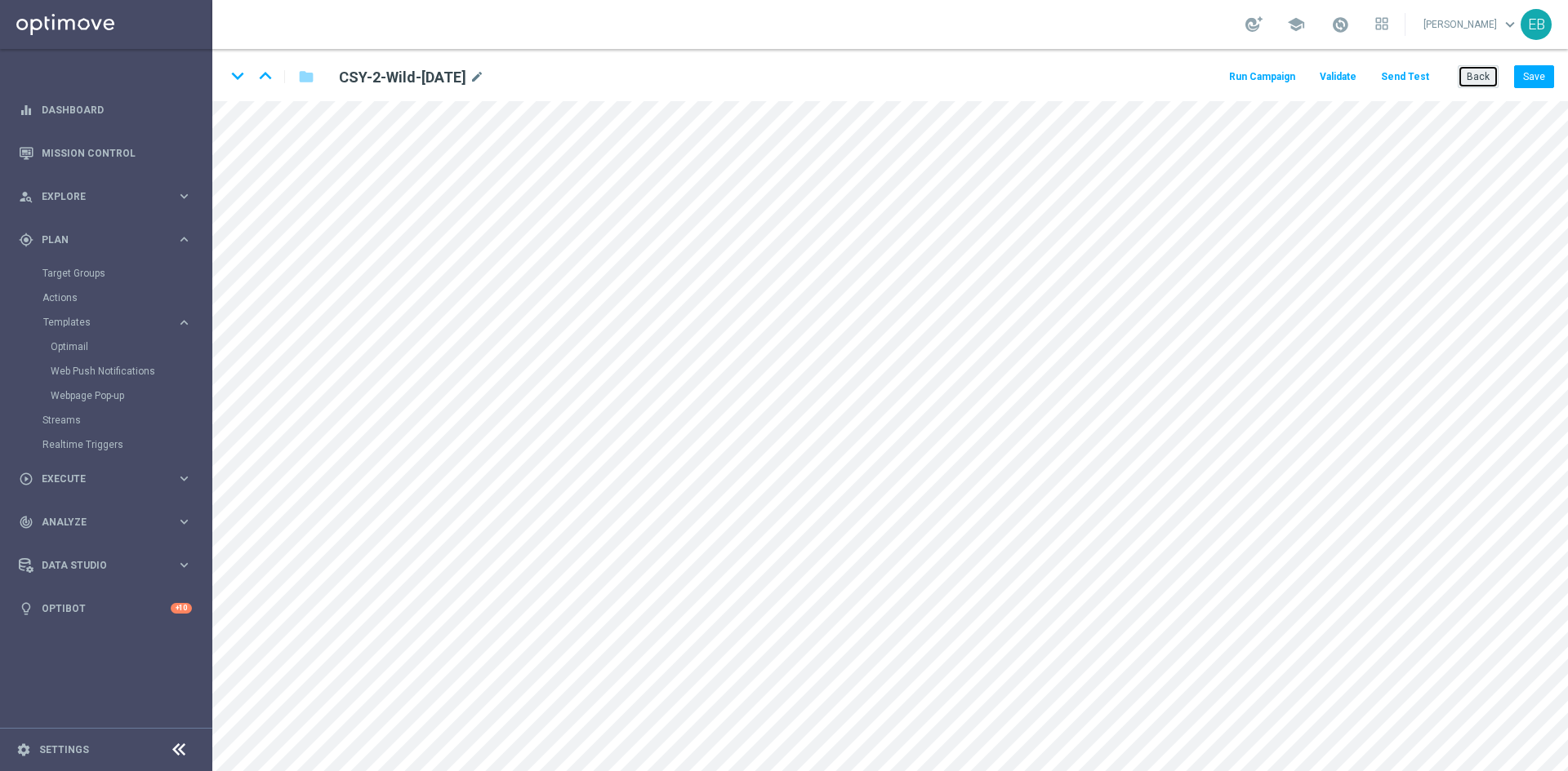
click at [1469, 68] on button "Back" at bounding box center [1478, 77] width 41 height 22
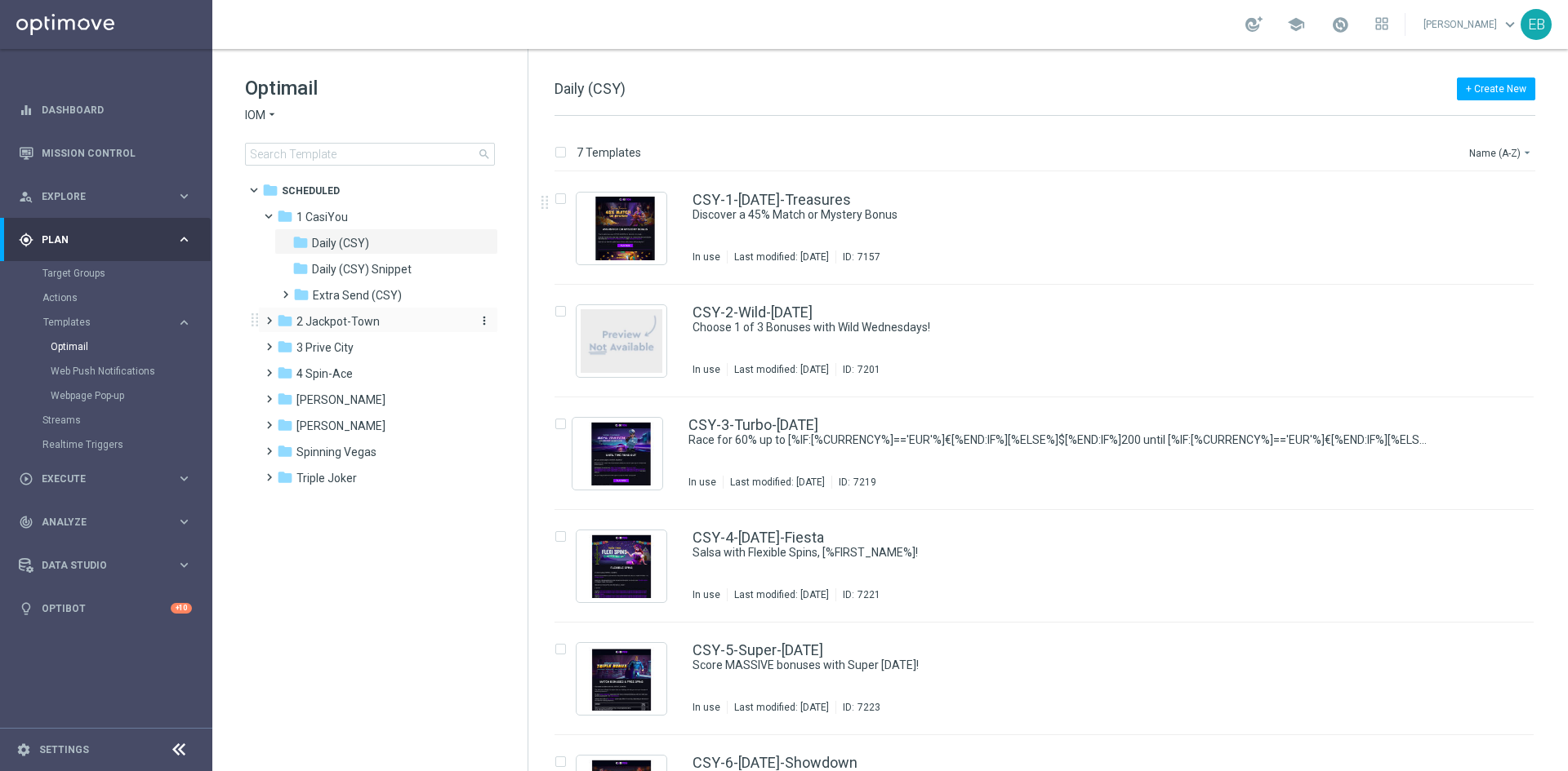
click at [365, 315] on span "2 Jackpot-Town" at bounding box center [338, 321] width 83 height 15
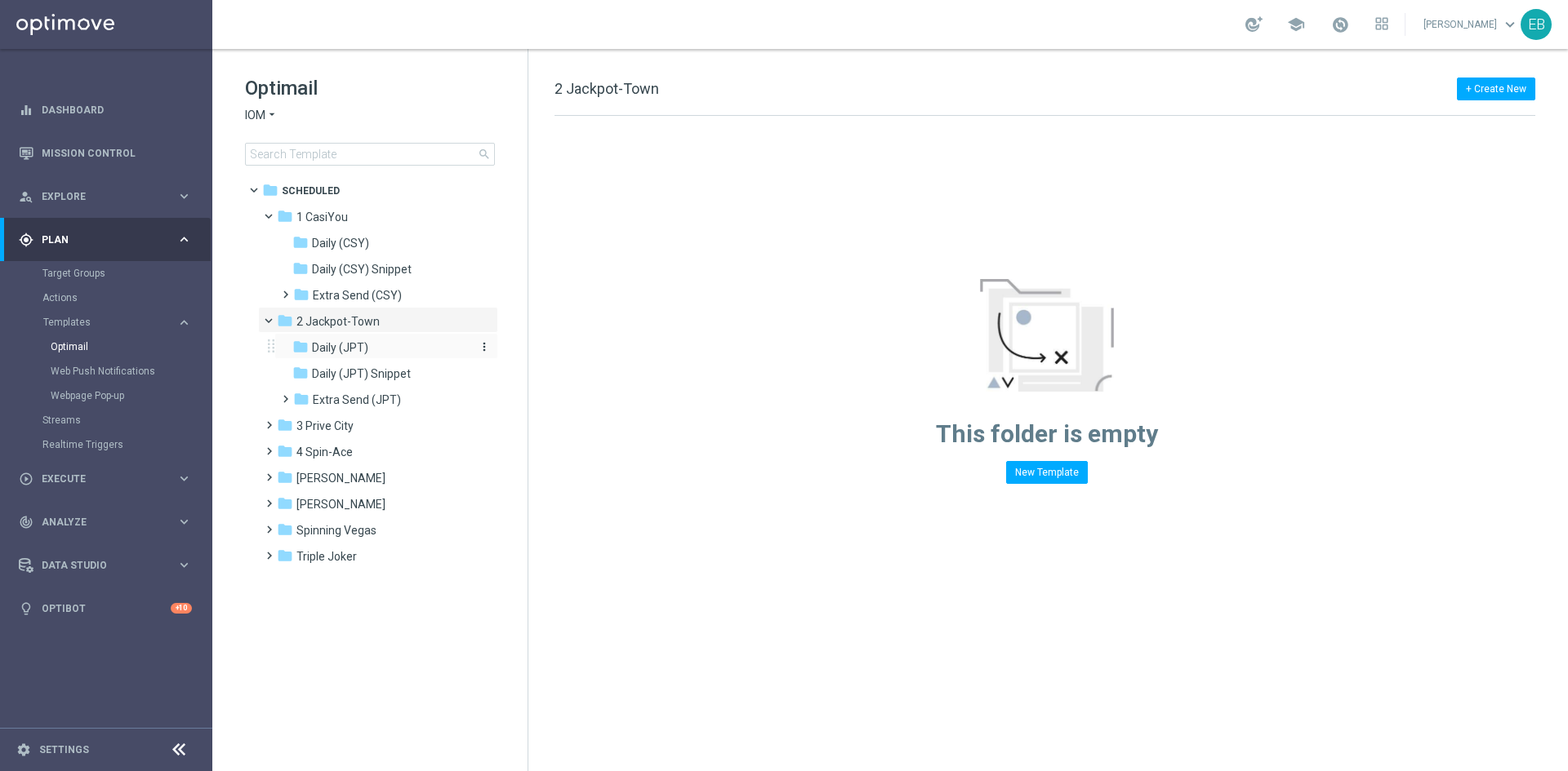
click at [407, 339] on div "folder Daily (JPT)" at bounding box center [378, 348] width 174 height 19
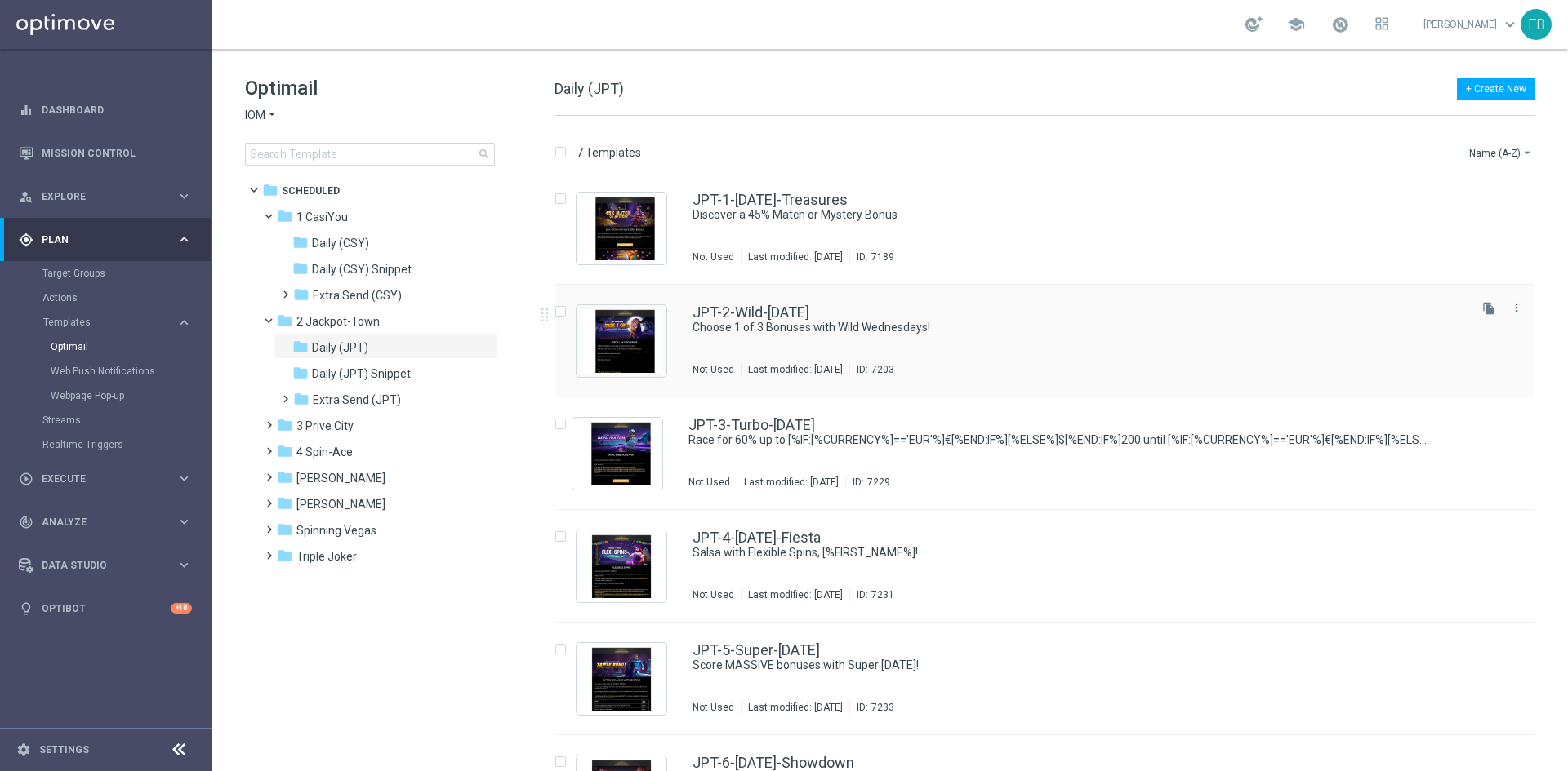
click at [933, 302] on div "JPT-2-Wild-[DATE] Choose 1 of 3 Bonuses with Wild Wednesdays! Not Used Last mod…" at bounding box center [1044, 341] width 980 height 112
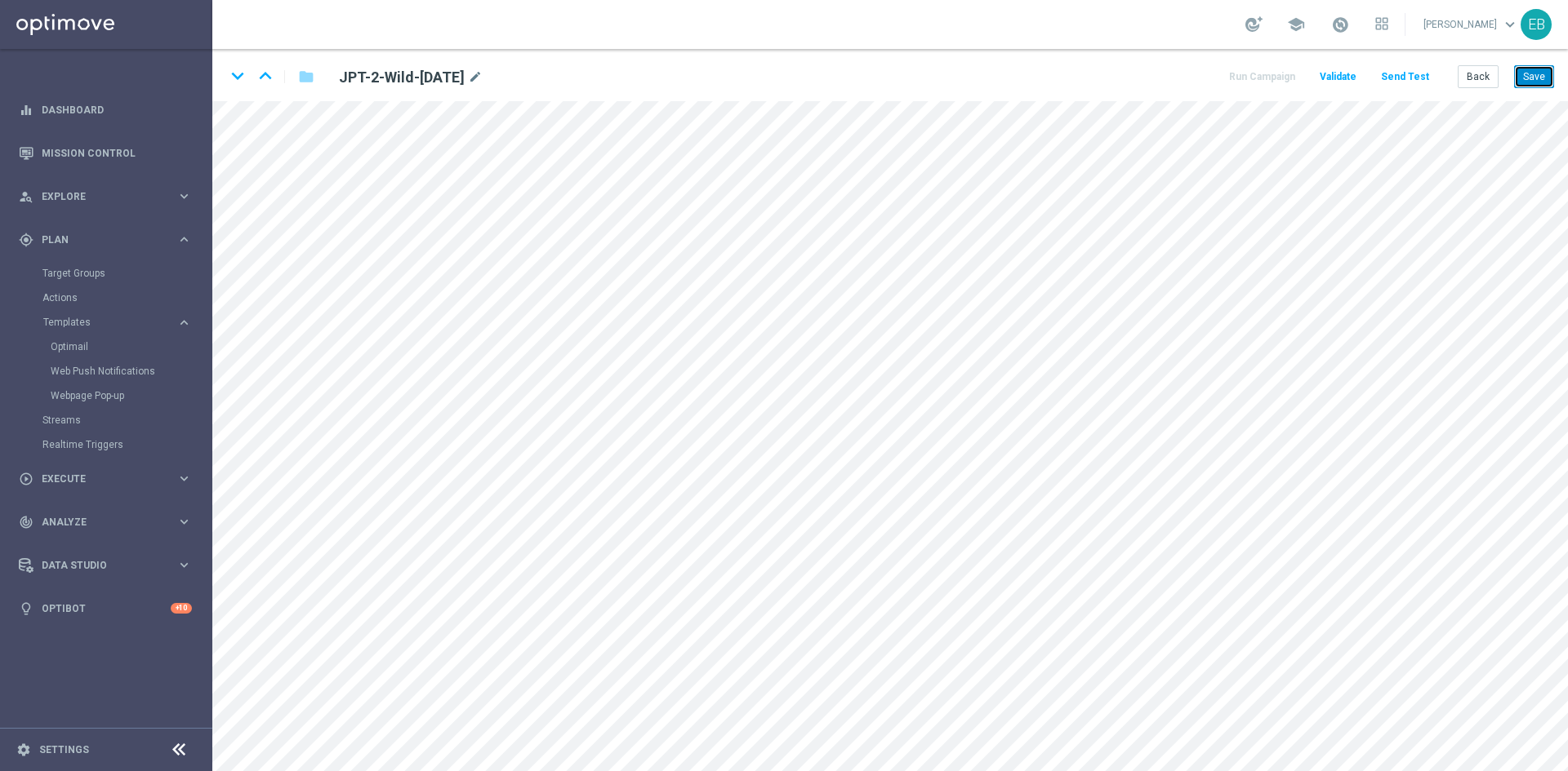
click at [1539, 81] on button "Save" at bounding box center [1534, 77] width 40 height 22
click at [1488, 79] on button "Back" at bounding box center [1478, 77] width 41 height 22
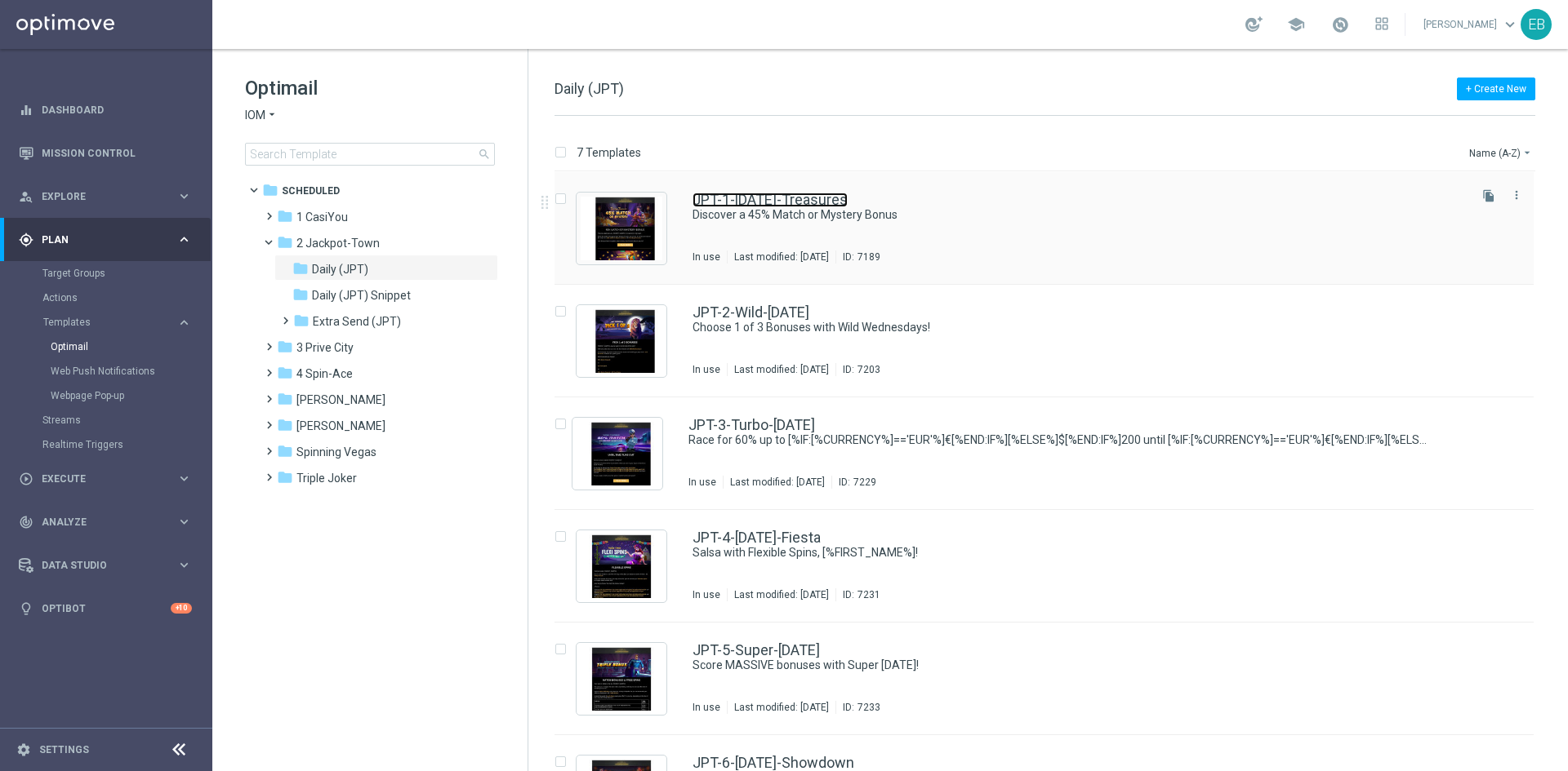
click at [828, 203] on link "JPT-1-[DATE]-Treasures" at bounding box center [771, 199] width 156 height 15
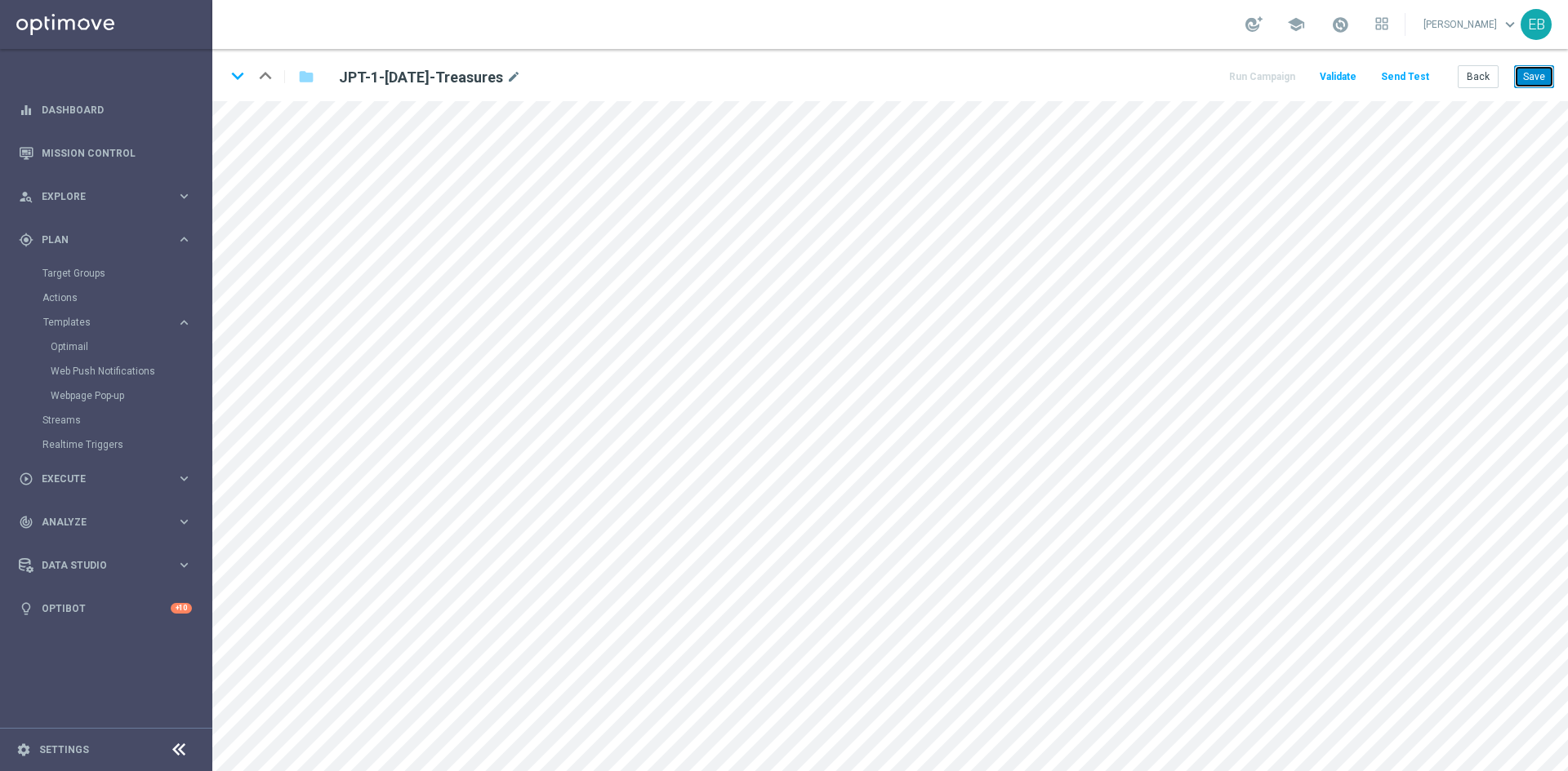
click at [1549, 82] on button "Save" at bounding box center [1534, 77] width 40 height 22
click at [1527, 73] on button "Save" at bounding box center [1534, 77] width 40 height 22
click at [231, 77] on icon "keyboard_arrow_down" at bounding box center [238, 76] width 24 height 24
click at [1485, 81] on button "Back" at bounding box center [1478, 77] width 41 height 22
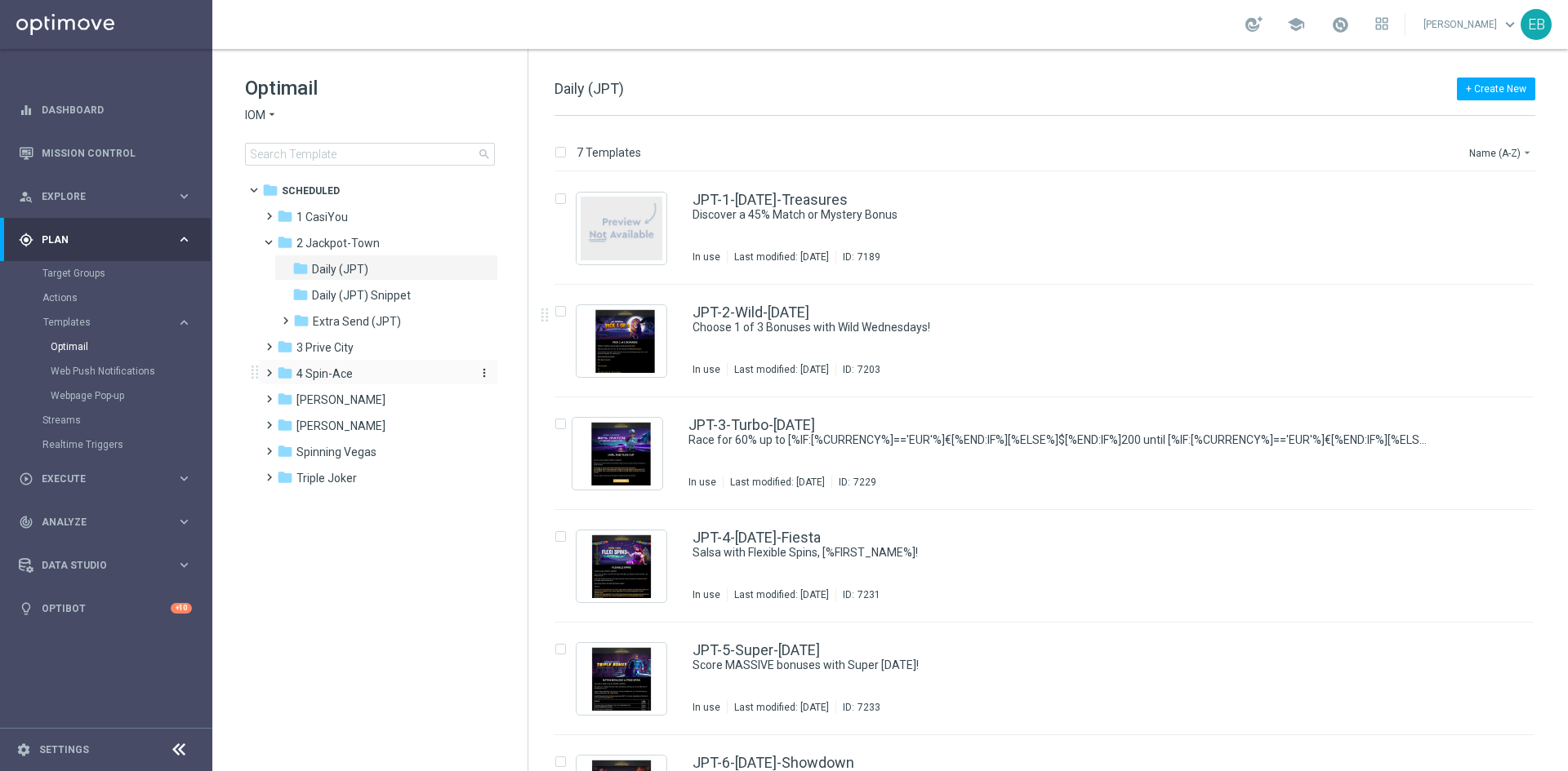
click at [369, 375] on div "folder 4 Spin-Ace" at bounding box center [371, 375] width 187 height 19
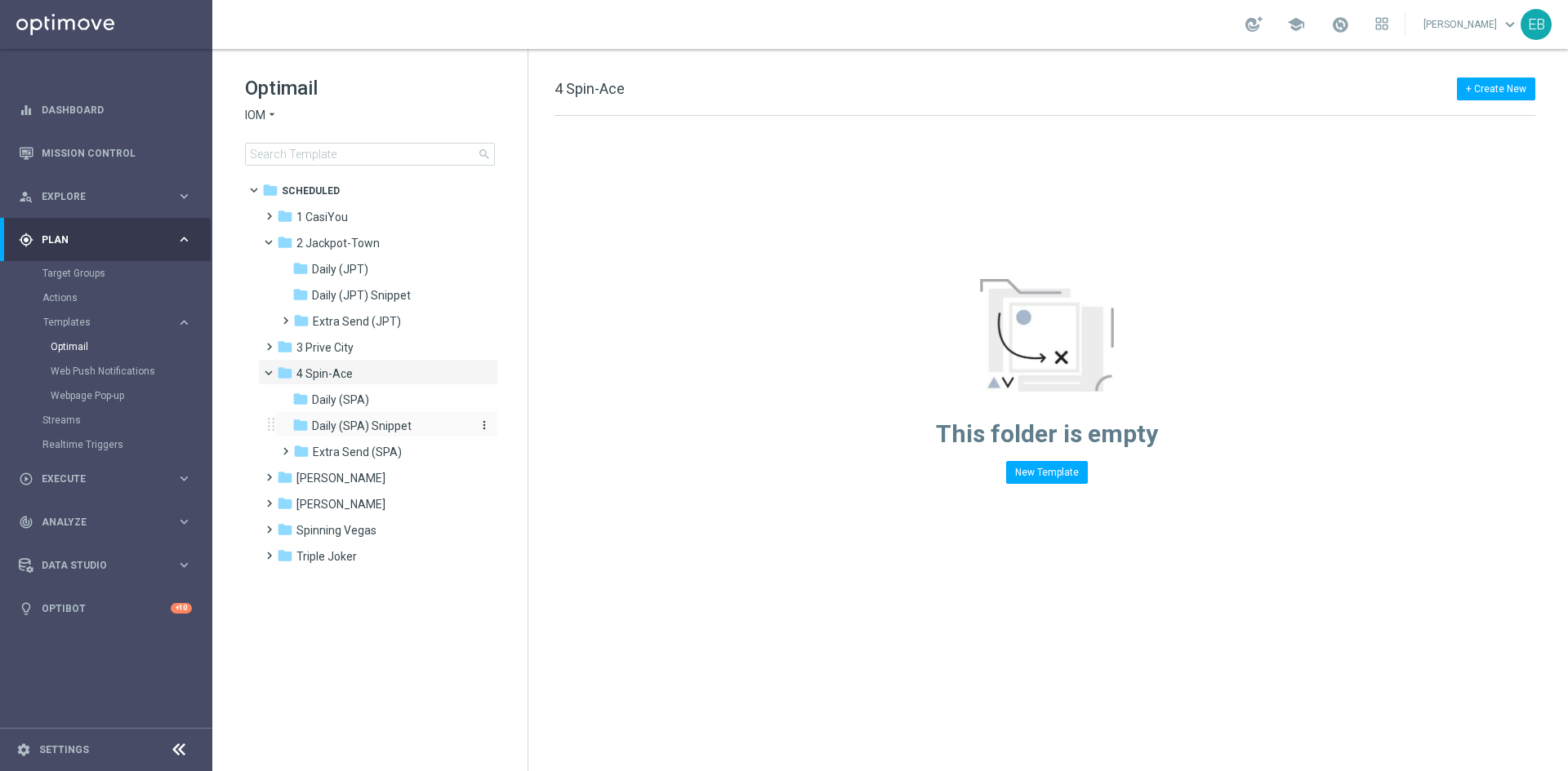
click at [398, 419] on span "Daily (SPA) Snippet" at bounding box center [361, 426] width 99 height 15
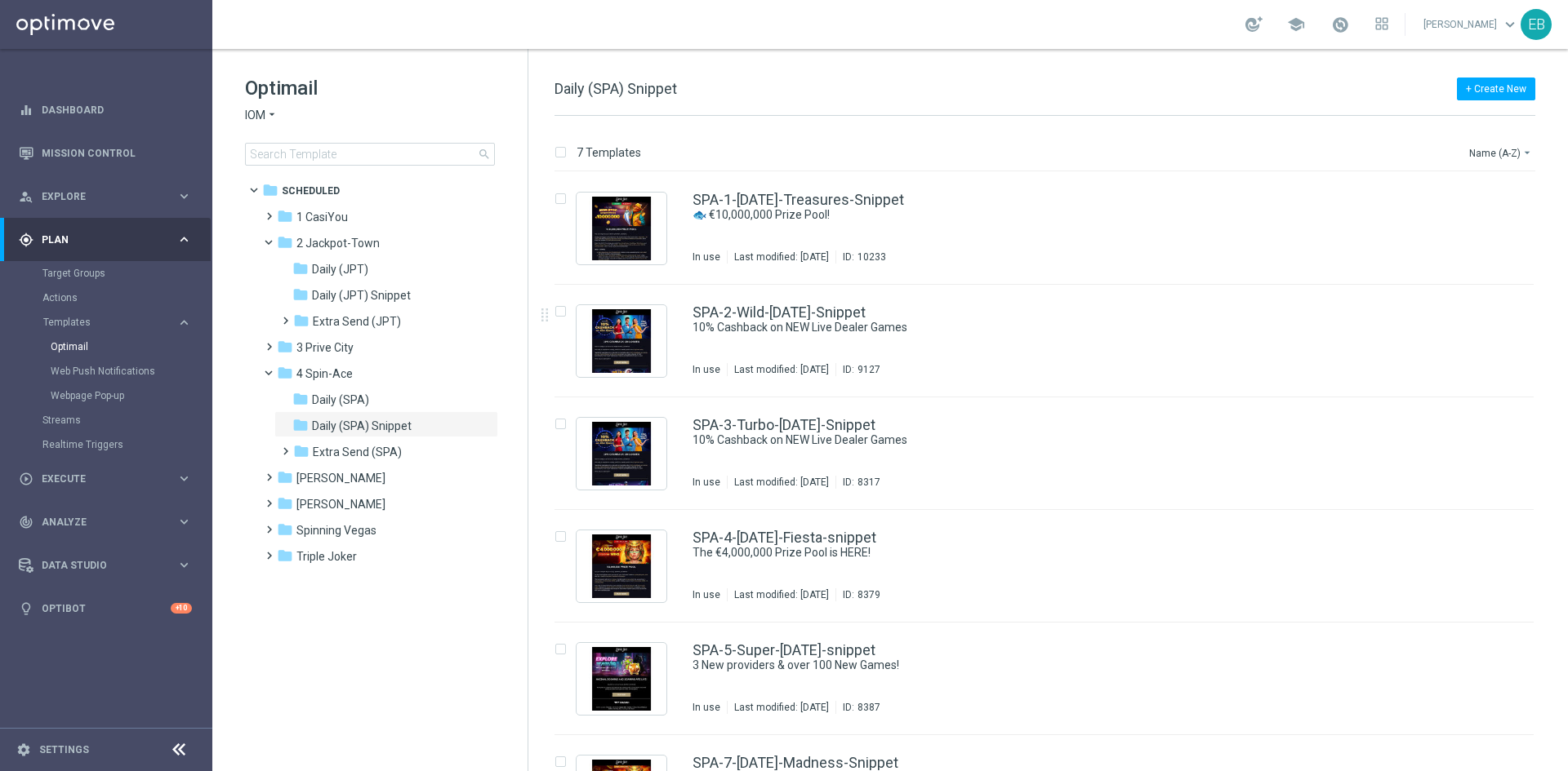
click at [1028, 355] on div "SPA-2-Wild-[DATE]-Snippet 10% Cashback on NEW Live Dealer Games In use Last mod…" at bounding box center [1079, 341] width 772 height 71
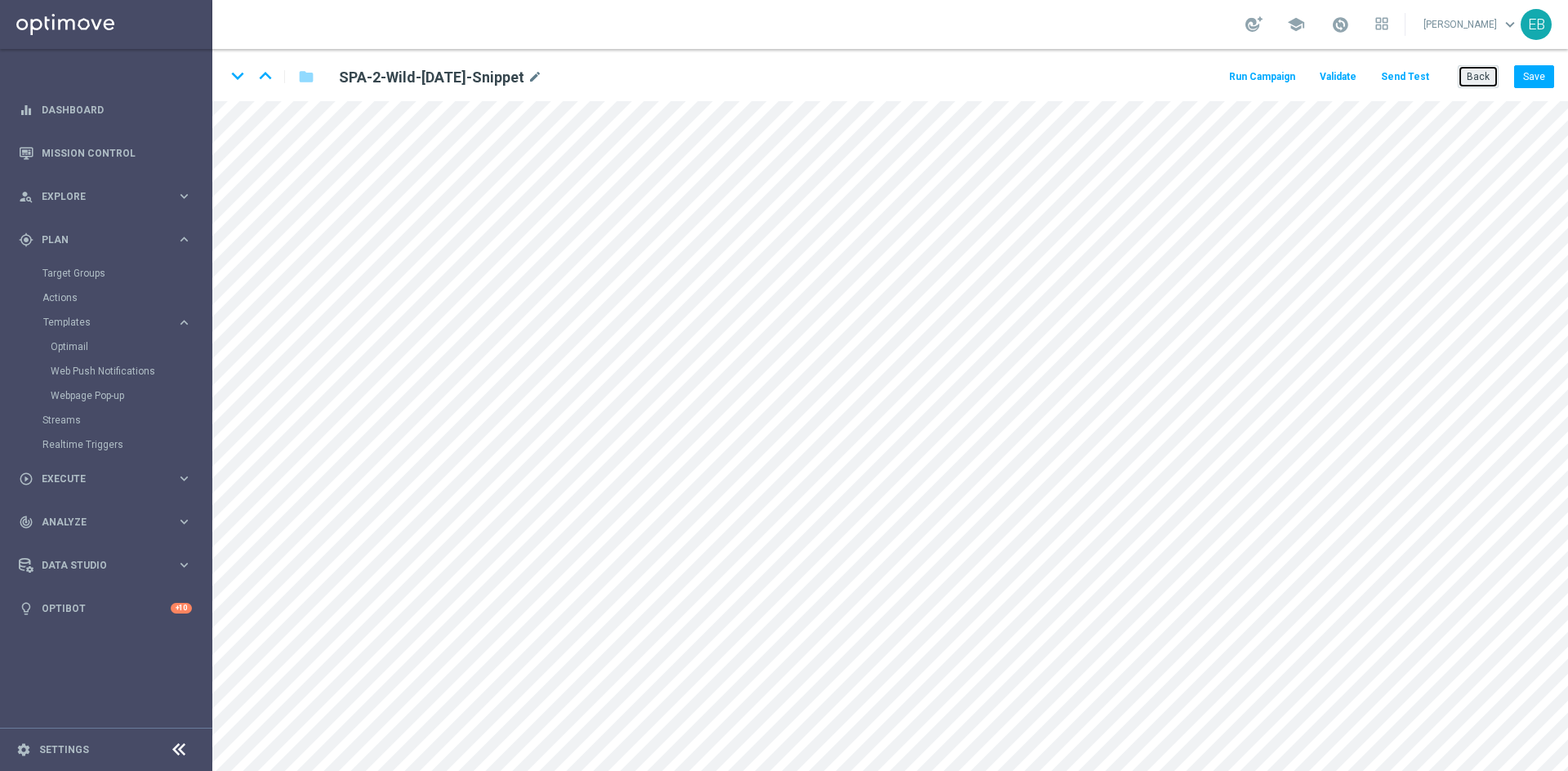
click at [1485, 81] on button "Back" at bounding box center [1478, 77] width 41 height 22
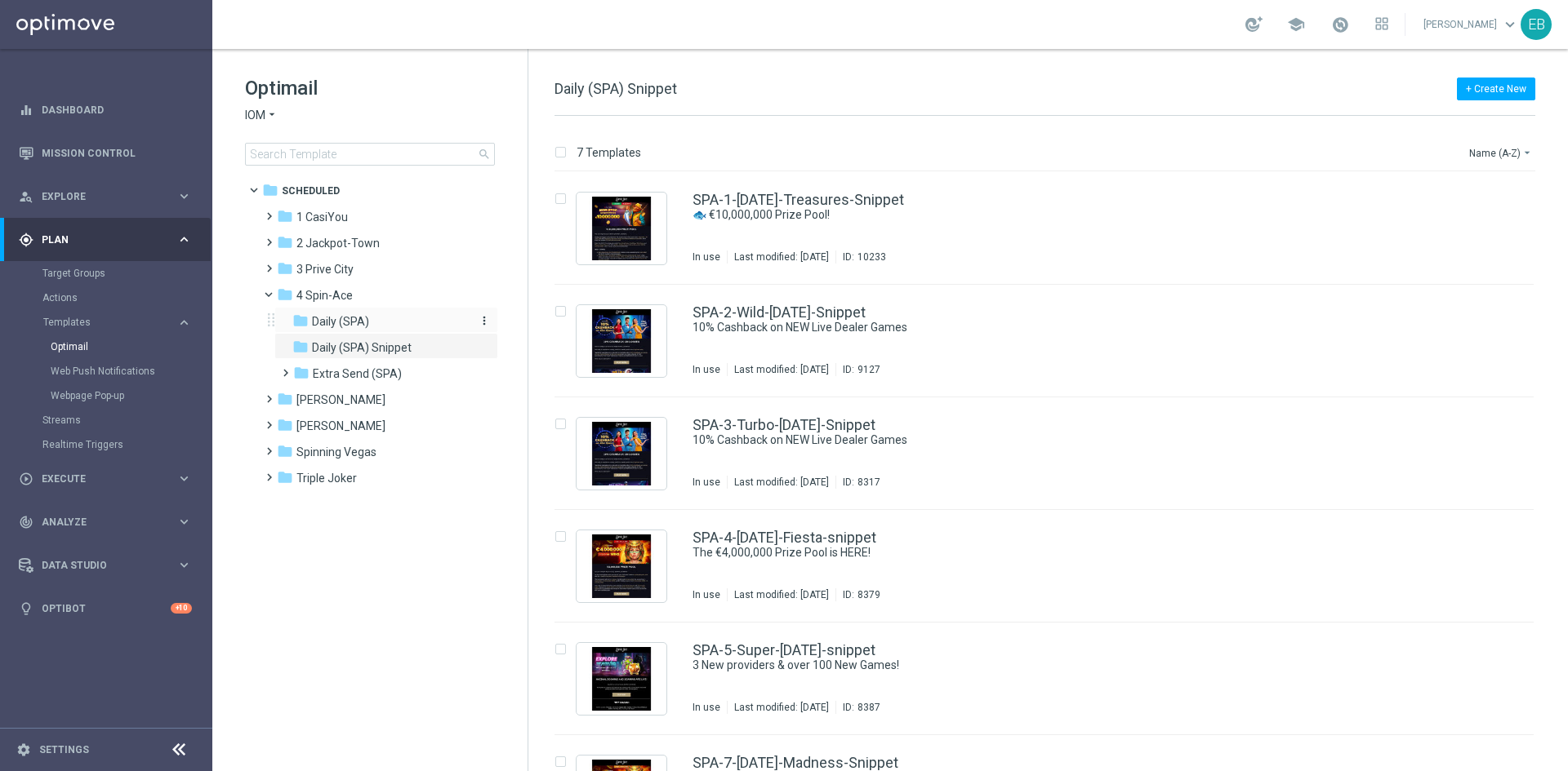
click at [359, 326] on span "Daily (SPA)" at bounding box center [340, 321] width 57 height 15
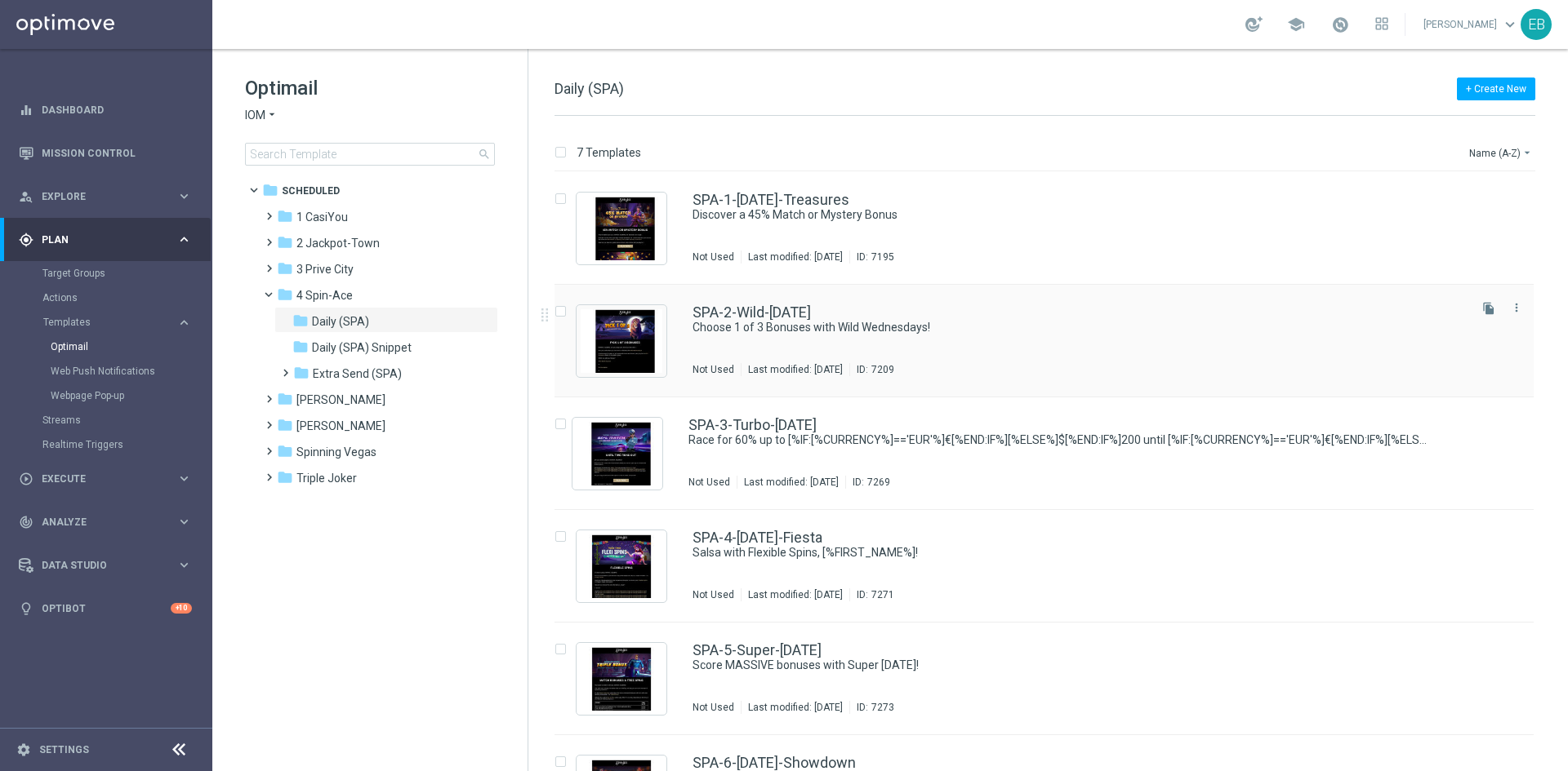
click at [1019, 307] on div "SPA-2-Wild-[DATE]" at bounding box center [1079, 313] width 772 height 15
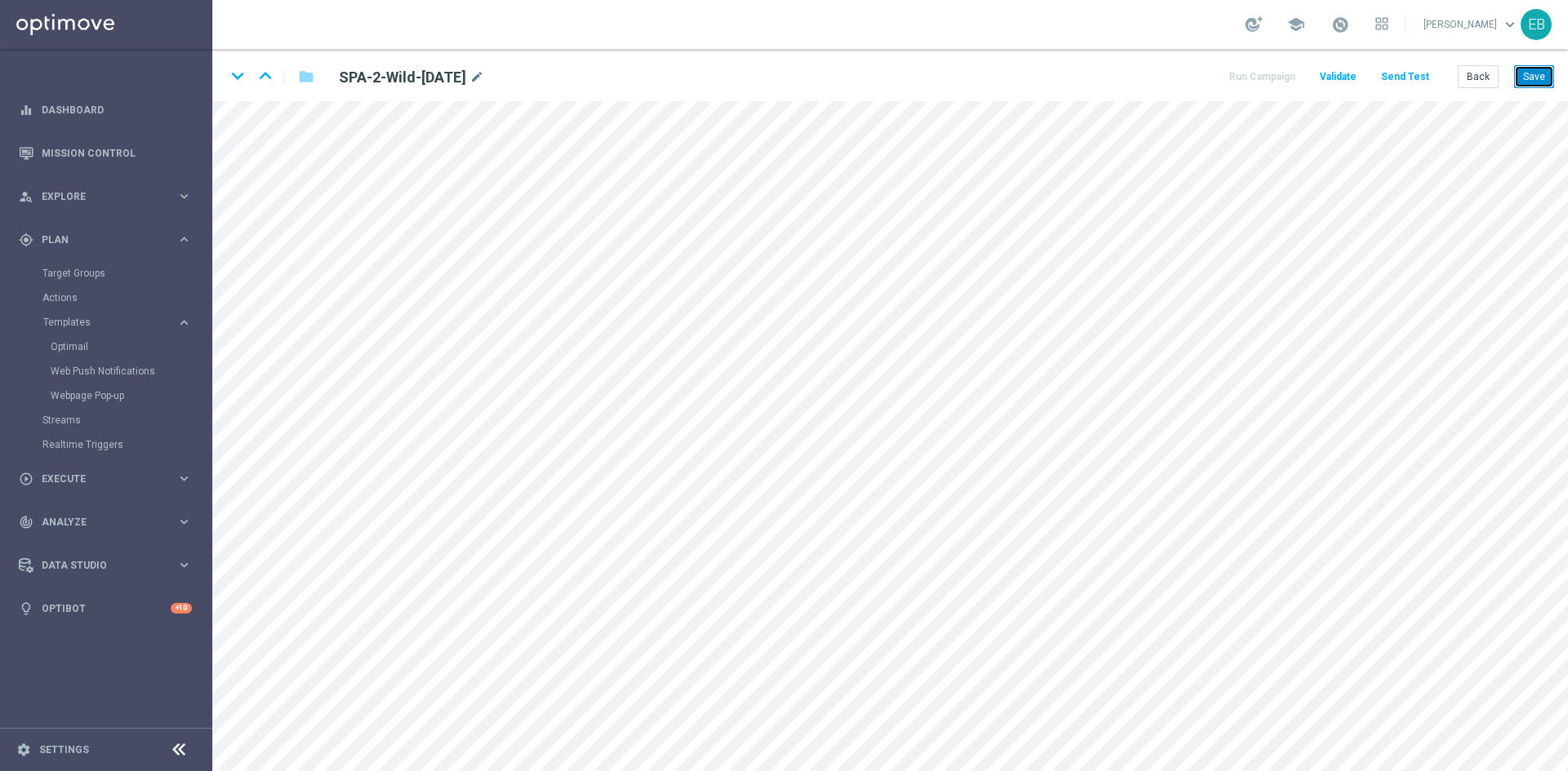
click at [1537, 76] on button "Save" at bounding box center [1534, 77] width 40 height 22
click at [264, 75] on icon "keyboard_arrow_up" at bounding box center [265, 76] width 24 height 24
click at [1535, 80] on button "Save" at bounding box center [1534, 77] width 40 height 22
click at [1557, 68] on div "keyboard_arrow_down keyboard_arrow_up folder SPA-1-[DATE]-Treasures mode_edit R…" at bounding box center [890, 75] width 1355 height 53
click at [1534, 84] on button "Save" at bounding box center [1534, 77] width 40 height 22
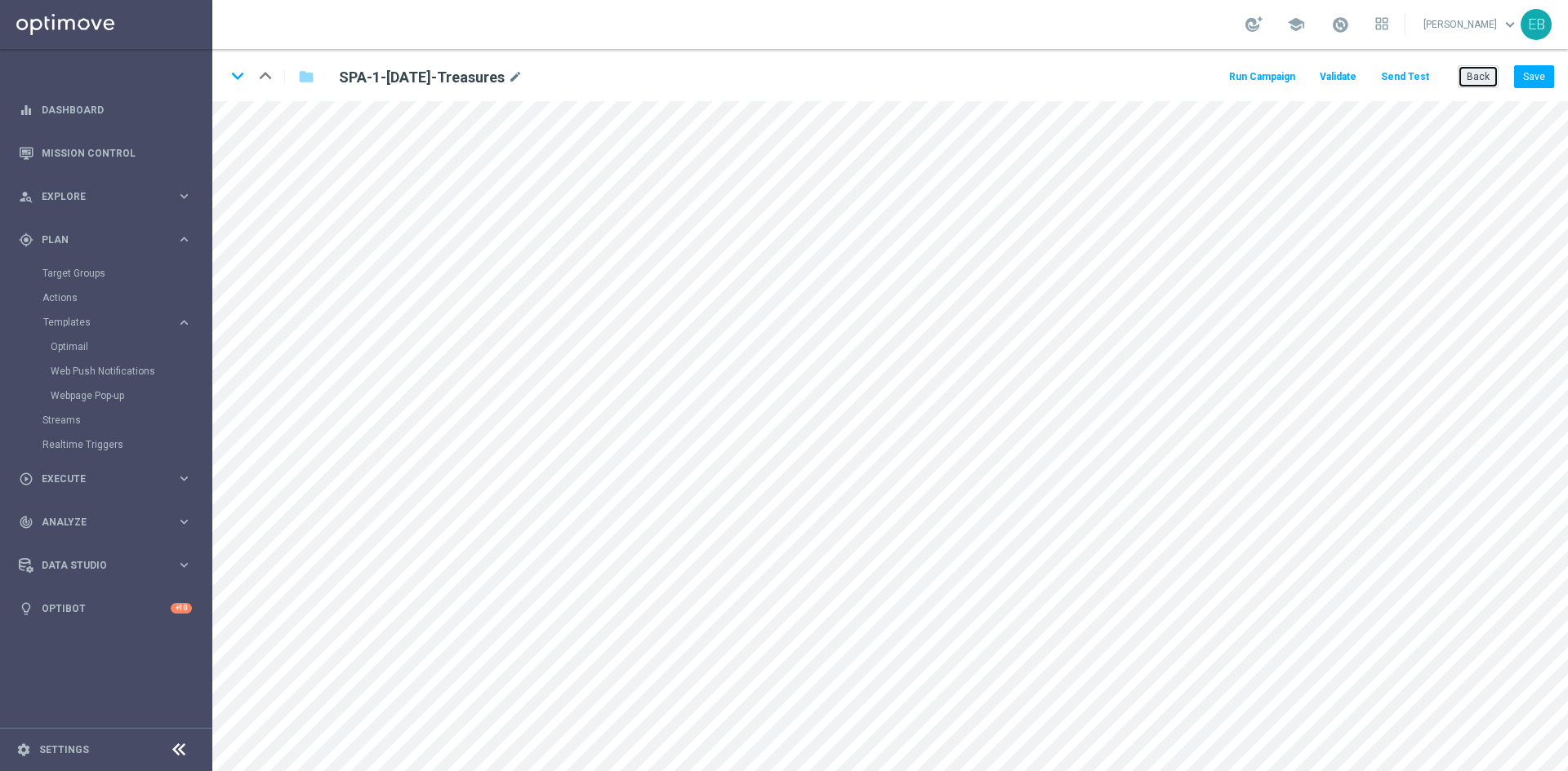
click at [1477, 79] on button "Back" at bounding box center [1478, 77] width 41 height 22
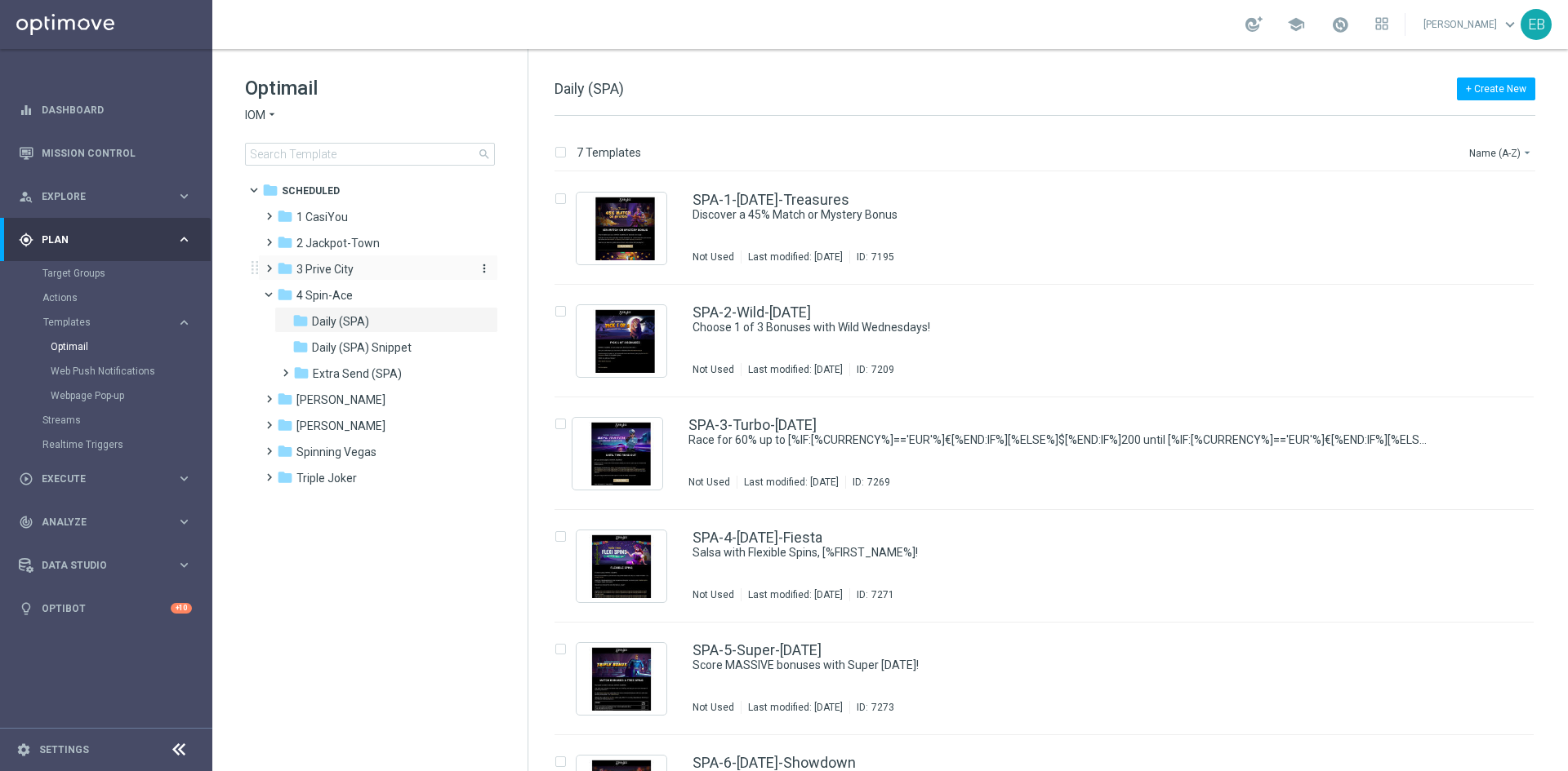
click at [361, 270] on div "folder 3 [GEOGRAPHIC_DATA]" at bounding box center [371, 270] width 187 height 19
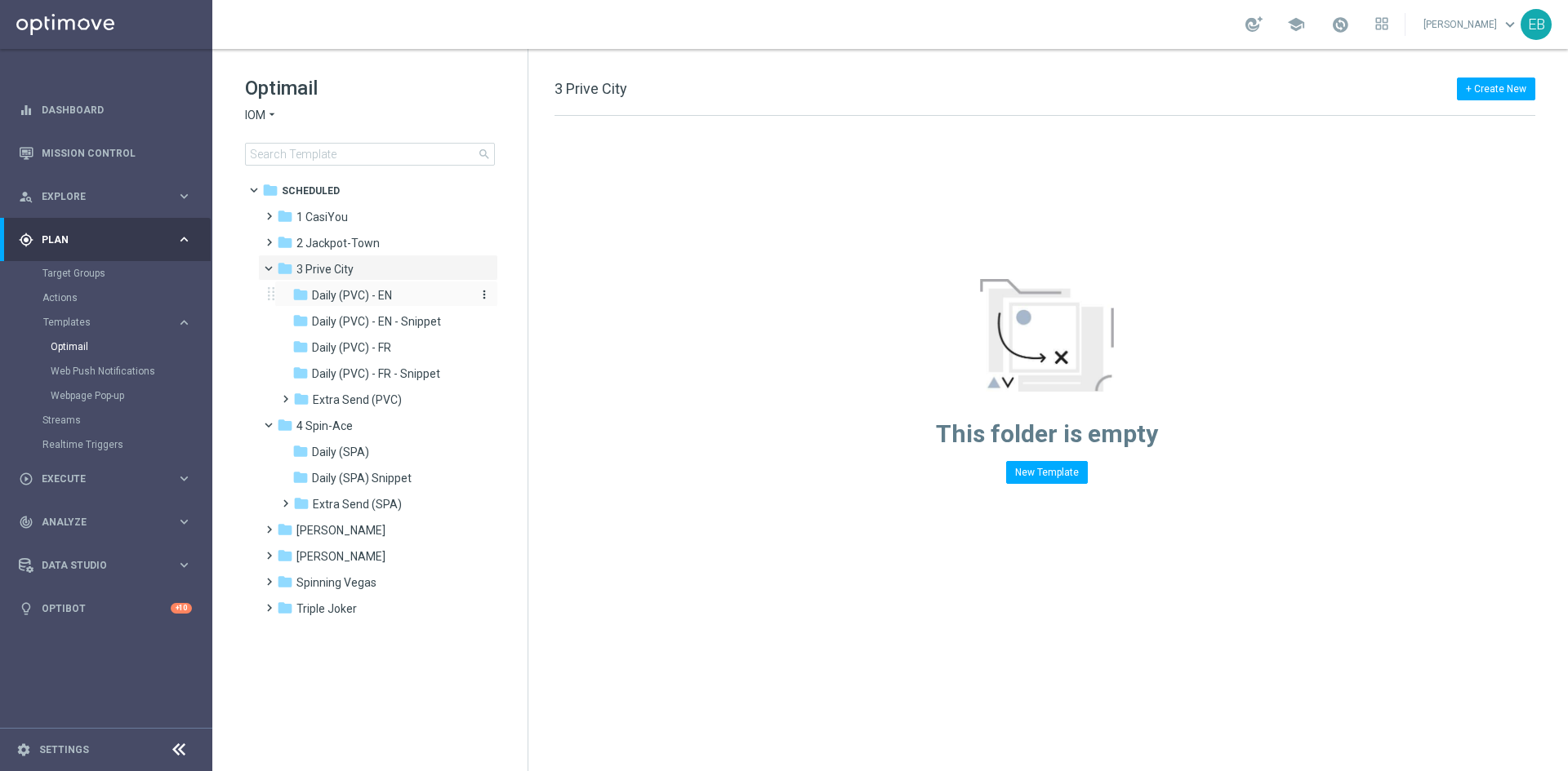
click at [412, 301] on div "folder Daily (PVC) - EN" at bounding box center [378, 296] width 174 height 19
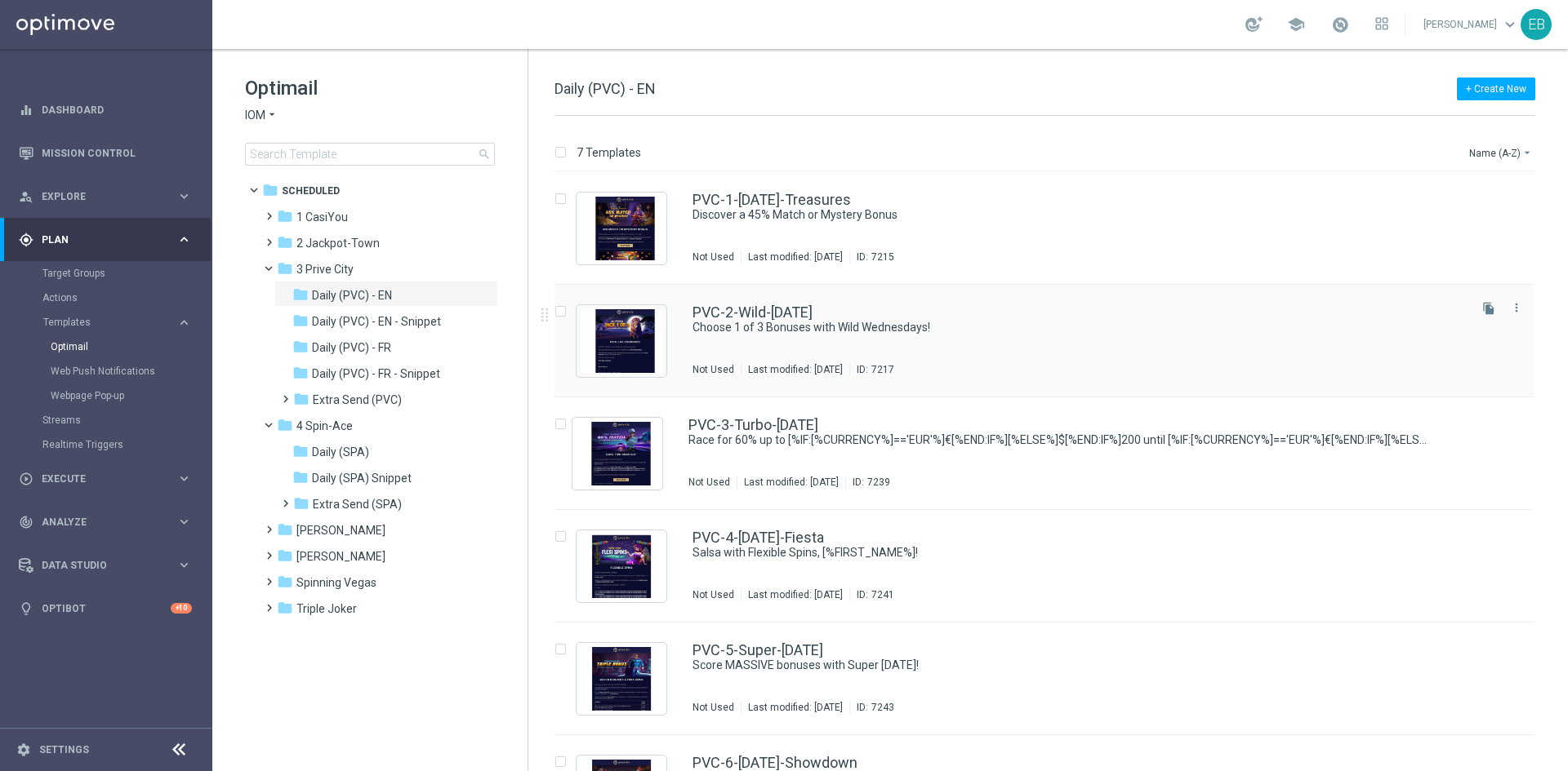
click at [969, 307] on div "PVC-2-Wild-[DATE]" at bounding box center [1079, 313] width 772 height 15
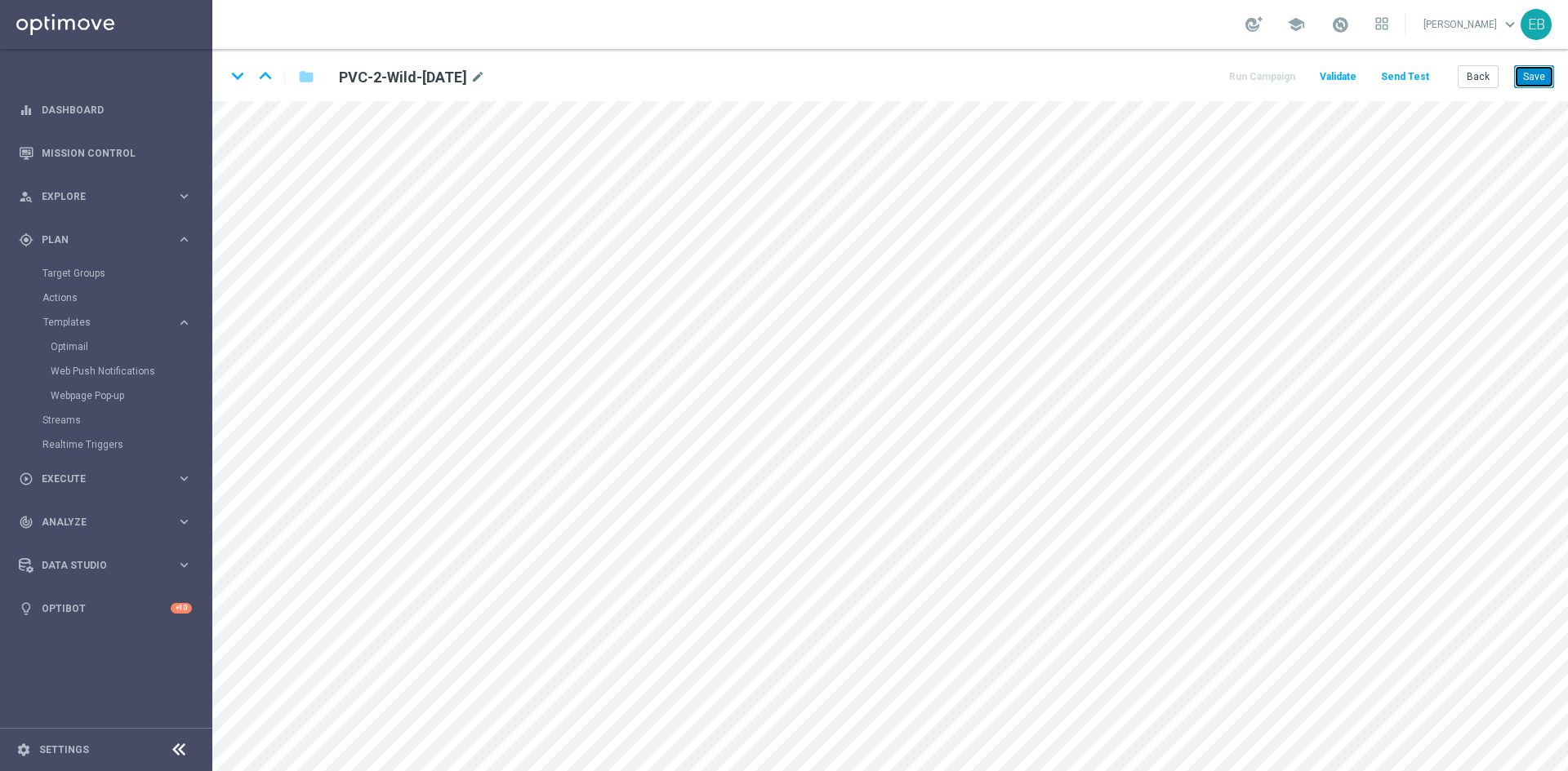
click at [1548, 77] on button "Save" at bounding box center [1534, 77] width 40 height 22
click at [262, 69] on icon "keyboard_arrow_up" at bounding box center [265, 76] width 24 height 24
click at [1524, 73] on button "Save" at bounding box center [1534, 77] width 40 height 22
click at [1527, 74] on button "Save" at bounding box center [1534, 77] width 40 height 22
click at [1475, 84] on button "Back" at bounding box center [1478, 77] width 41 height 22
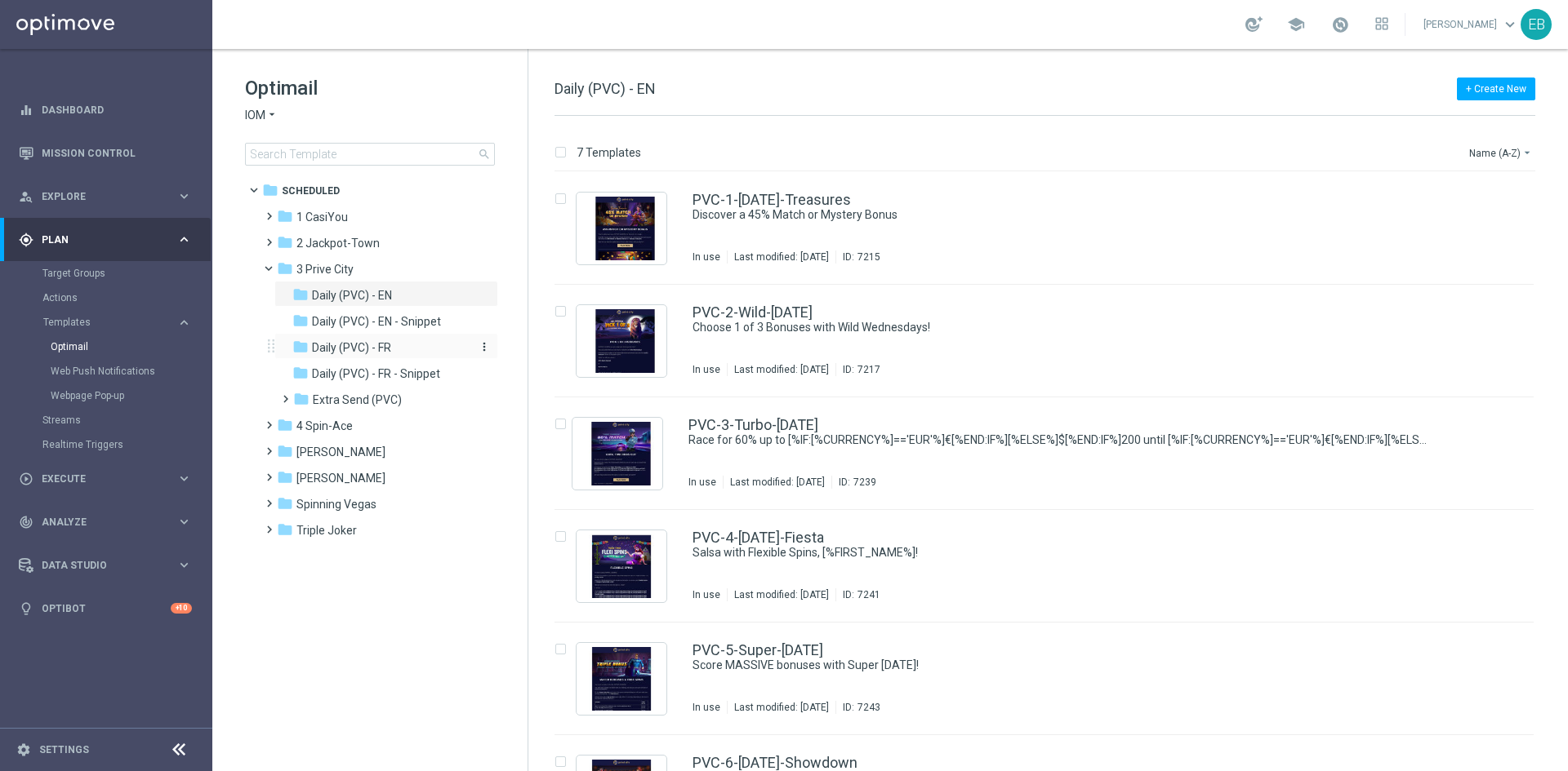
click at [393, 352] on div "folder Daily (PVC) - FR" at bounding box center [378, 348] width 174 height 19
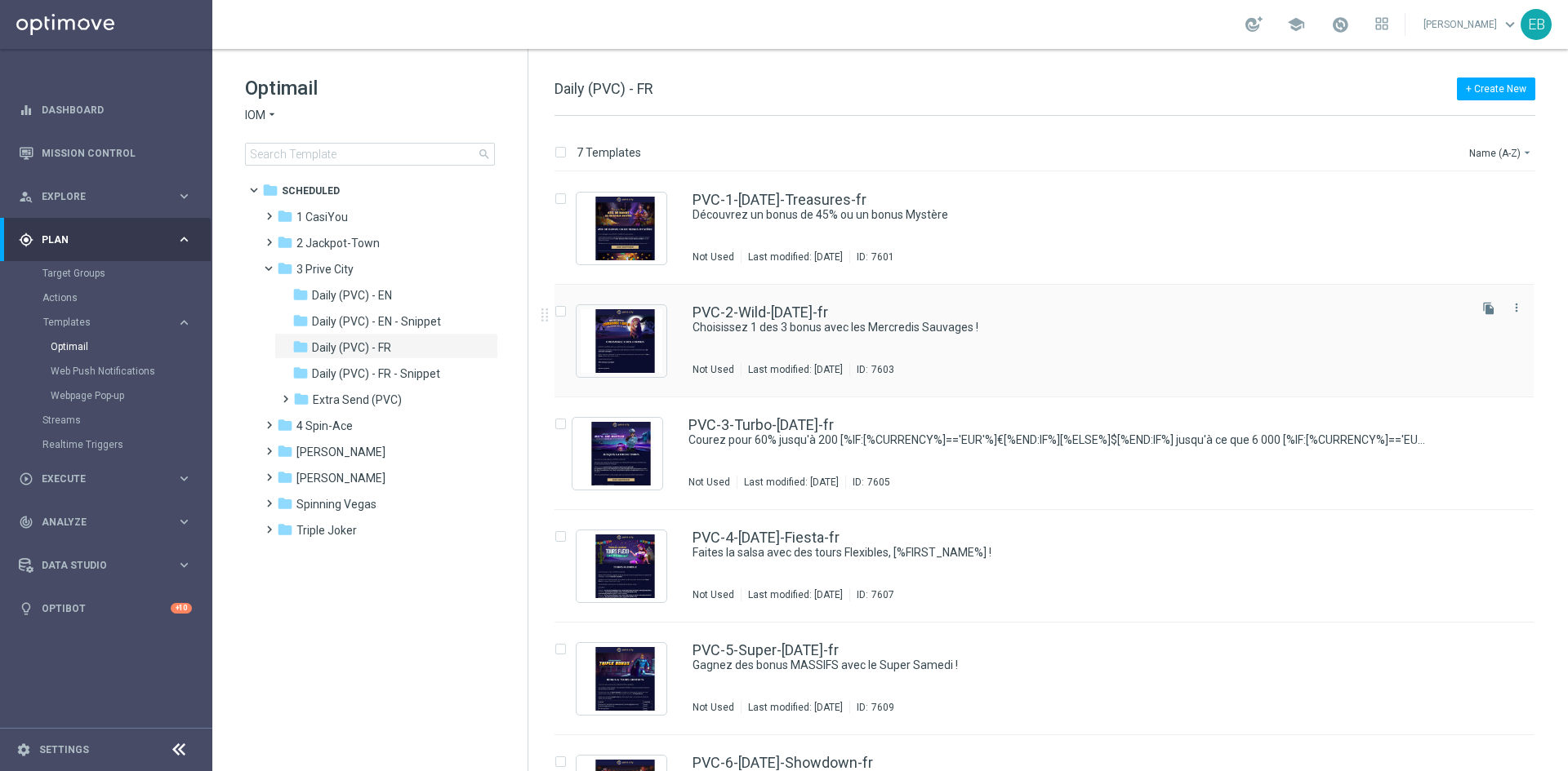
click at [1062, 338] on div "PVC-2-Wild-[DATE]-fr Choisissez 1 des 3 bonus avec les Mercredis Sauvages ! Not…" at bounding box center [1079, 341] width 772 height 71
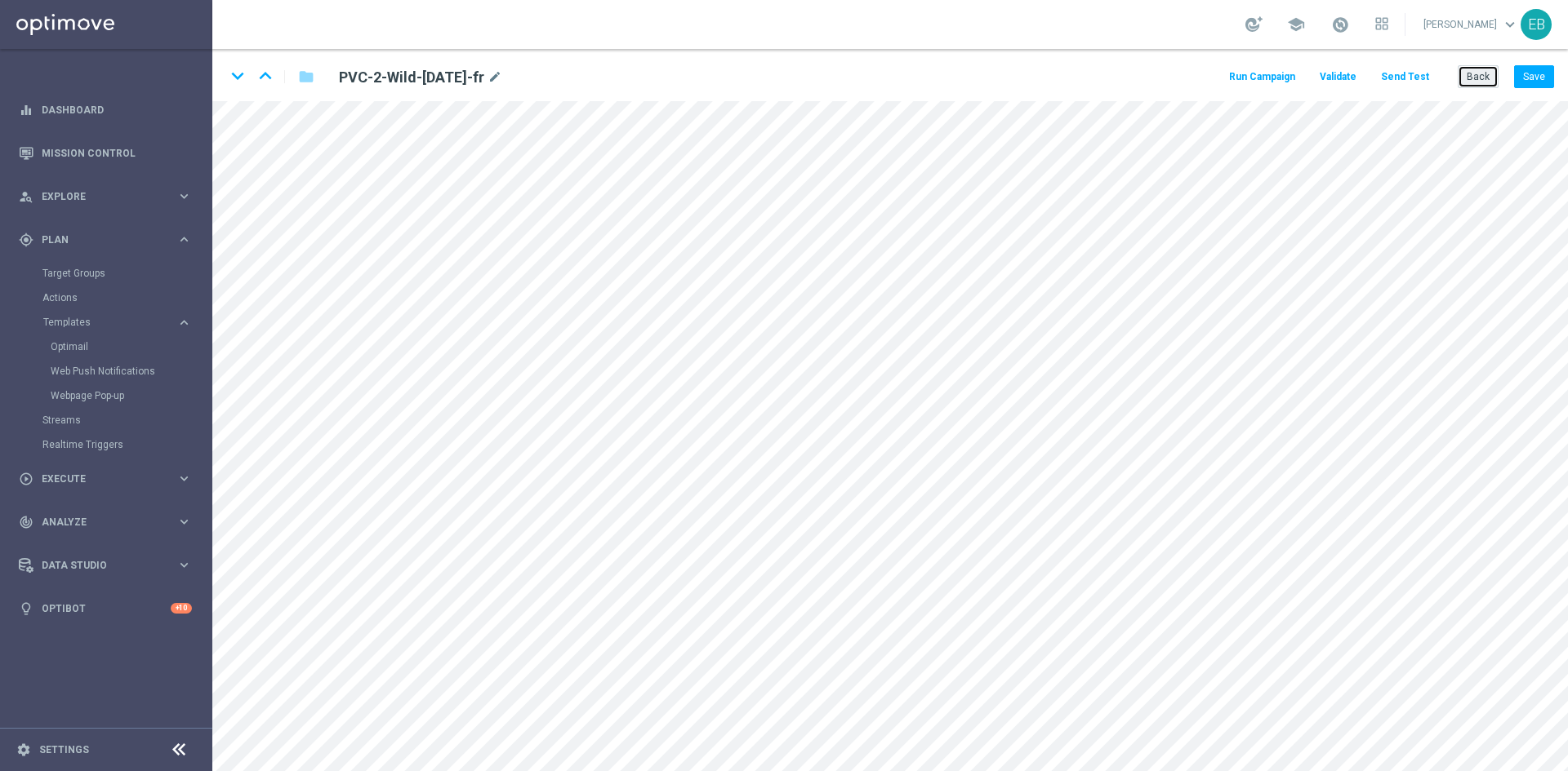
click at [1476, 86] on button "Back" at bounding box center [1478, 77] width 41 height 22
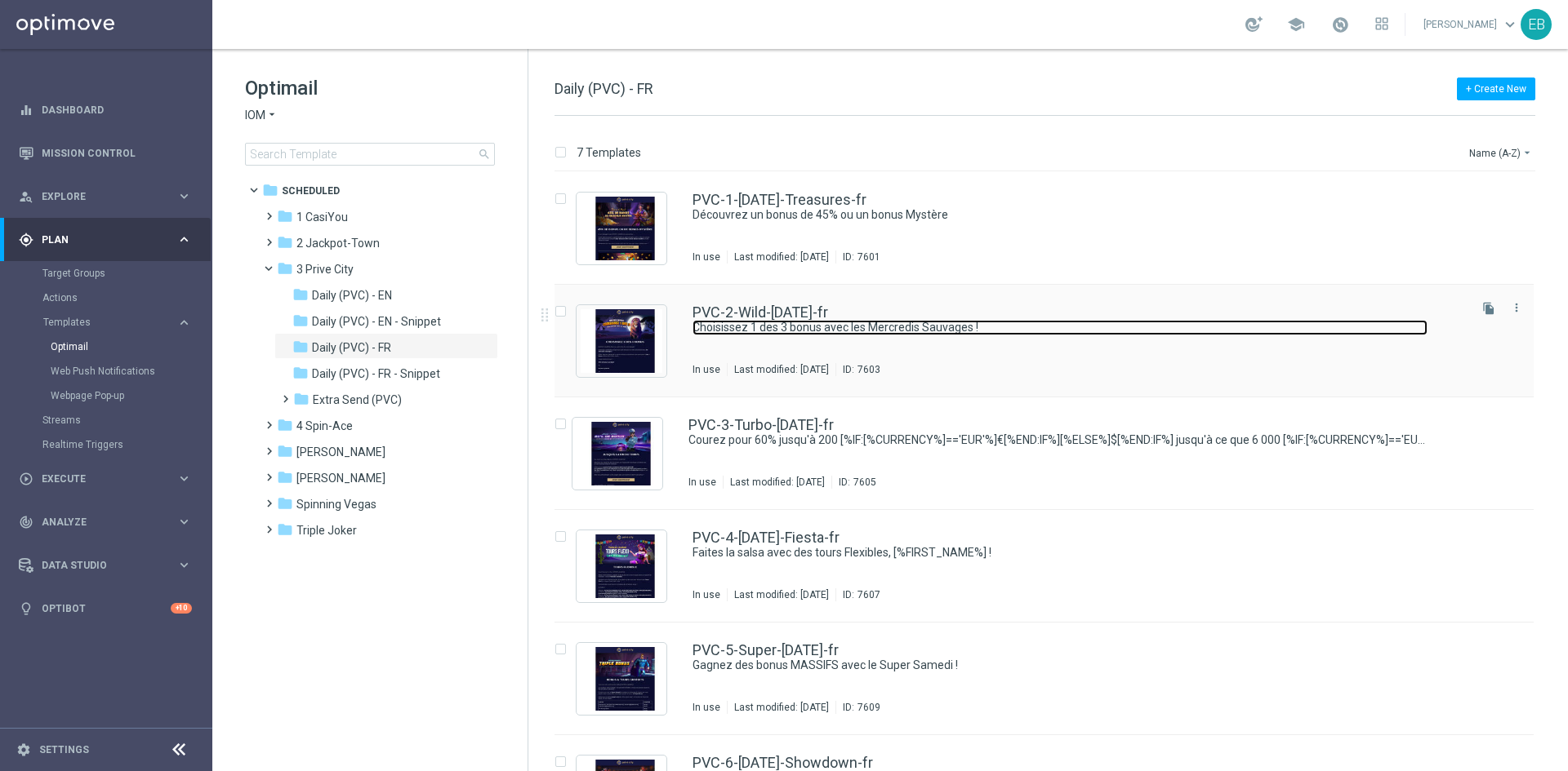
click at [1011, 326] on link "Choisissez 1 des 3 bonus avec les Mercredis Sauvages !" at bounding box center [1060, 328] width 735 height 16
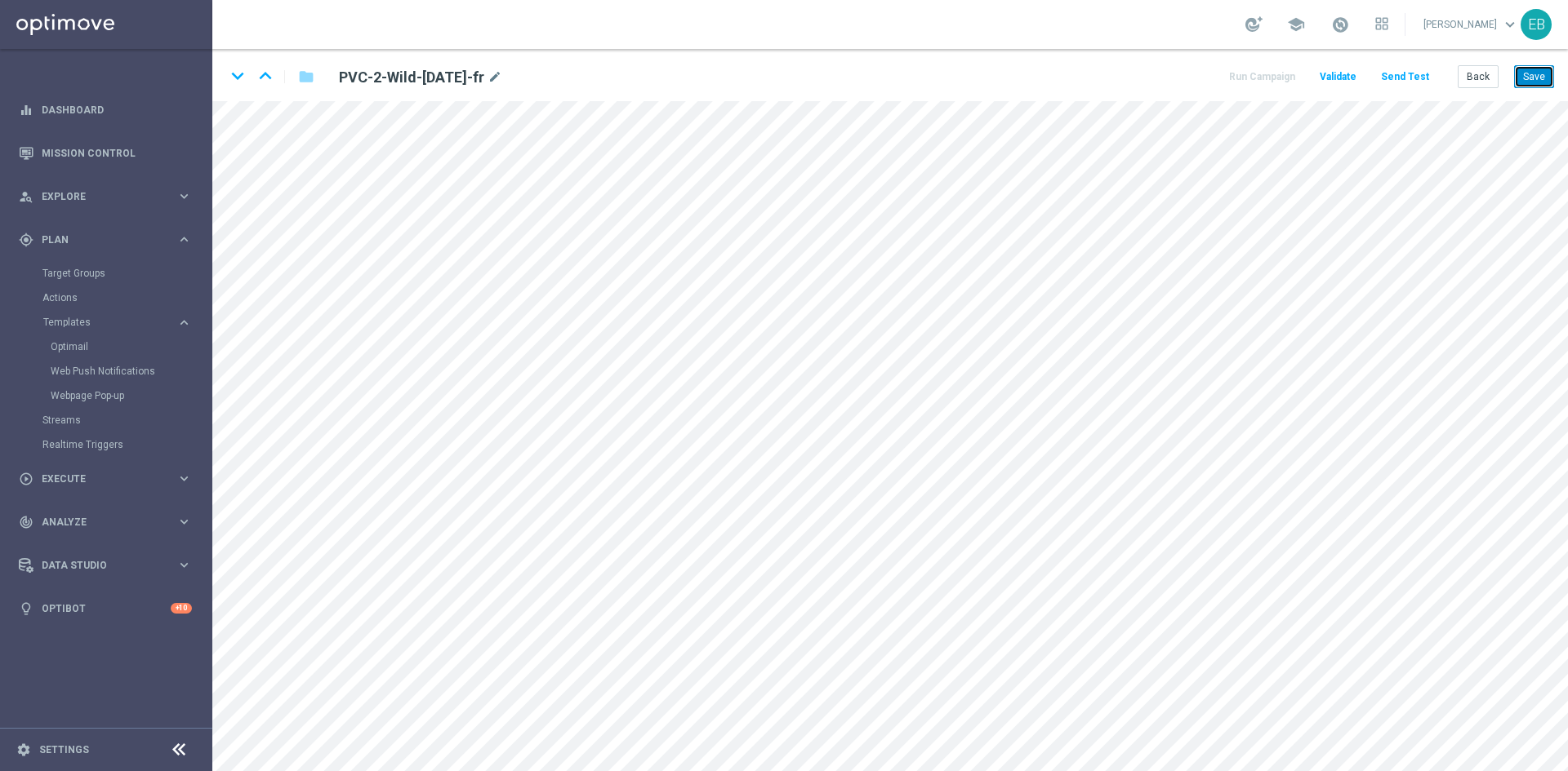
drag, startPoint x: 1541, startPoint y: 72, endPoint x: 1528, endPoint y: 79, distance: 14.8
click at [1541, 72] on button "Save" at bounding box center [1534, 77] width 40 height 22
click at [1532, 73] on button "Save" at bounding box center [1534, 77] width 40 height 22
click at [262, 76] on icon "keyboard_arrow_up" at bounding box center [265, 76] width 24 height 24
click at [1535, 76] on button "Save" at bounding box center [1534, 77] width 40 height 22
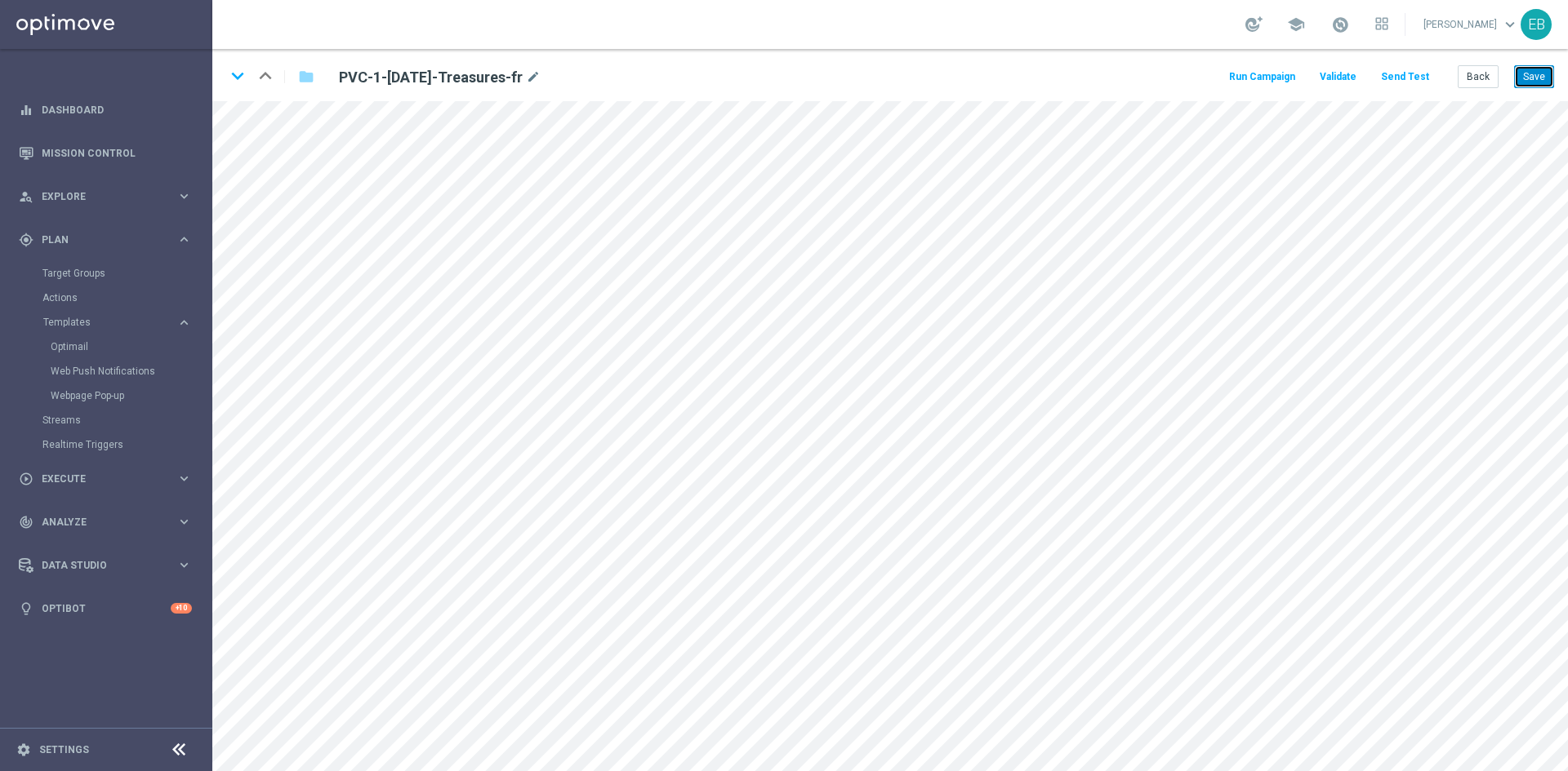
click at [1533, 69] on button "Save" at bounding box center [1534, 77] width 40 height 22
click at [1471, 78] on button "Back" at bounding box center [1478, 77] width 41 height 22
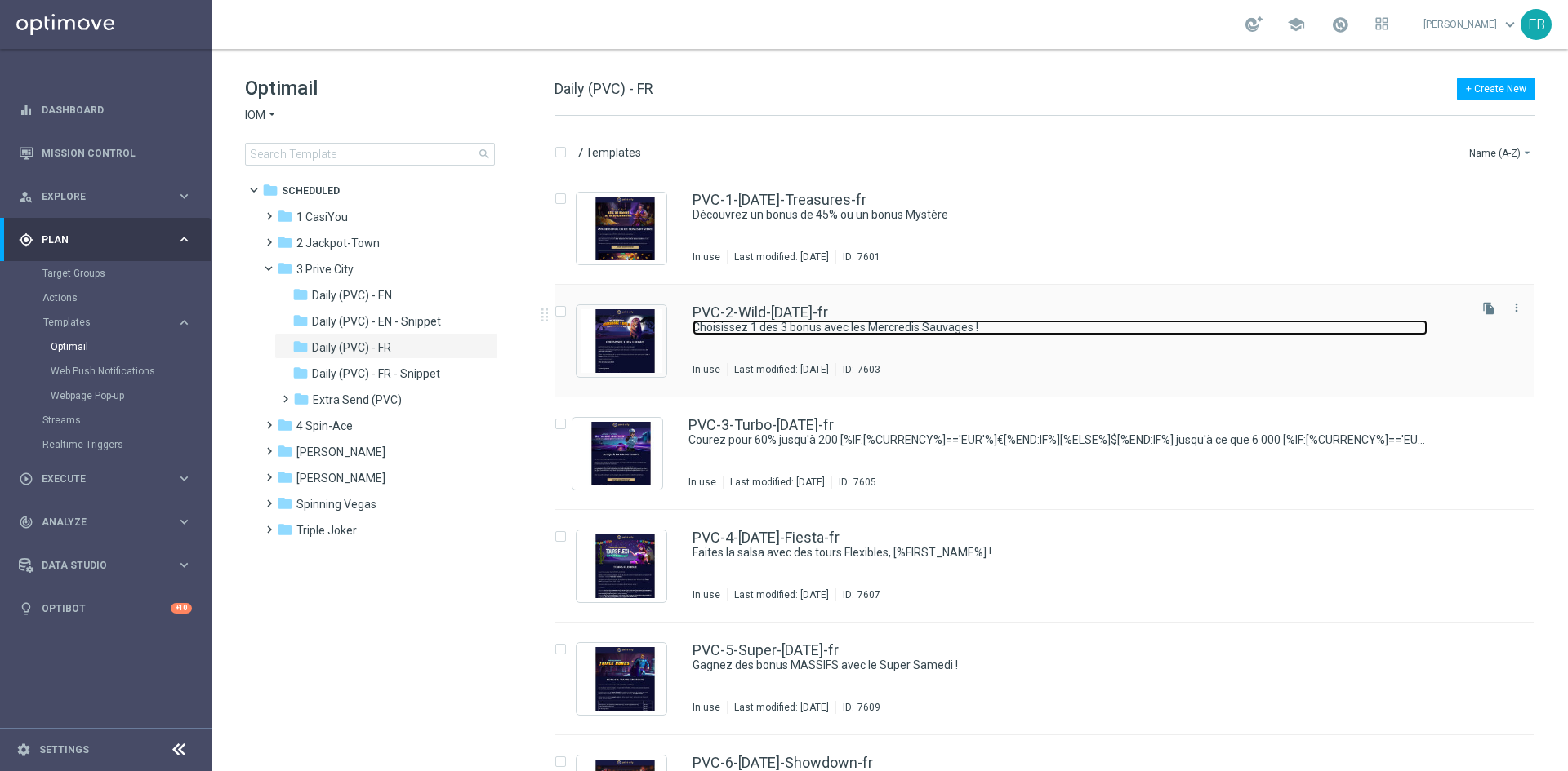
click at [848, 334] on link "Choisissez 1 des 3 bonus avec les Mercredis Sauvages !" at bounding box center [1060, 328] width 735 height 16
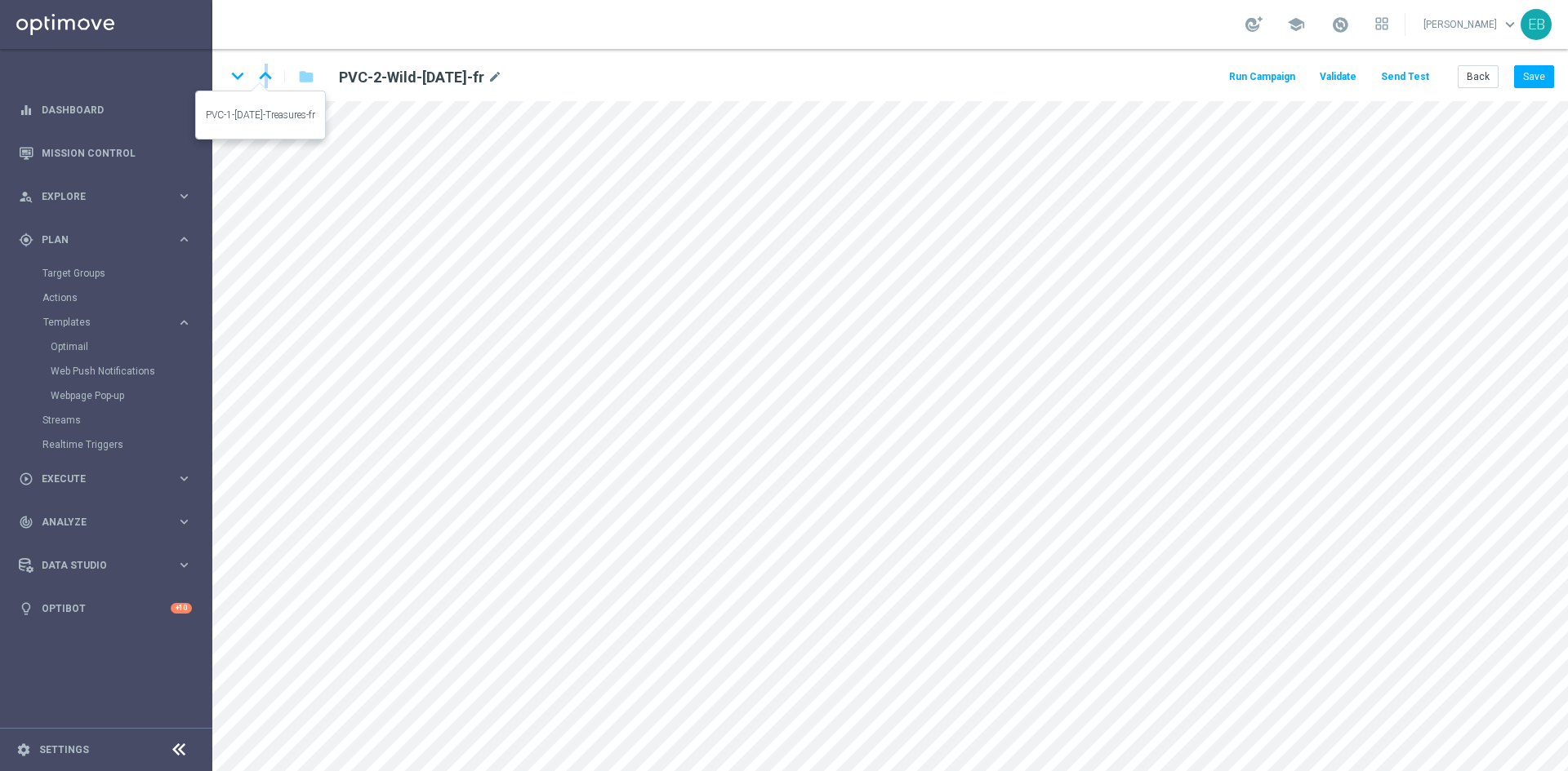
click at [265, 76] on icon "keyboard_arrow_up" at bounding box center [265, 76] width 24 height 24
click at [1533, 66] on button "Save" at bounding box center [1534, 77] width 40 height 22
click at [1535, 66] on button "Save" at bounding box center [1534, 77] width 40 height 22
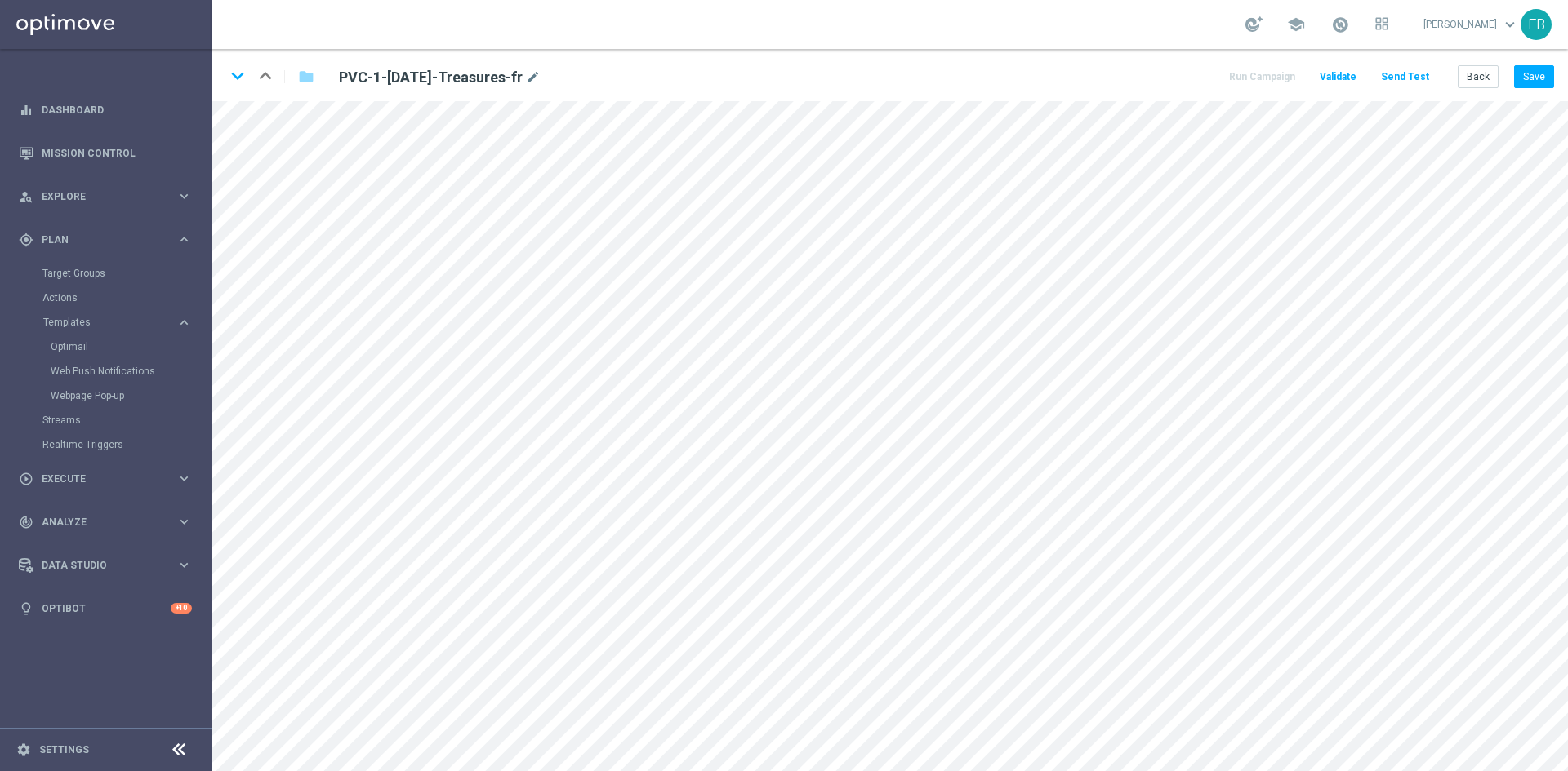
click at [1413, 74] on button "Send Test" at bounding box center [1405, 78] width 53 height 22
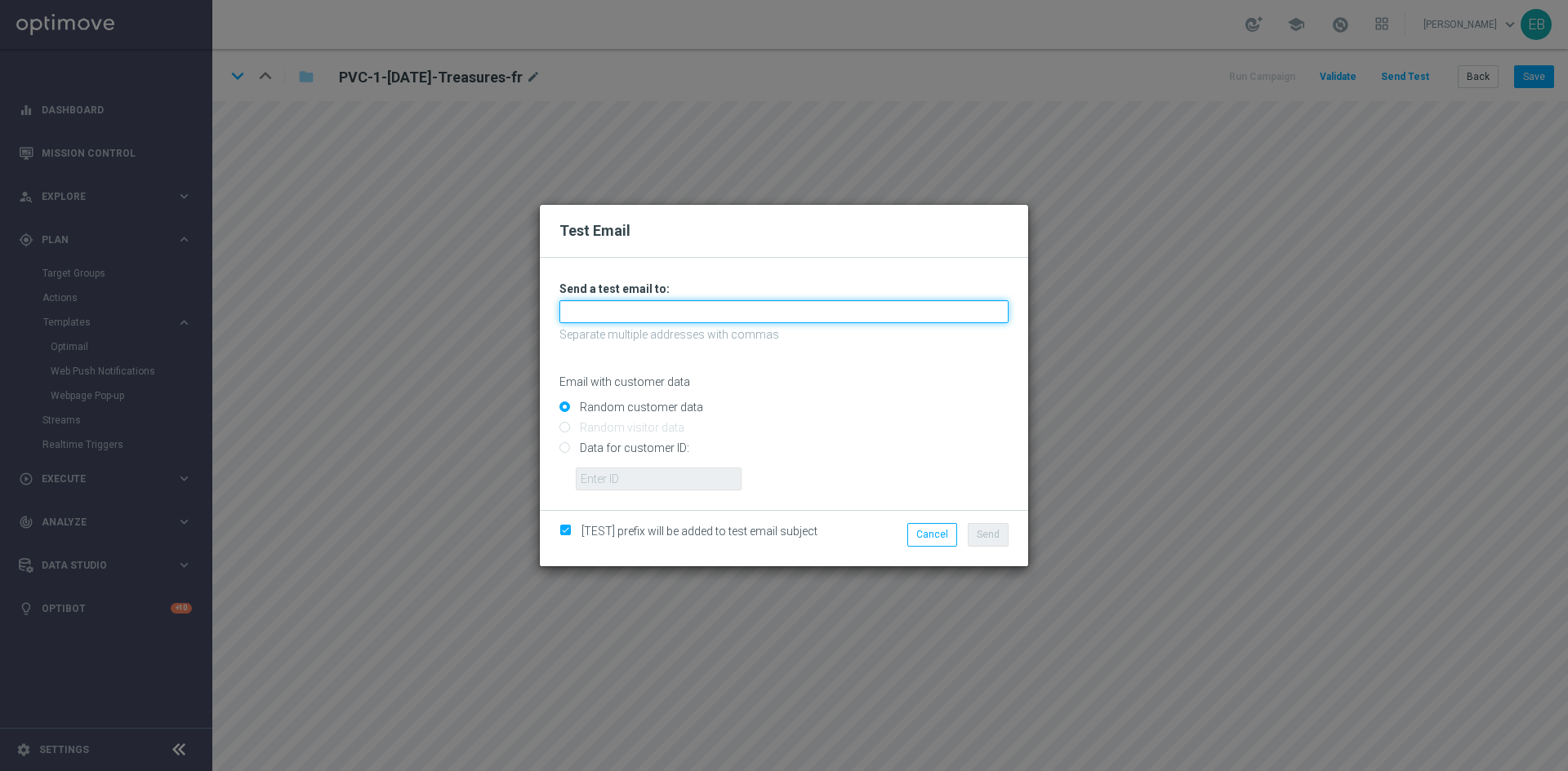
click at [566, 311] on input "text" at bounding box center [784, 312] width 449 height 22
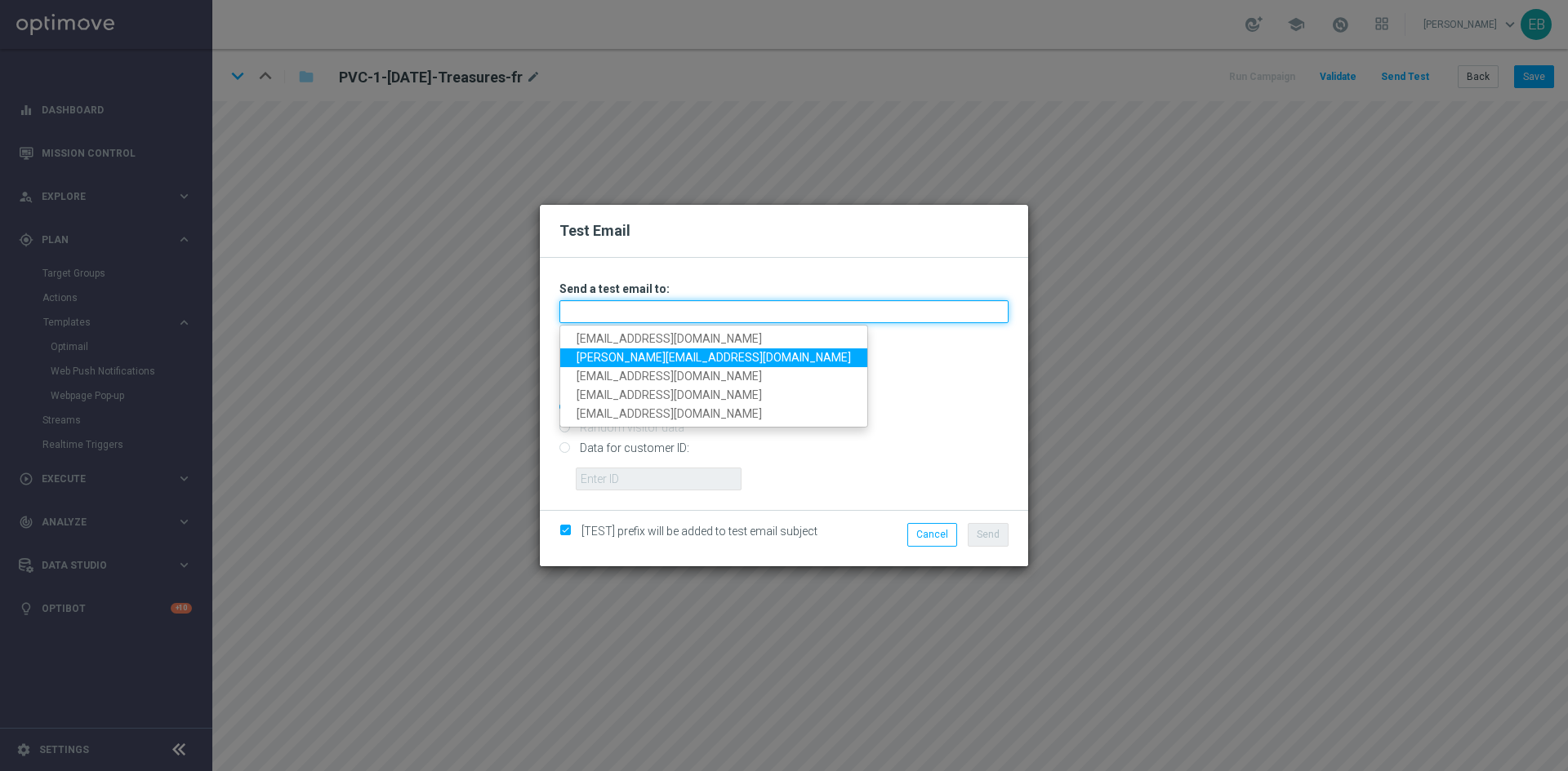
type input "[EMAIL_ADDRESS][DOMAIN_NAME]"
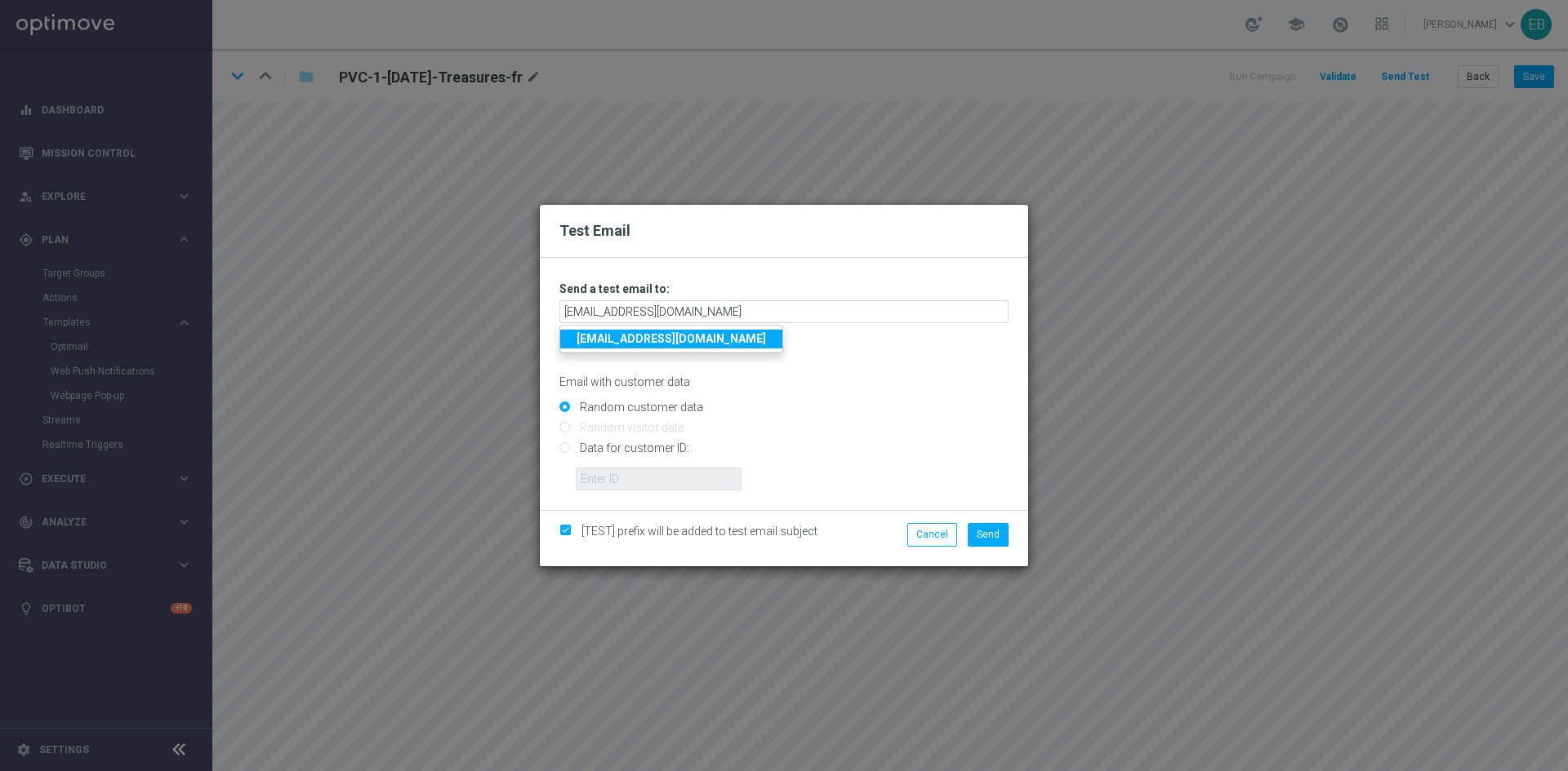
click at [652, 340] on strong "[EMAIL_ADDRESS][DOMAIN_NAME]" at bounding box center [670, 338] width 189 height 13
click at [998, 531] on span "Send" at bounding box center [988, 534] width 22 height 11
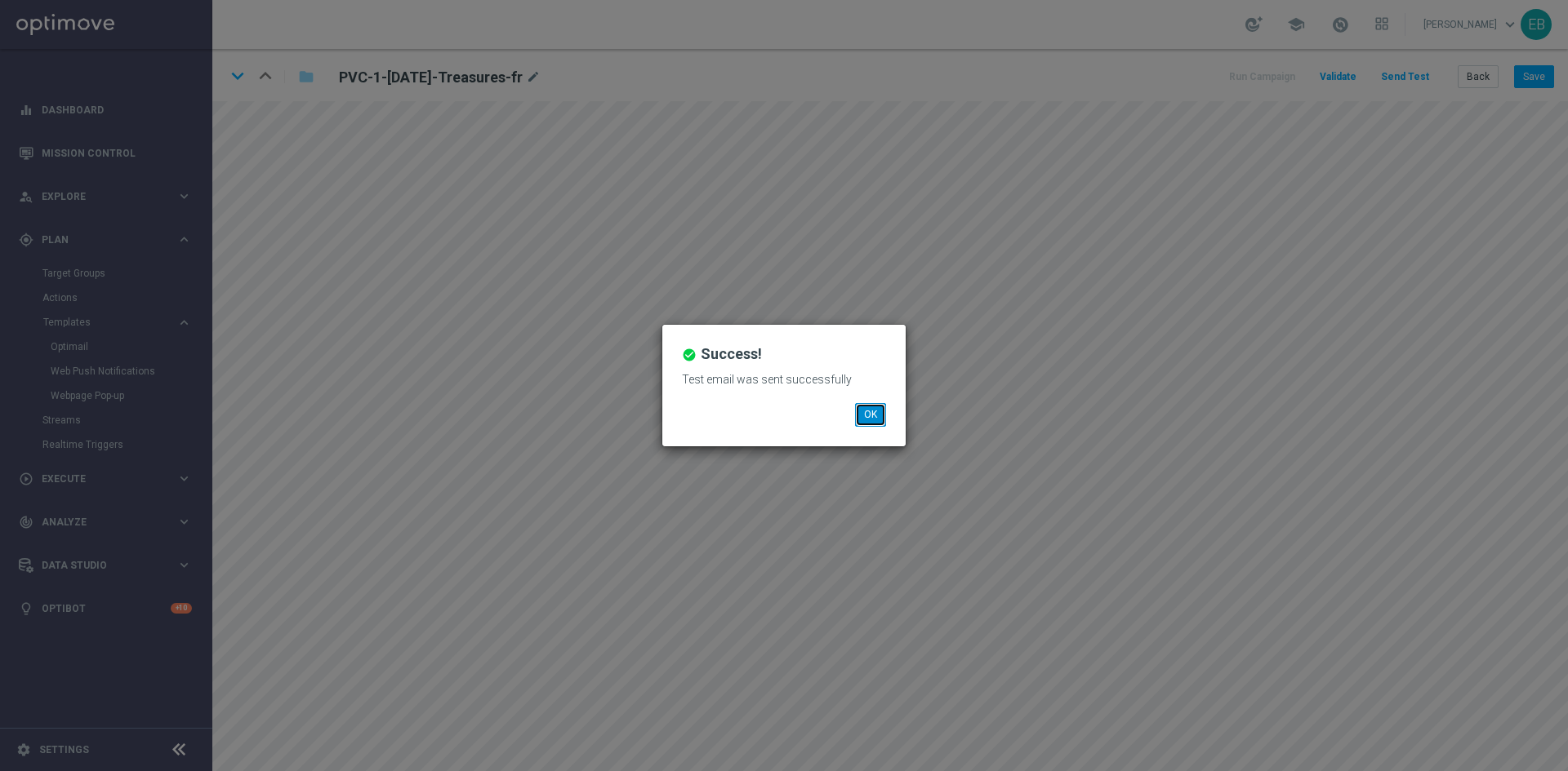
click at [871, 409] on button "OK" at bounding box center [871, 414] width 31 height 22
